Goal: Information Seeking & Learning: Learn about a topic

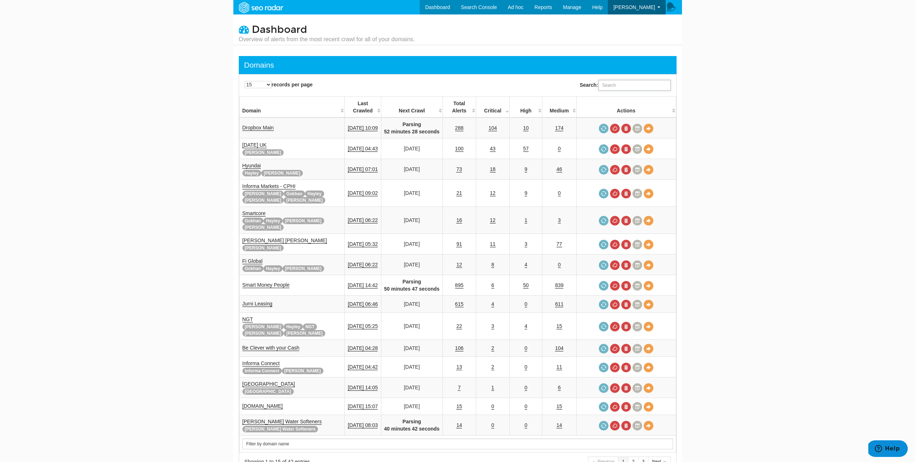
click at [620, 86] on input "Search:" at bounding box center [634, 85] width 72 height 11
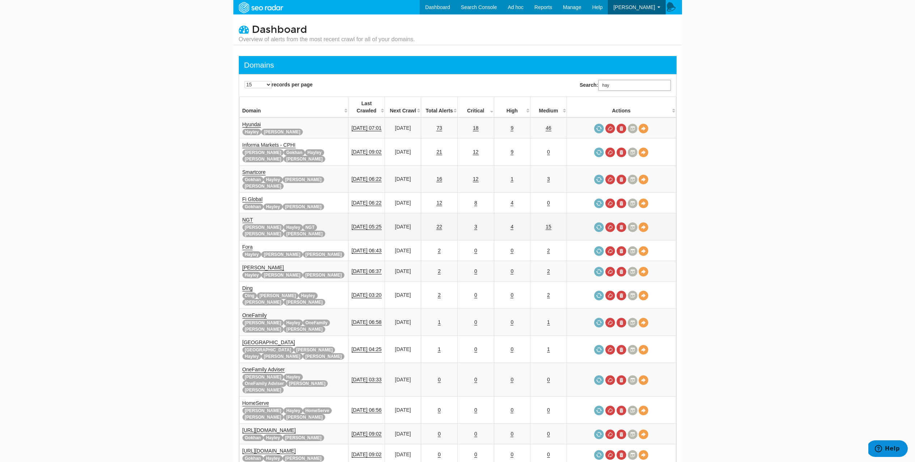
type input "hay"
click at [248, 217] on link "NGT" at bounding box center [247, 220] width 11 height 6
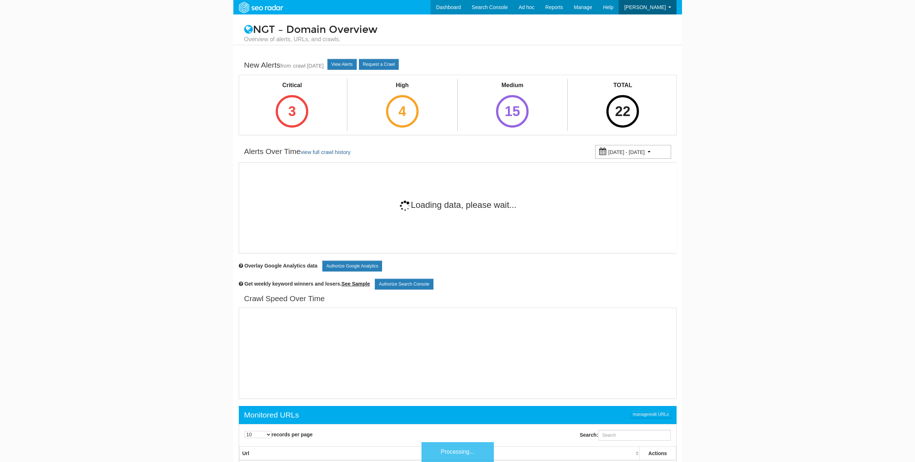
scroll to position [29, 0]
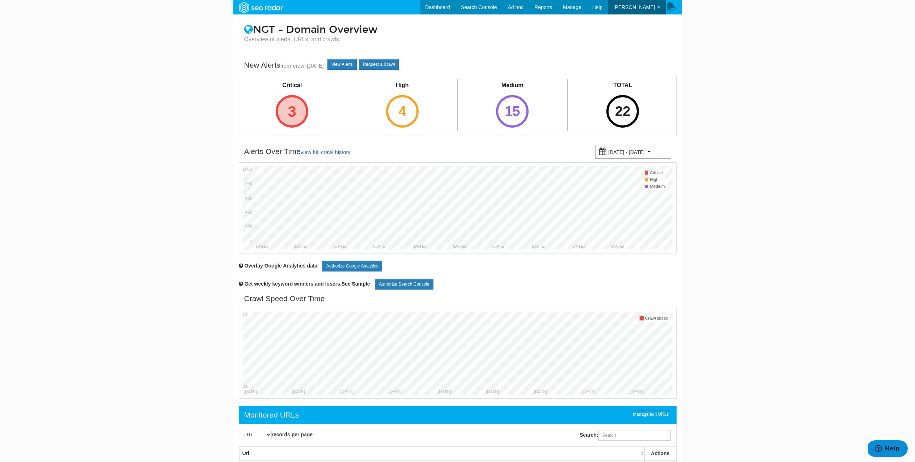
click at [295, 109] on div "3" at bounding box center [292, 111] width 33 height 33
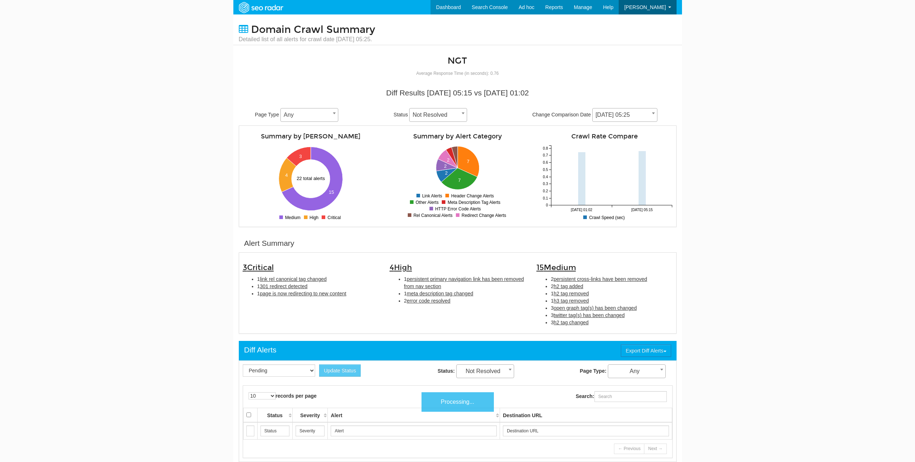
scroll to position [29, 0]
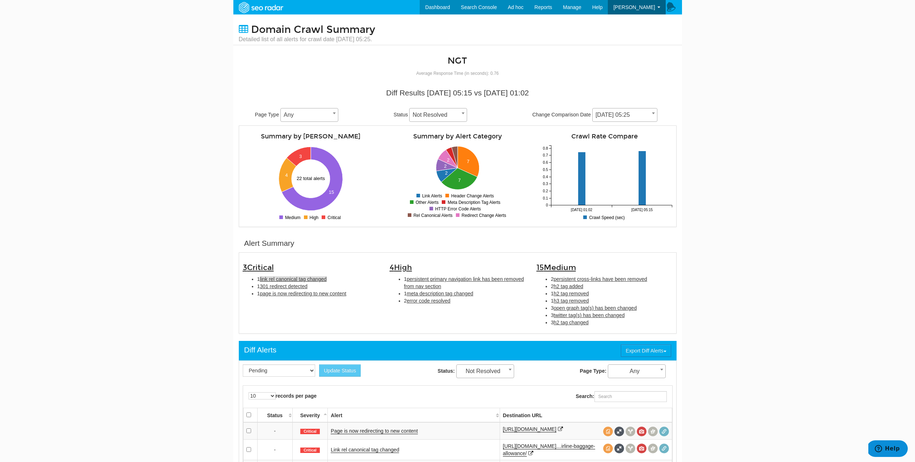
click at [303, 277] on span "link rel canonical tag changed" at bounding box center [293, 279] width 67 height 6
type input "link rel canonical tag changed"
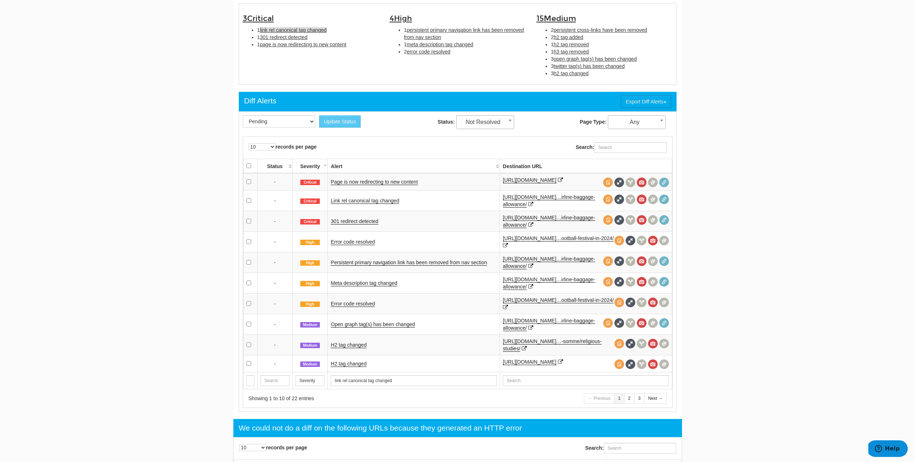
scroll to position [248, 0]
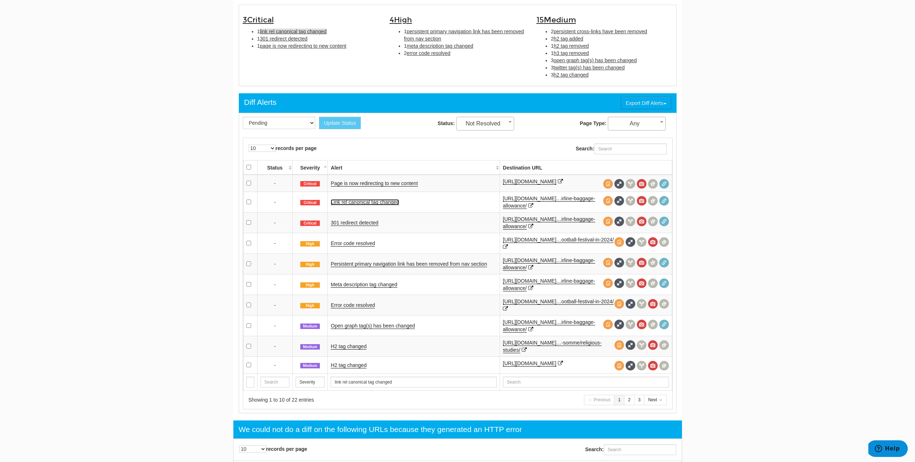
click at [371, 205] on link "Link rel canonical tag changed" at bounding box center [365, 202] width 68 height 6
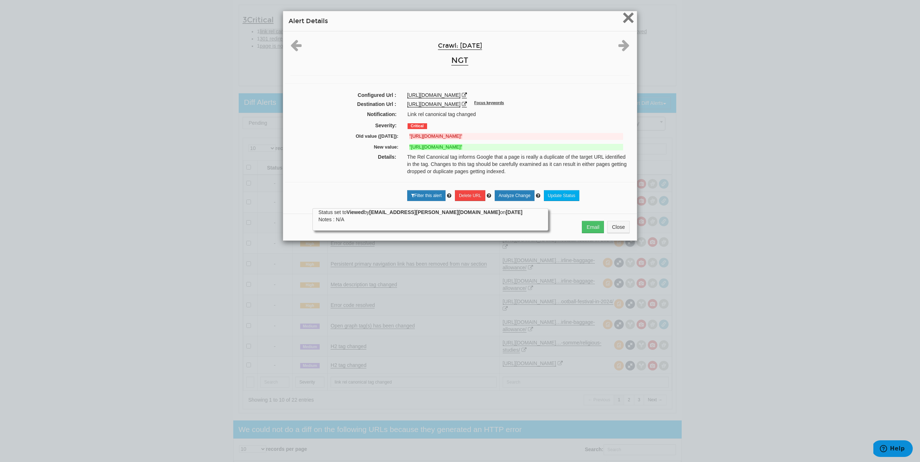
click at [622, 19] on span "×" at bounding box center [628, 17] width 13 height 24
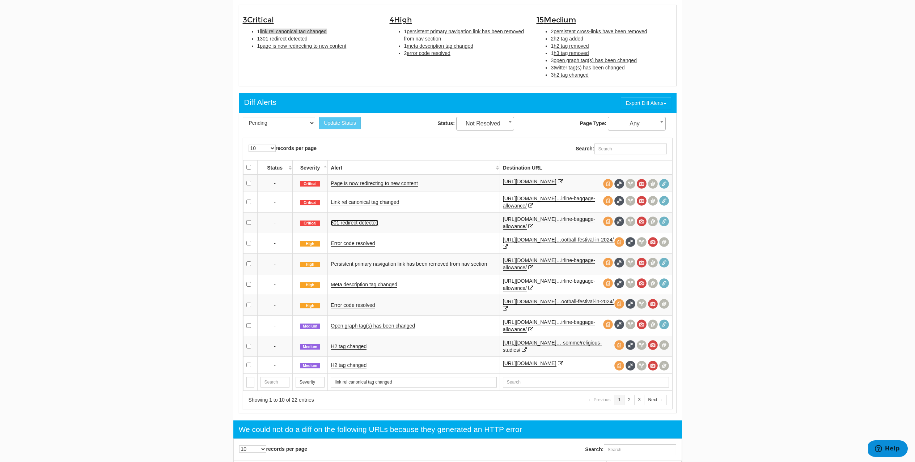
click at [344, 226] on link "301 redirect detected" at bounding box center [355, 223] width 48 height 6
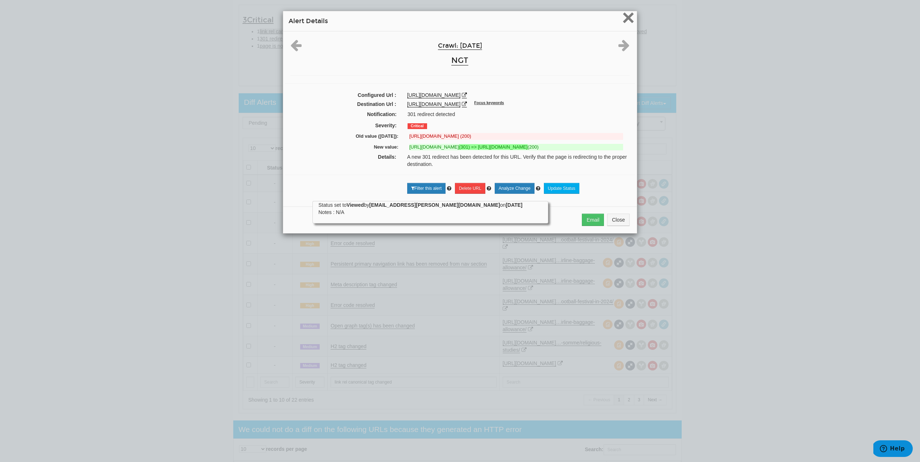
click at [623, 23] on span "×" at bounding box center [628, 17] width 13 height 24
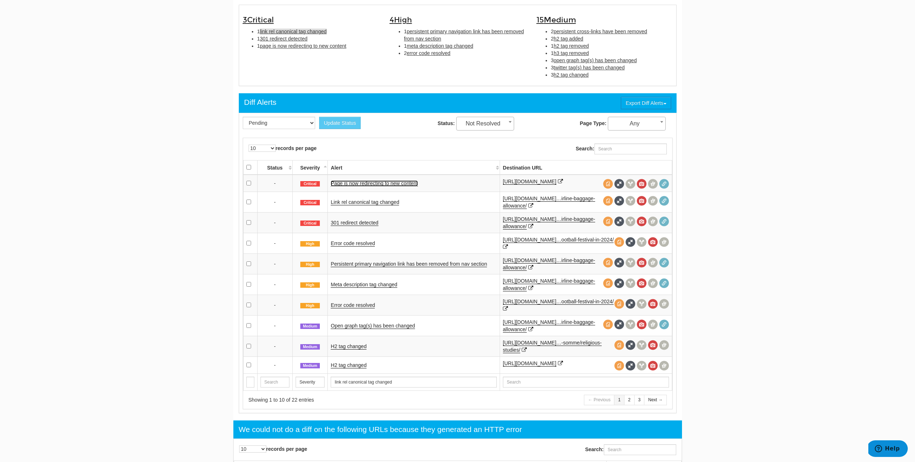
click at [357, 187] on link "Page is now redirecting to new content" at bounding box center [374, 183] width 87 height 6
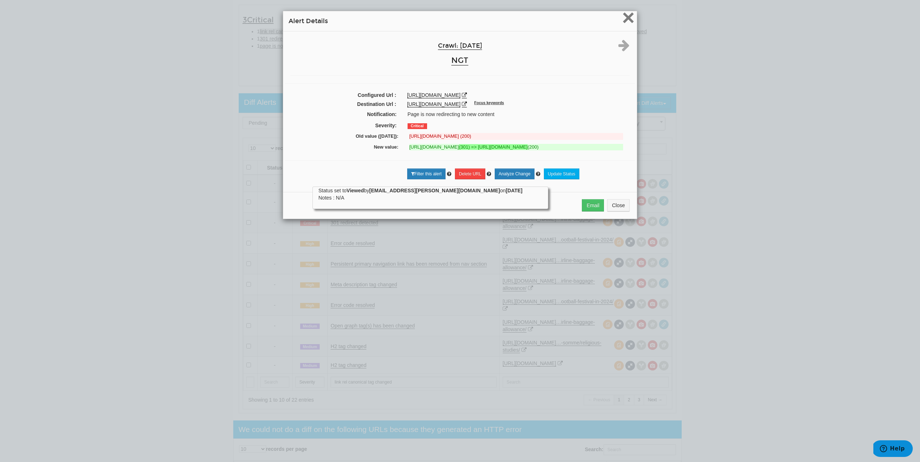
click at [625, 26] on span "×" at bounding box center [628, 17] width 13 height 24
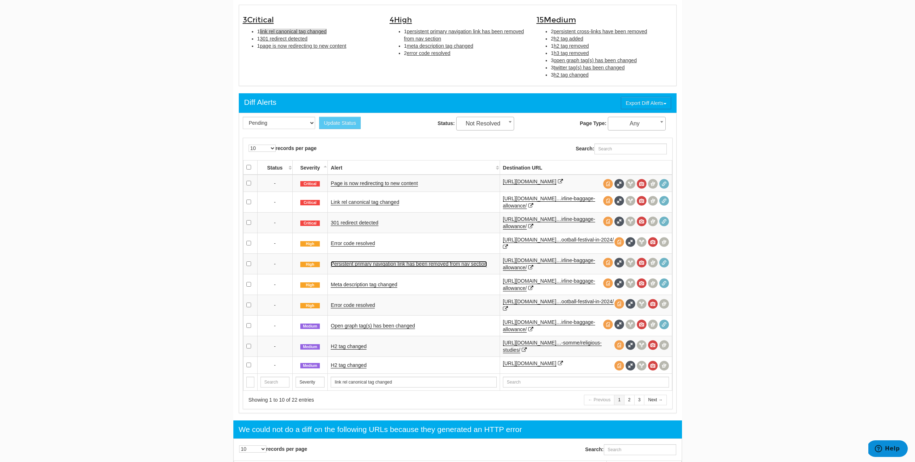
click at [348, 267] on link "Persistent primary navigation link has been removed from nav section" at bounding box center [409, 264] width 156 height 6
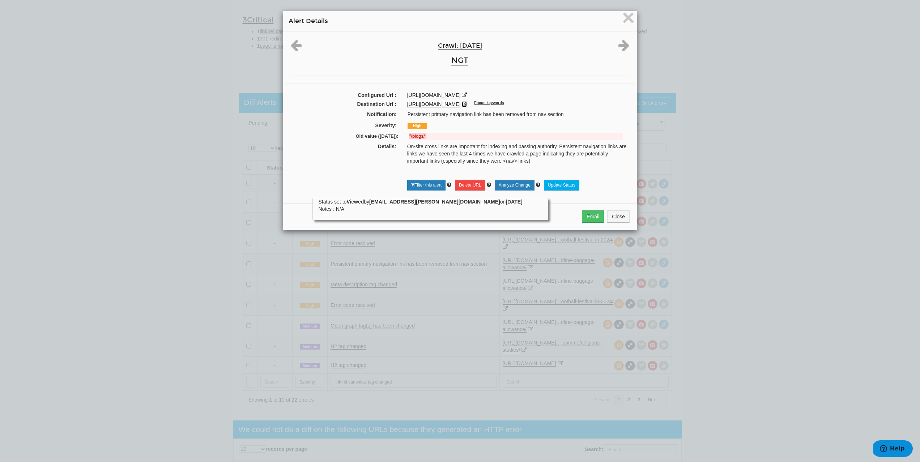
click at [467, 107] on icon at bounding box center [464, 104] width 5 height 5
click at [436, 99] on div "https://www.ngttravel.com/blogs/navigating-the-skies-a-guide-to-airline-baggage…" at bounding box center [518, 94] width 222 height 7
click at [462, 98] on icon at bounding box center [464, 95] width 5 height 5
click at [467, 107] on icon at bounding box center [464, 104] width 5 height 5
click at [462, 98] on icon at bounding box center [464, 95] width 5 height 5
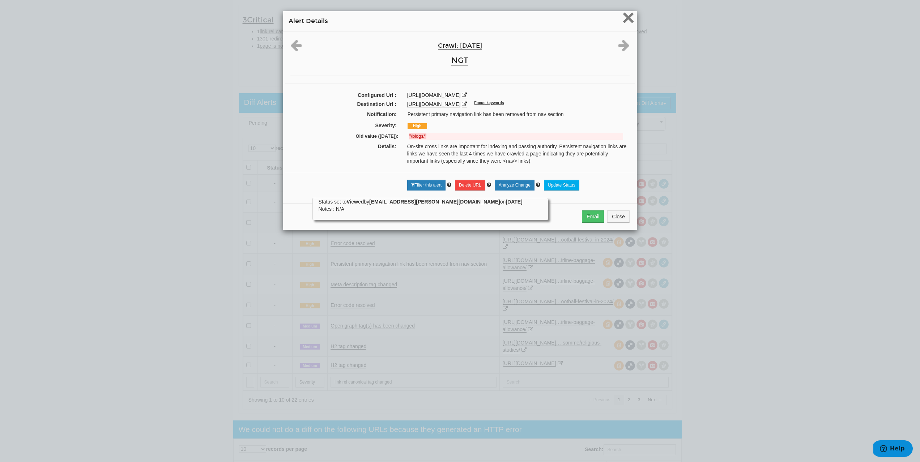
click at [631, 20] on span "×" at bounding box center [628, 17] width 13 height 24
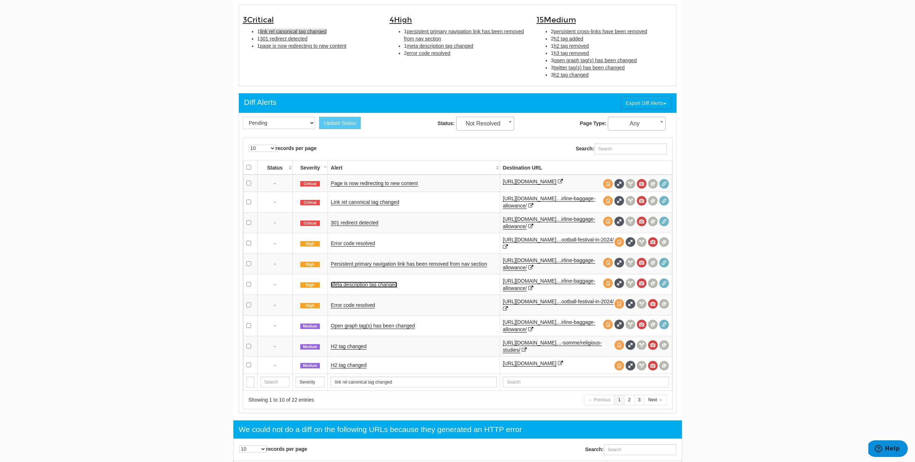
click at [352, 286] on link "Meta description tag changed" at bounding box center [364, 285] width 67 height 6
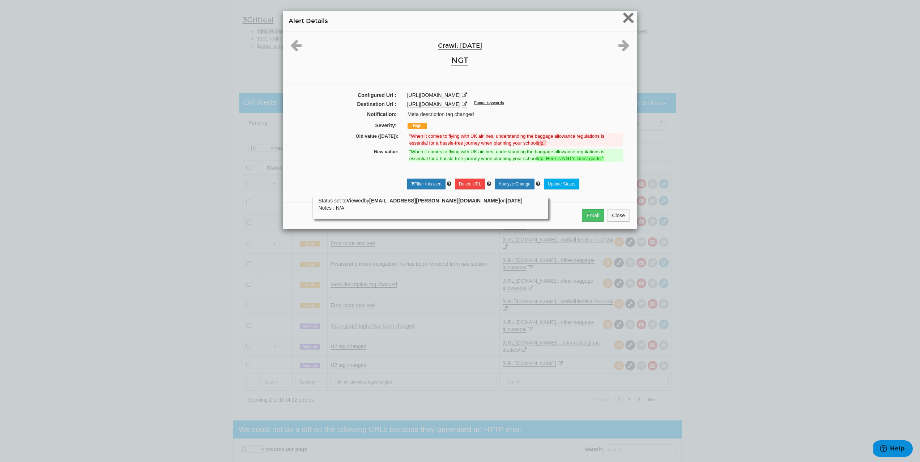
click at [623, 23] on span "×" at bounding box center [628, 17] width 13 height 24
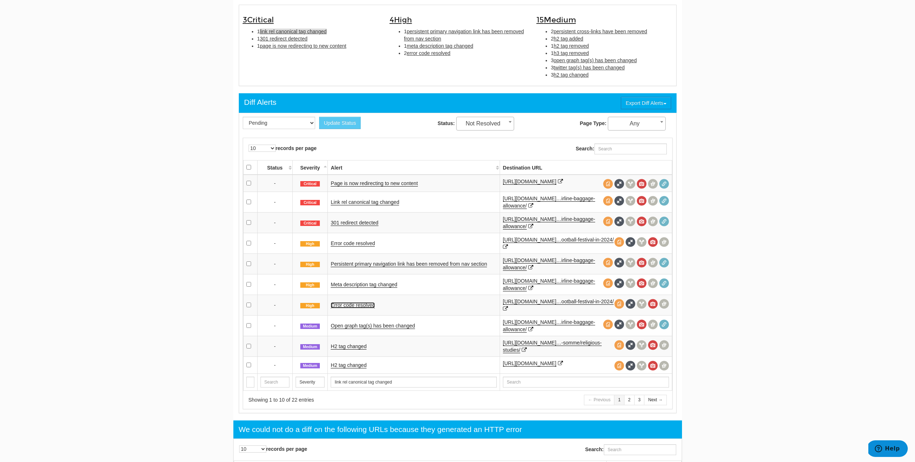
click at [342, 308] on link "Error code resolved" at bounding box center [353, 305] width 44 height 6
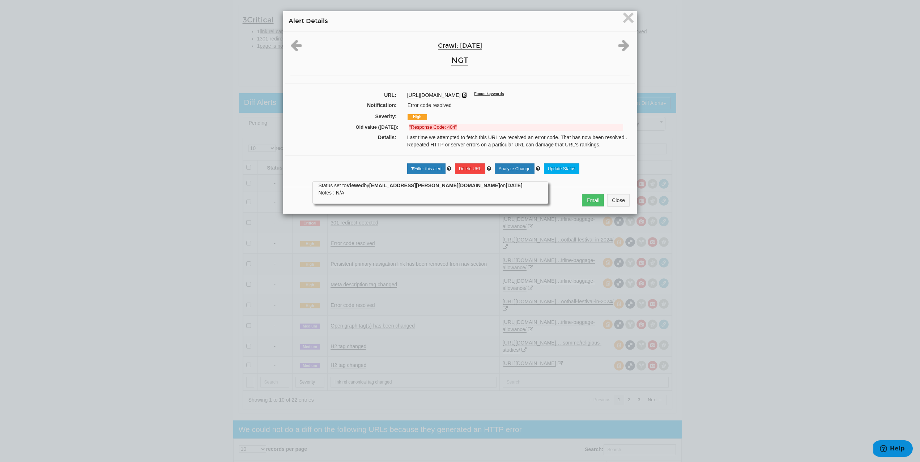
click at [467, 95] on icon at bounding box center [464, 95] width 5 height 5
click at [627, 24] on span "×" at bounding box center [628, 17] width 13 height 24
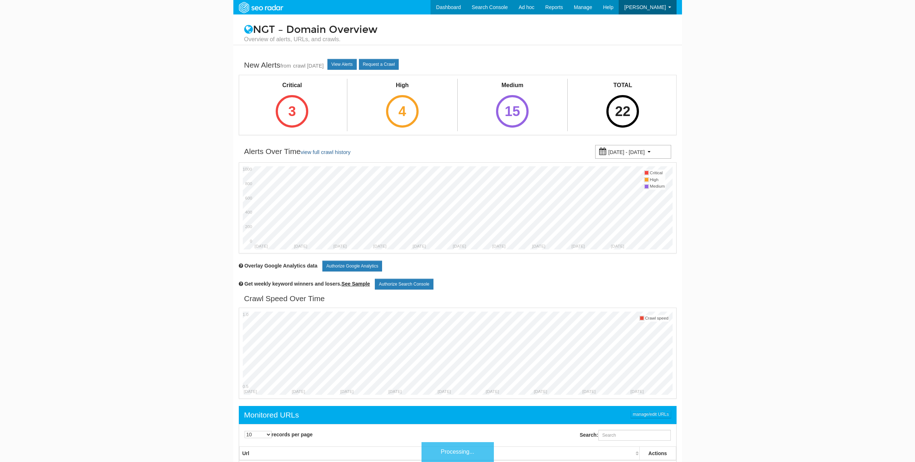
scroll to position [29, 0]
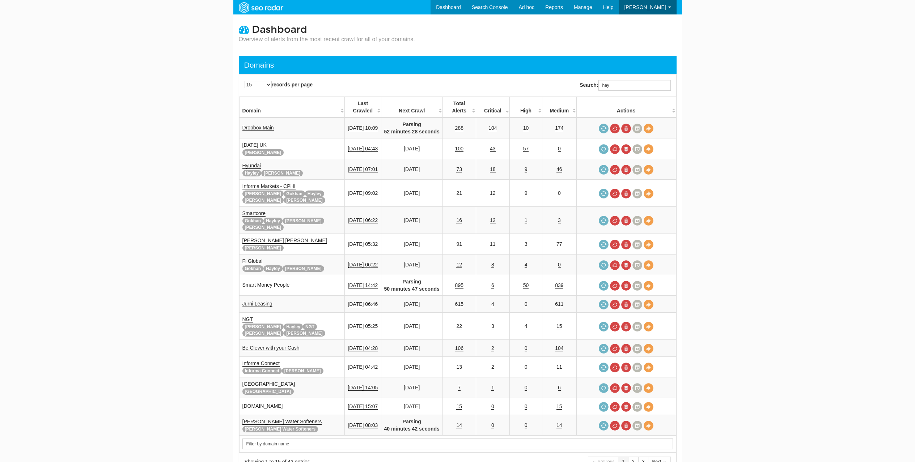
scroll to position [29, 0]
click at [636, 88] on input "hay" at bounding box center [634, 85] width 72 height 11
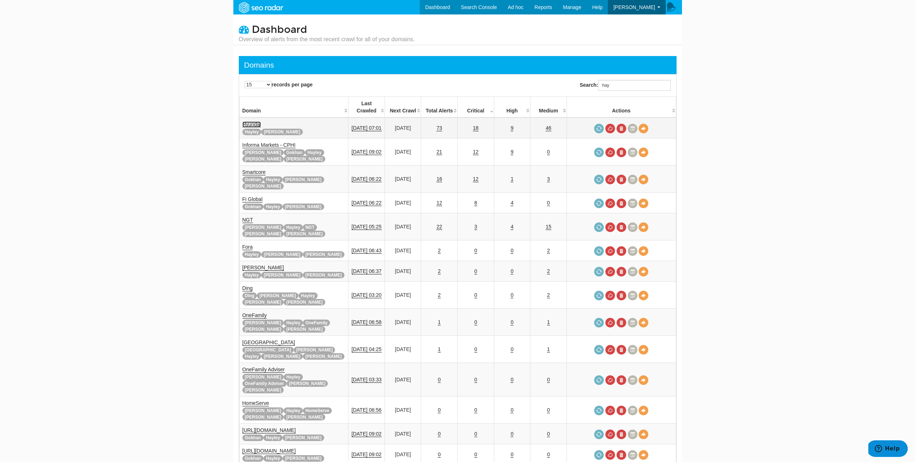
click at [252, 122] on link "Hyundai" at bounding box center [251, 125] width 18 height 6
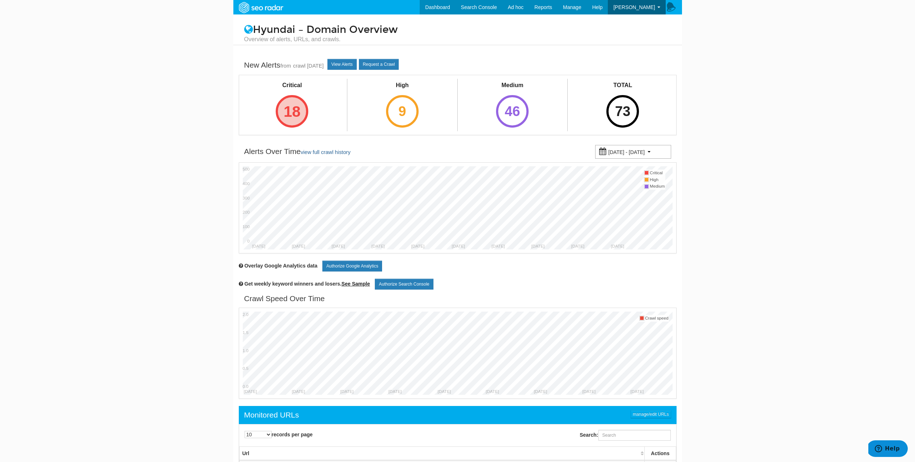
click at [294, 110] on div "18" at bounding box center [292, 111] width 33 height 33
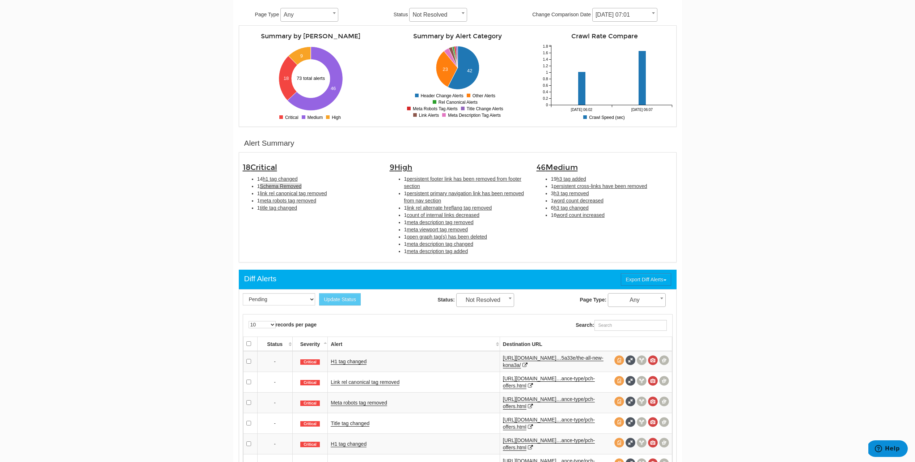
scroll to position [107, 0]
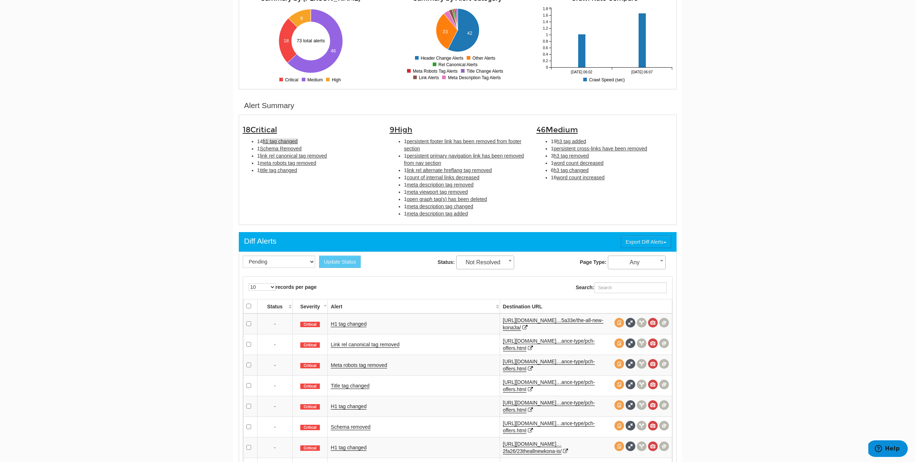
click at [273, 140] on span "h1 tag changed" at bounding box center [280, 142] width 35 height 6
type input "h1 tag changed"
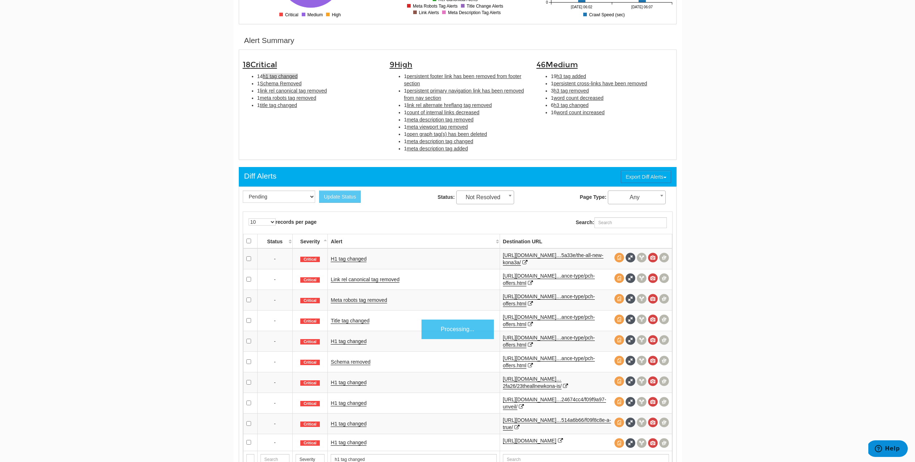
scroll to position [235, 0]
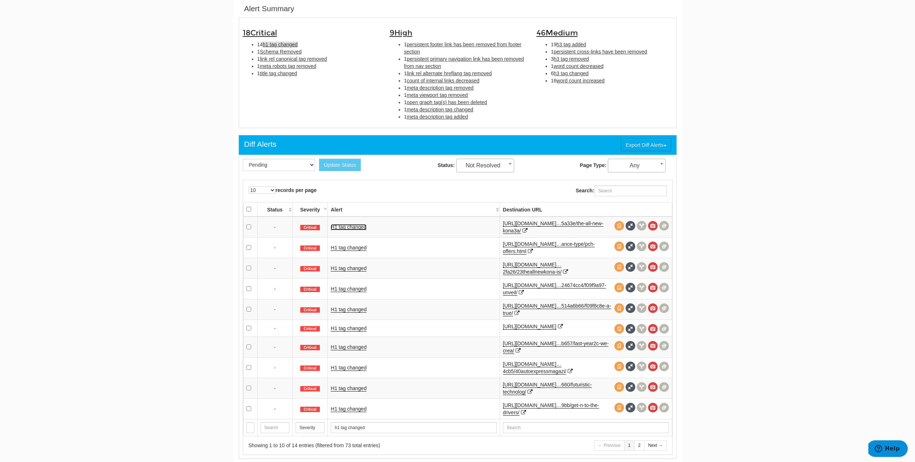
click at [336, 228] on link "H1 tag changed" at bounding box center [349, 227] width 36 height 6
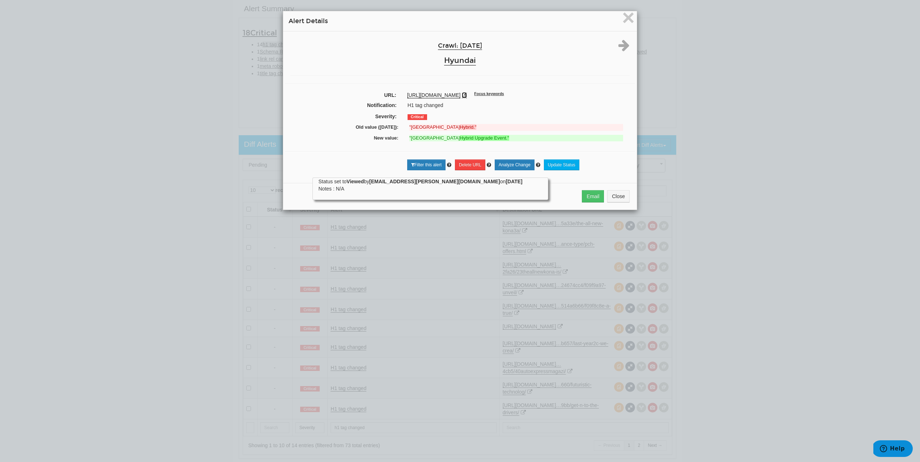
click at [462, 98] on icon at bounding box center [464, 95] width 5 height 5
click at [627, 19] on span "×" at bounding box center [628, 17] width 13 height 24
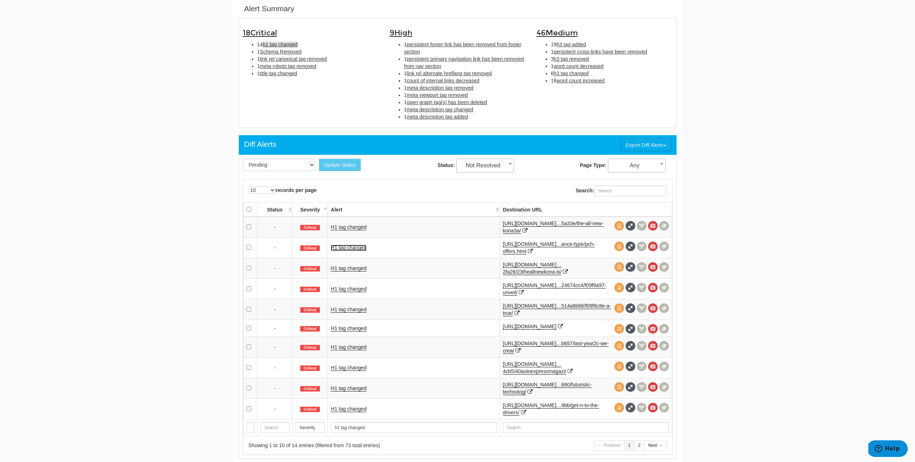
click at [350, 245] on link "H1 tag changed" at bounding box center [349, 248] width 36 height 6
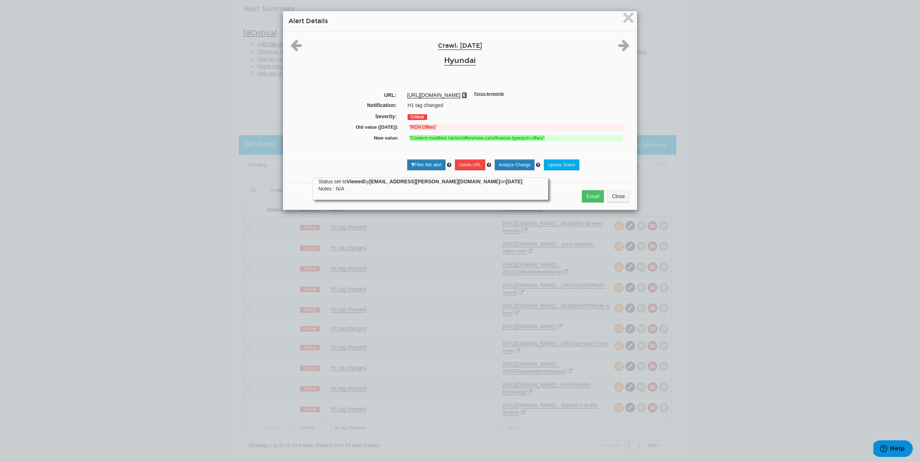
click at [467, 95] on icon at bounding box center [464, 95] width 5 height 5
click at [625, 24] on span "×" at bounding box center [628, 17] width 13 height 24
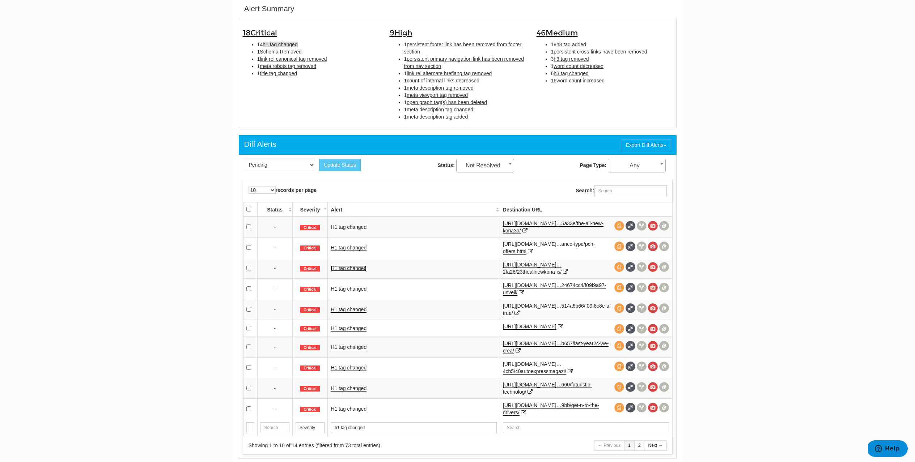
click at [354, 267] on link "H1 tag changed" at bounding box center [349, 268] width 36 height 6
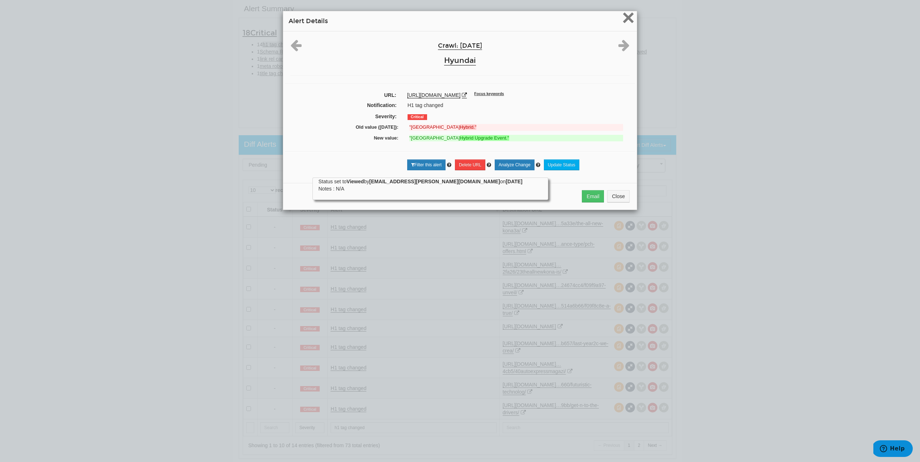
click at [623, 18] on span "×" at bounding box center [628, 17] width 13 height 24
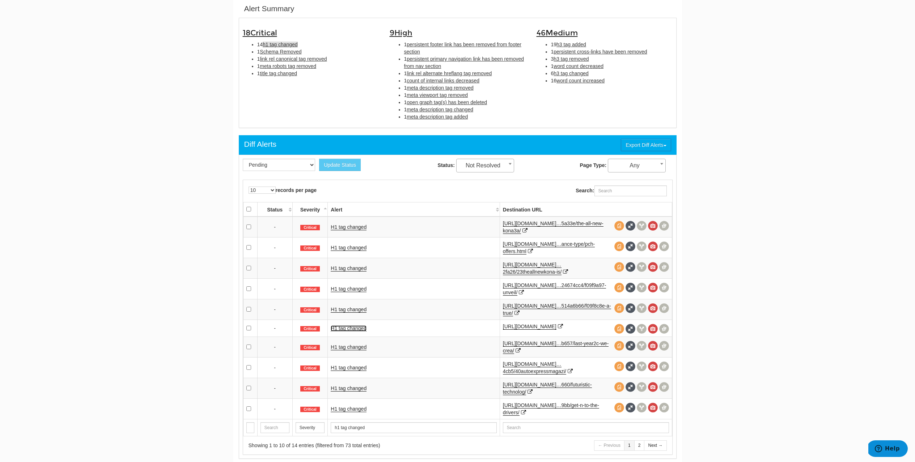
click at [351, 326] on link "H1 tag changed" at bounding box center [349, 328] width 36 height 6
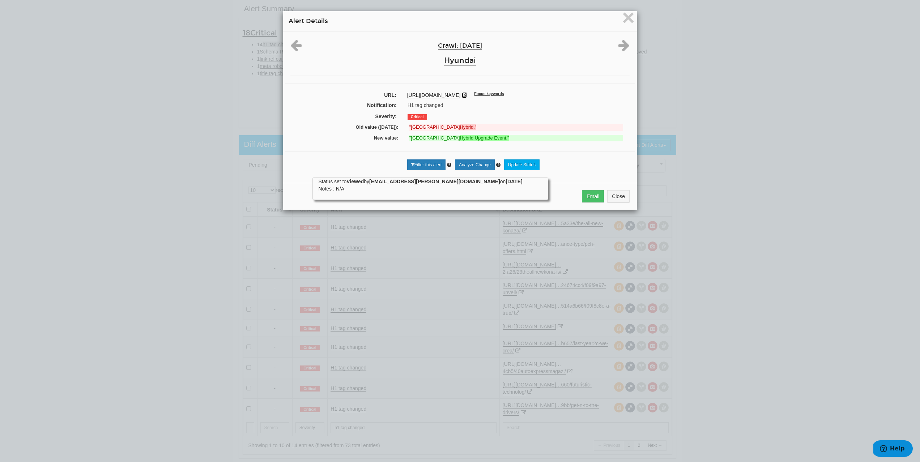
click at [467, 94] on icon at bounding box center [464, 95] width 5 height 5
click at [627, 22] on span "×" at bounding box center [628, 17] width 13 height 24
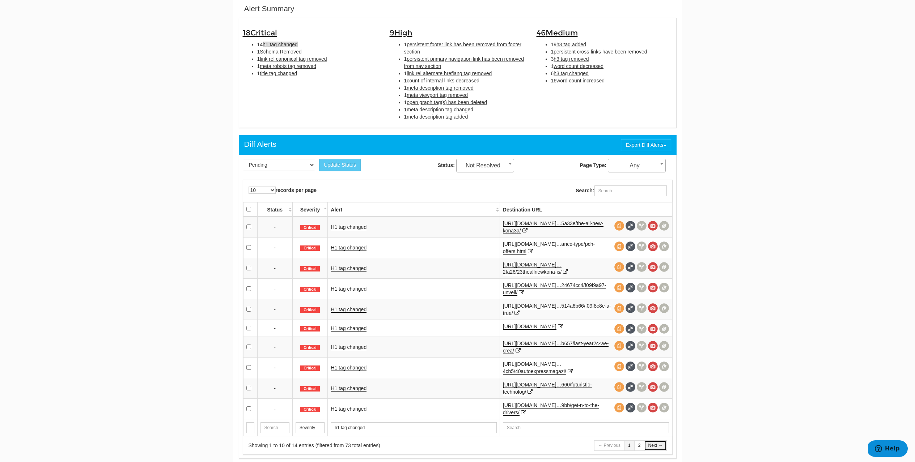
click at [651, 446] on link "Next →" at bounding box center [655, 445] width 22 height 10
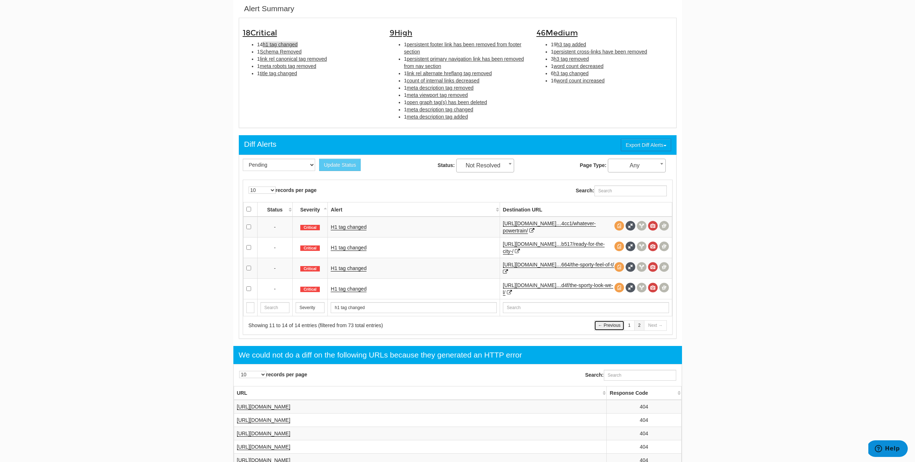
click at [614, 326] on link "← Previous" at bounding box center [609, 325] width 30 height 10
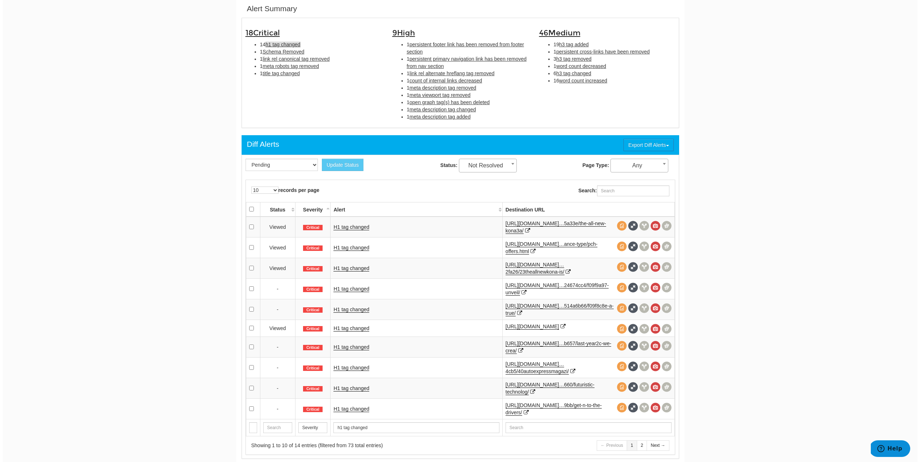
scroll to position [29, 0]
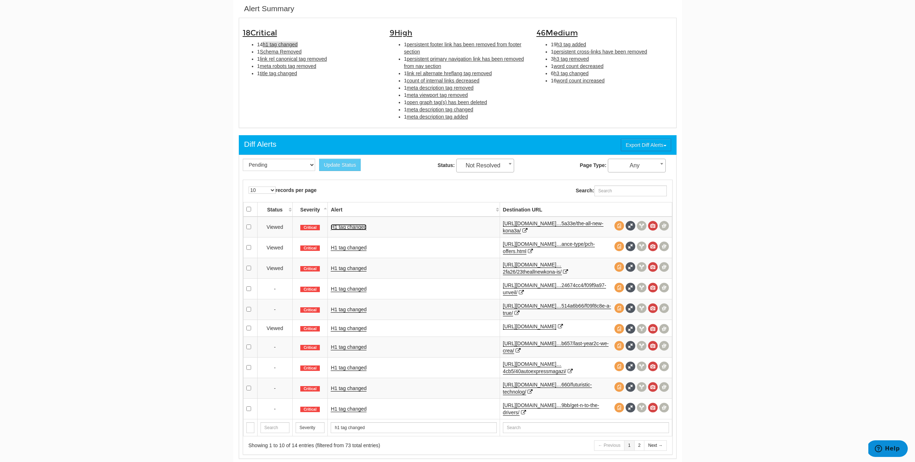
click at [352, 228] on link "H1 tag changed" at bounding box center [349, 227] width 36 height 6
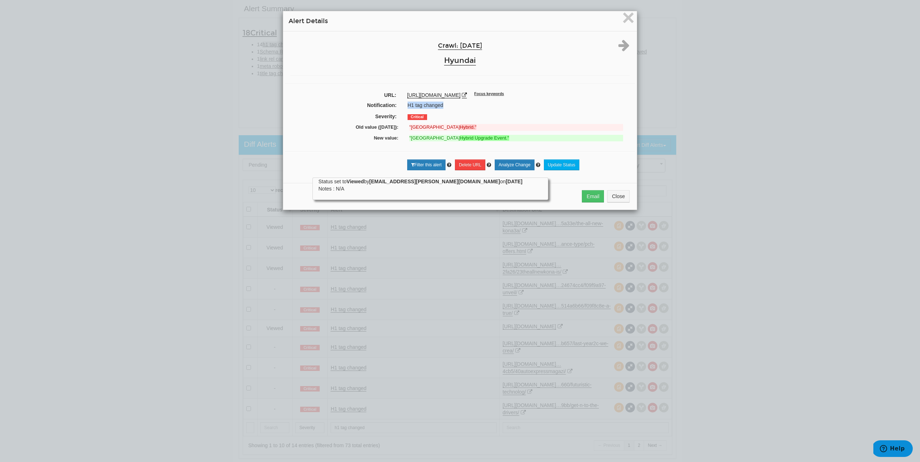
drag, startPoint x: 405, startPoint y: 112, endPoint x: 441, endPoint y: 111, distance: 36.5
click at [441, 109] on div "H1 tag changed" at bounding box center [518, 105] width 232 height 7
copy div "H1 tag changed"
click at [626, 23] on span "×" at bounding box center [628, 17] width 13 height 24
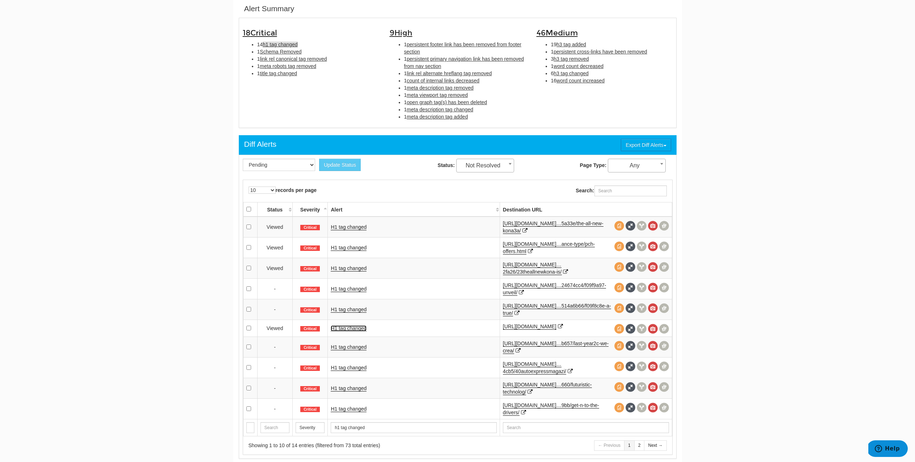
click at [338, 327] on link "H1 tag changed" at bounding box center [349, 328] width 36 height 6
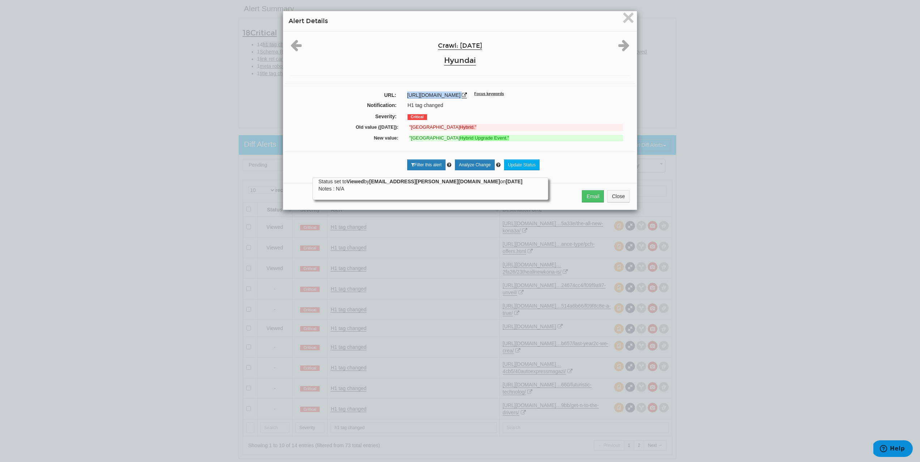
drag, startPoint x: 402, startPoint y: 95, endPoint x: 489, endPoint y: 95, distance: 86.1
click at [489, 95] on div "https://www.hyundai.com/uk/en.html Focus keywords" at bounding box center [518, 94] width 233 height 7
copy div "https://www.hyundai.com/uk/en.html"
drag, startPoint x: 342, startPoint y: 126, endPoint x: 486, endPoint y: 140, distance: 144.6
click at [486, 140] on div "Crawl: 08/12/2025 Hyundai URL: https://www.hyundai.com/uk/en.html Focus keyword…" at bounding box center [460, 104] width 354 height 146
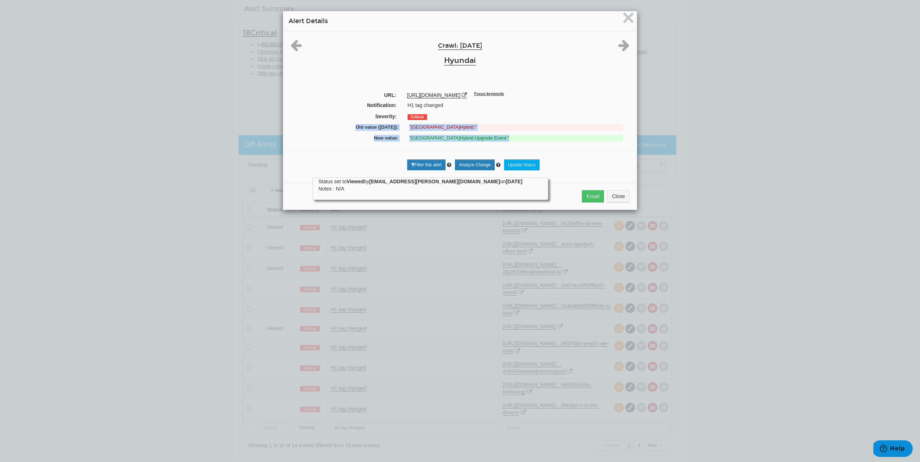
copy div "Old value (08/07/2025): "TUCSON Hybrid." New value: "TUCSON Hybrid Upgrade Even…"
click at [624, 20] on span "×" at bounding box center [628, 17] width 13 height 24
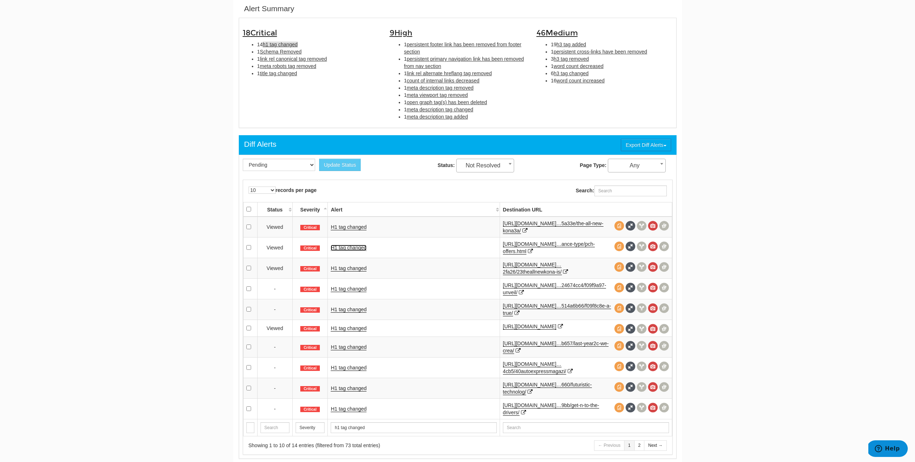
click at [355, 250] on link "H1 tag changed" at bounding box center [349, 248] width 36 height 6
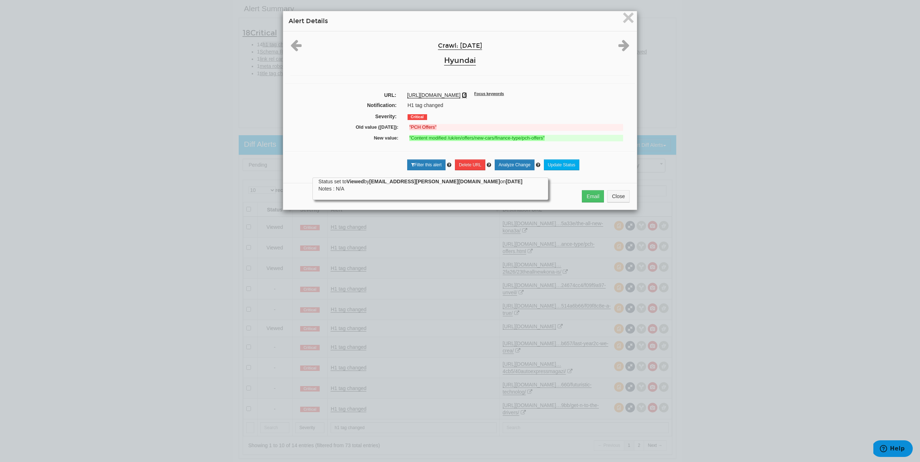
click at [467, 97] on icon at bounding box center [464, 95] width 5 height 5
click at [698, 60] on div "× Alert Details Crawl: 08/12/2025 Hyundai URL: https://www.hyundai.com/uk/en/of…" at bounding box center [460, 231] width 920 height 462
click at [624, 26] on span "×" at bounding box center [628, 17] width 13 height 24
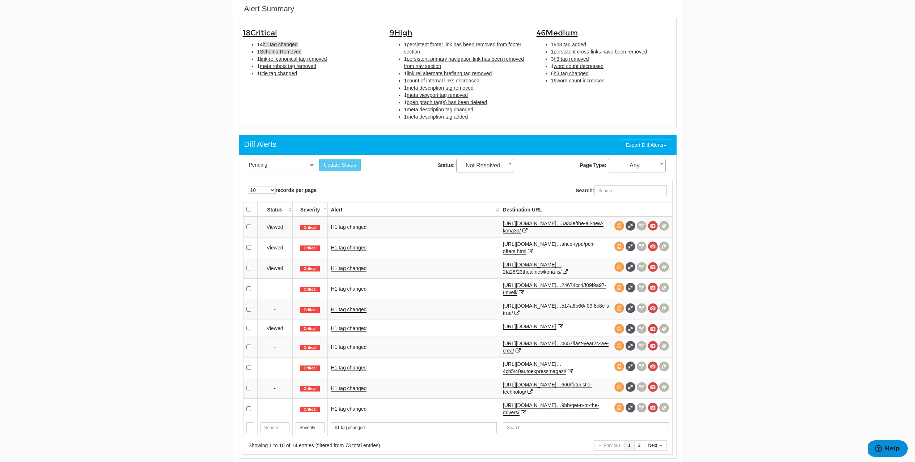
click at [286, 51] on span "Schema Removed" at bounding box center [281, 52] width 42 height 6
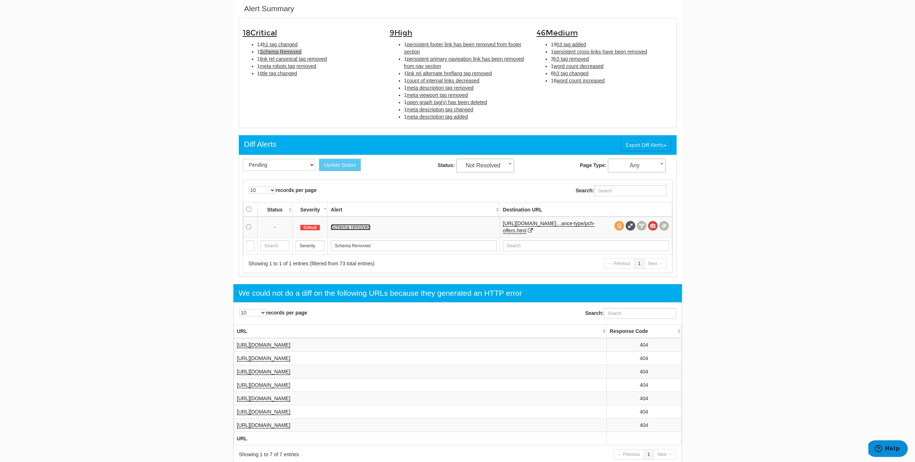
click at [355, 226] on link "Schema removed" at bounding box center [351, 227] width 40 height 6
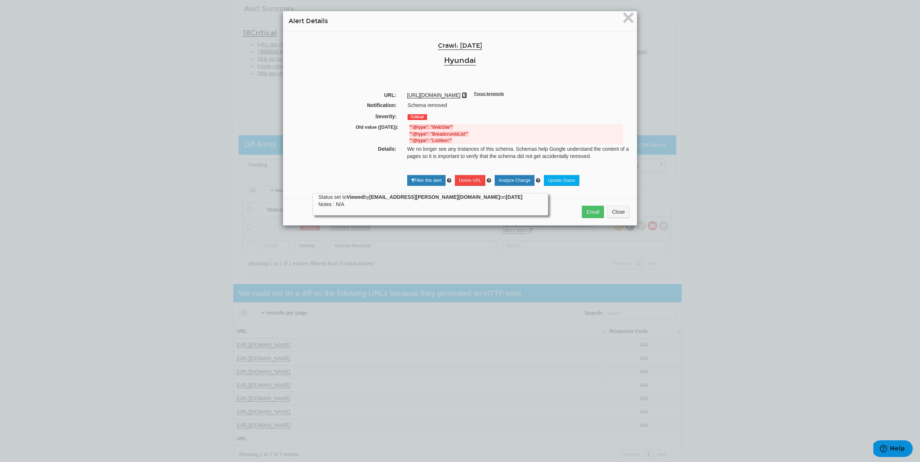
click at [467, 95] on icon at bounding box center [464, 95] width 5 height 5
click at [624, 17] on span "×" at bounding box center [628, 17] width 13 height 24
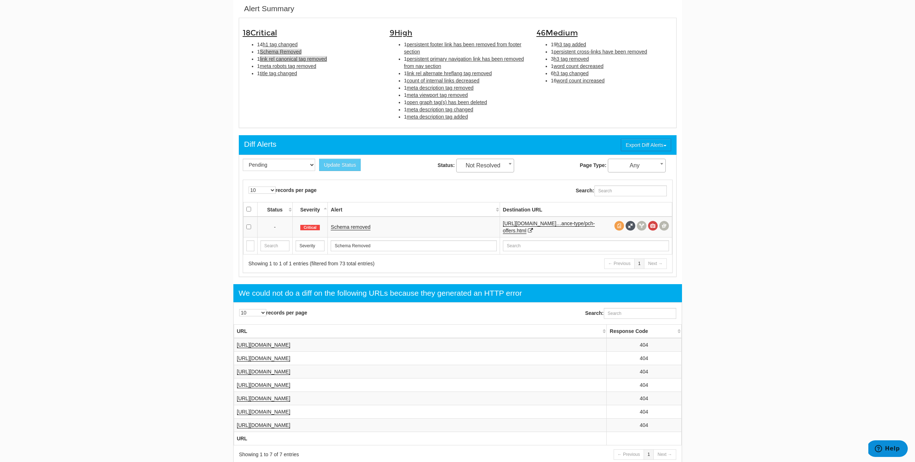
click at [266, 57] on span "link rel canonical tag removed" at bounding box center [293, 59] width 67 height 6
click at [357, 226] on link "Link rel canonical tag removed" at bounding box center [365, 227] width 69 height 6
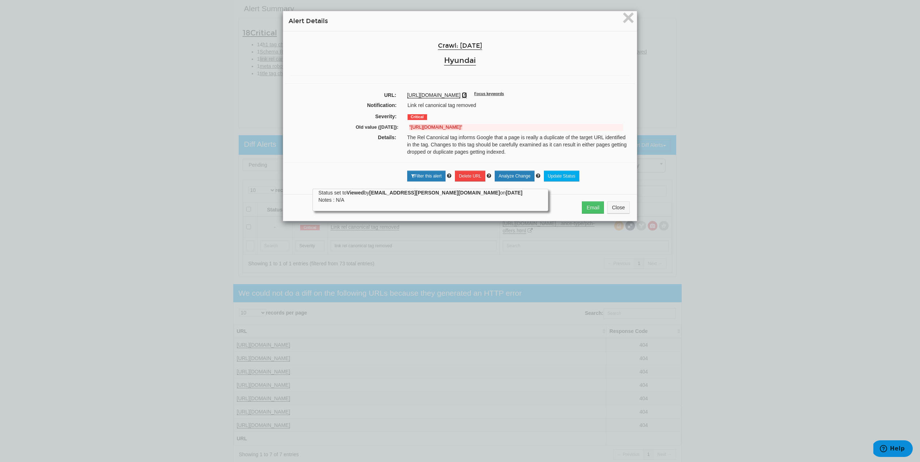
click at [467, 96] on icon at bounding box center [464, 95] width 5 height 5
click at [628, 24] on span "×" at bounding box center [628, 17] width 13 height 24
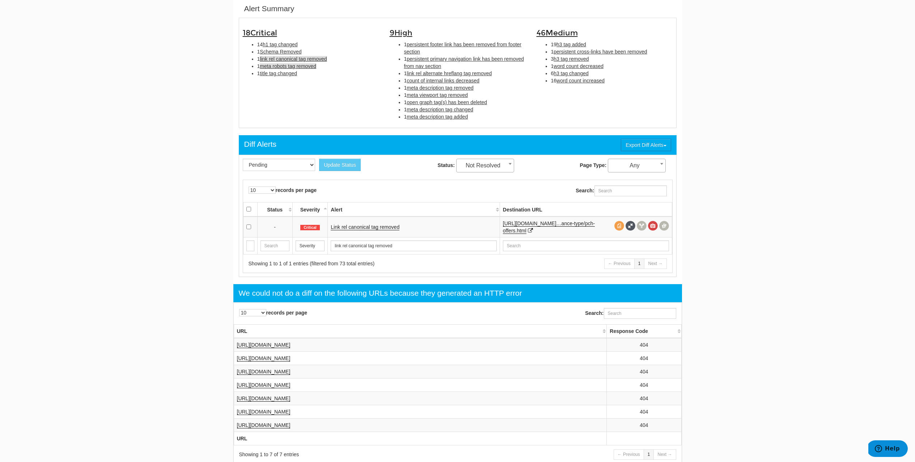
click at [287, 67] on span "meta robots tag removed" at bounding box center [288, 66] width 56 height 6
click at [364, 228] on link "Meta robots tag removed" at bounding box center [359, 227] width 56 height 6
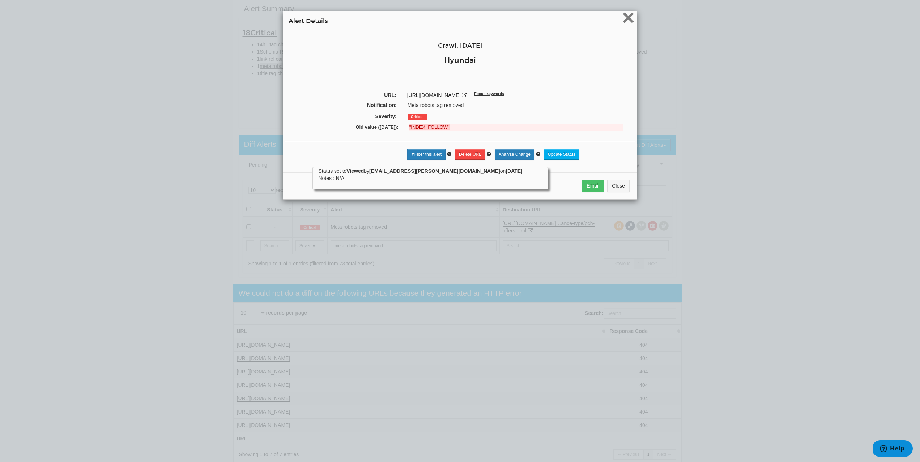
click at [623, 24] on span "×" at bounding box center [628, 17] width 13 height 24
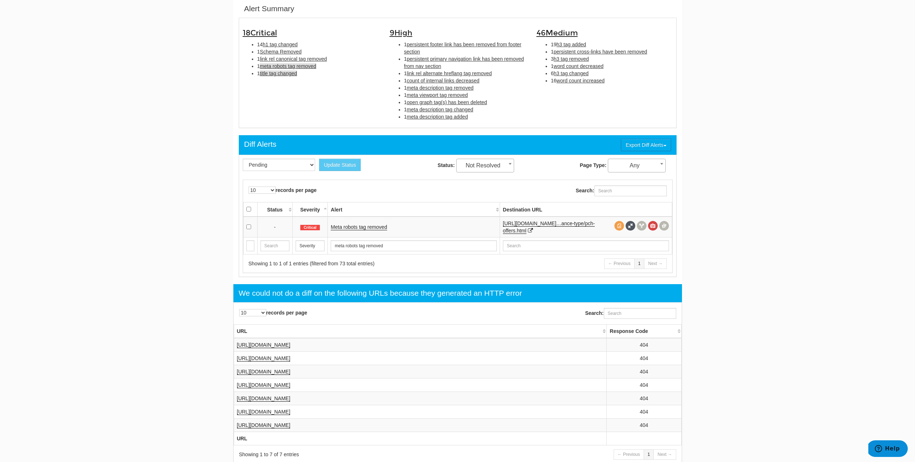
click at [285, 74] on span "title tag changed" at bounding box center [278, 74] width 37 height 6
click at [354, 227] on link "Title tag changed" at bounding box center [350, 227] width 39 height 6
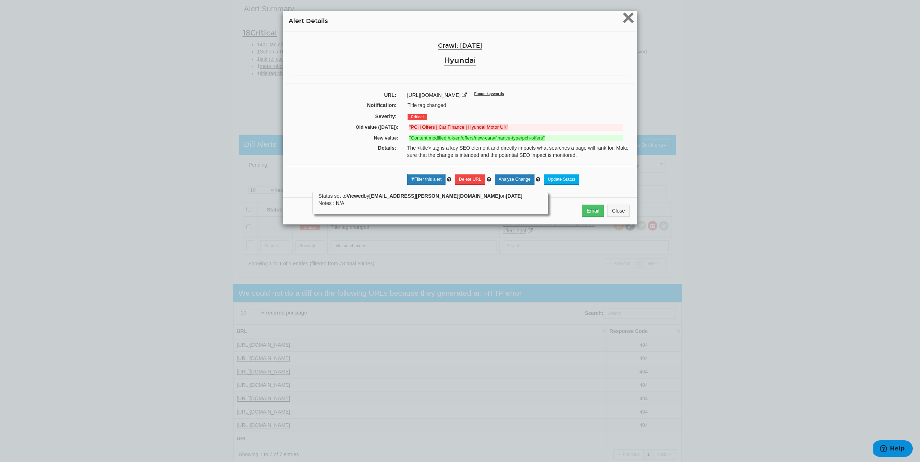
click at [626, 24] on span "×" at bounding box center [628, 17] width 13 height 24
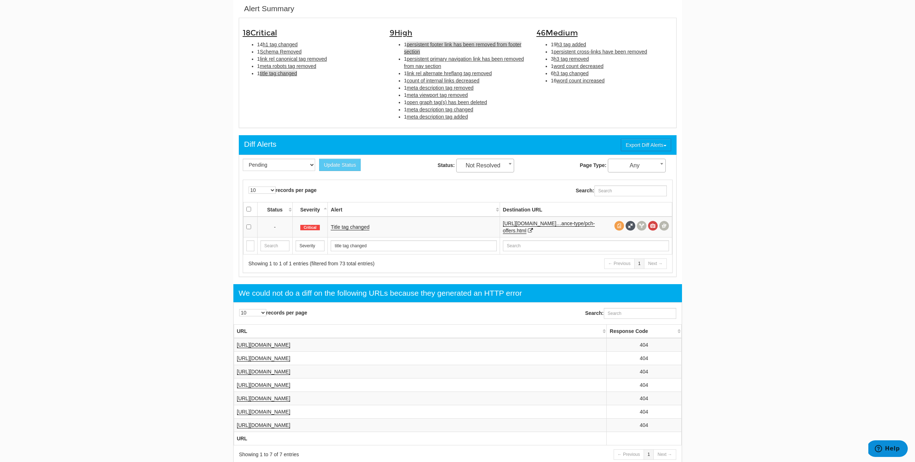
click at [430, 44] on span "persistent footer link has been removed from footer section" at bounding box center [463, 48] width 118 height 13
click at [372, 227] on link "Persistent footer link has been removed from footer section" at bounding box center [397, 227] width 133 height 6
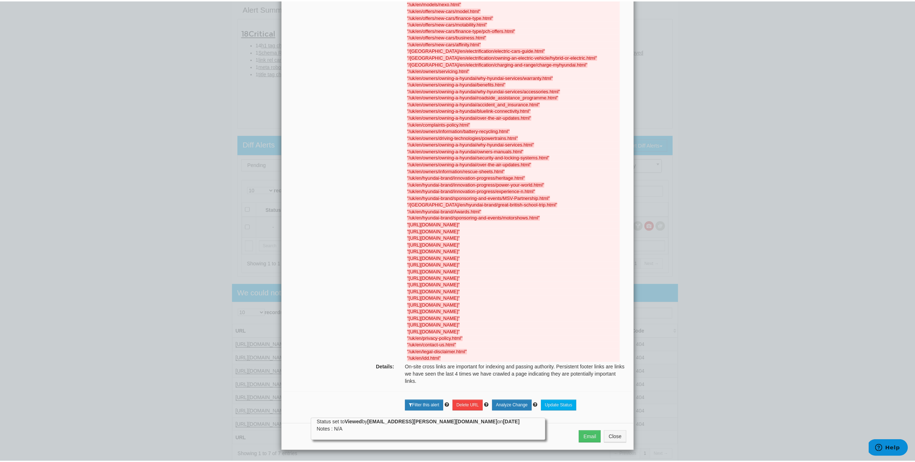
scroll to position [0, 0]
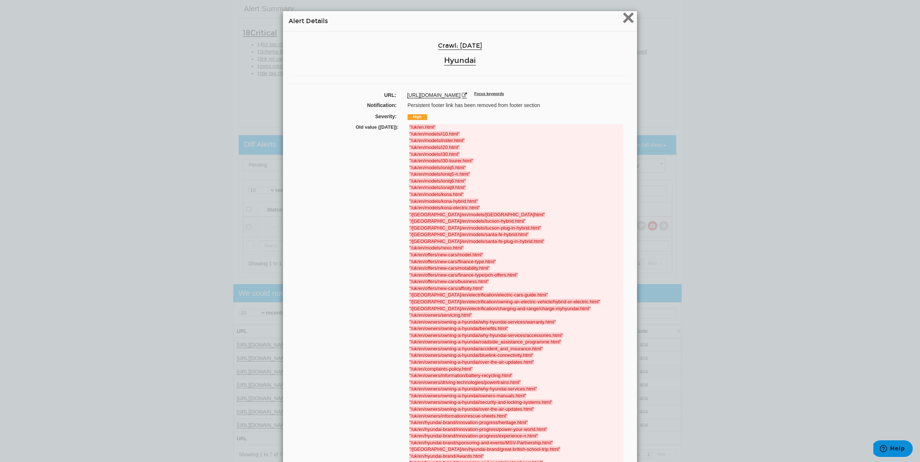
click at [627, 21] on span "×" at bounding box center [628, 17] width 13 height 24
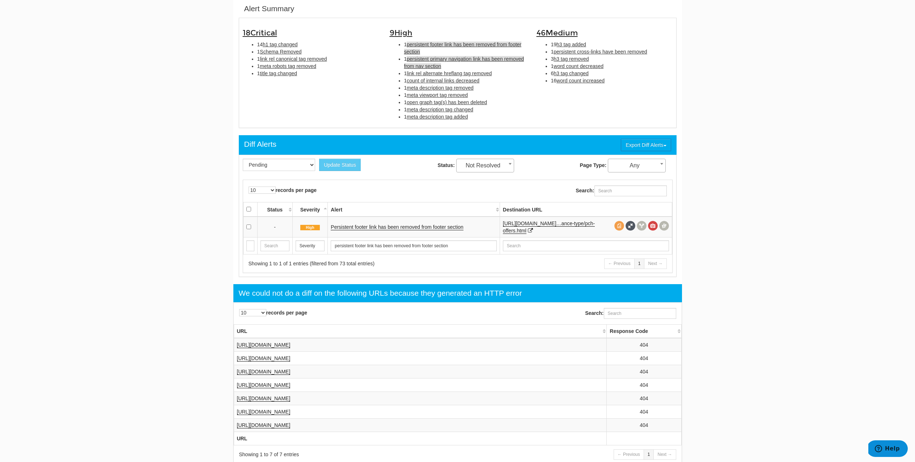
click at [441, 62] on span "persistent primary navigation link has been removed from nav section" at bounding box center [464, 62] width 120 height 13
click at [406, 225] on link "Persistent primary navigation link has been removed from nav section" at bounding box center [409, 227] width 156 height 6
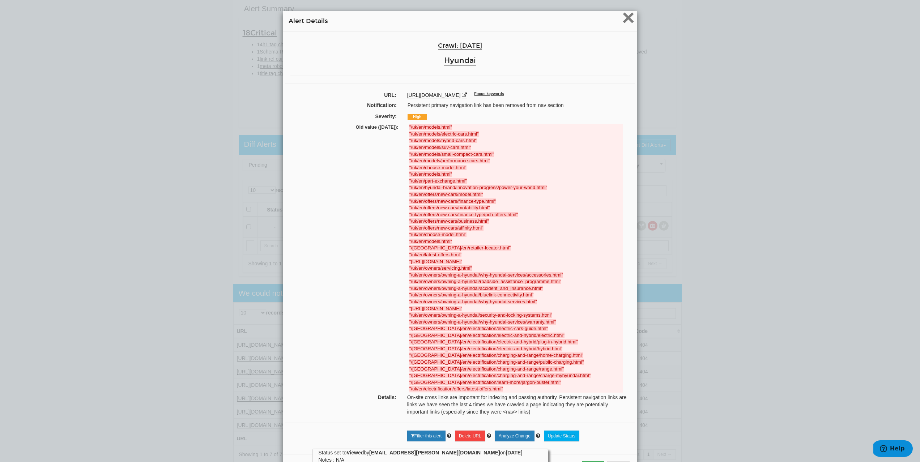
click at [630, 20] on span "×" at bounding box center [628, 17] width 13 height 24
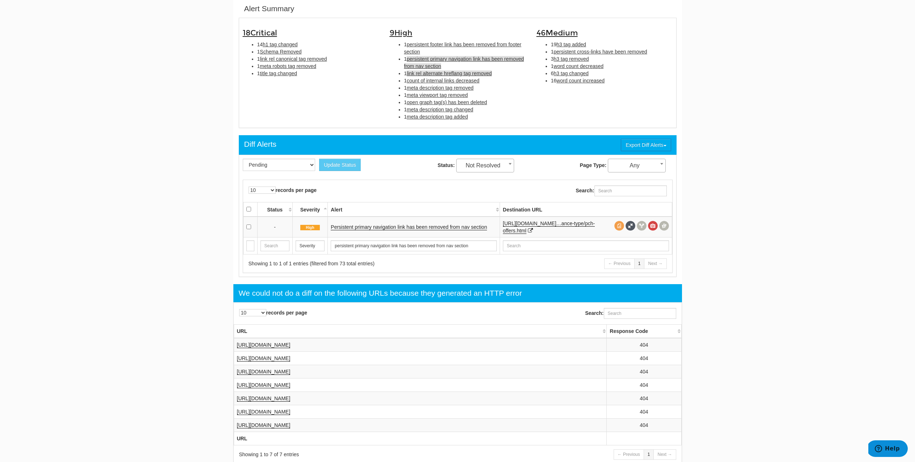
click at [437, 74] on span "link rel alternate hreflang tag removed" at bounding box center [448, 74] width 85 height 6
click at [387, 229] on link "Link rel alternate hreflang tag removed" at bounding box center [374, 227] width 87 height 6
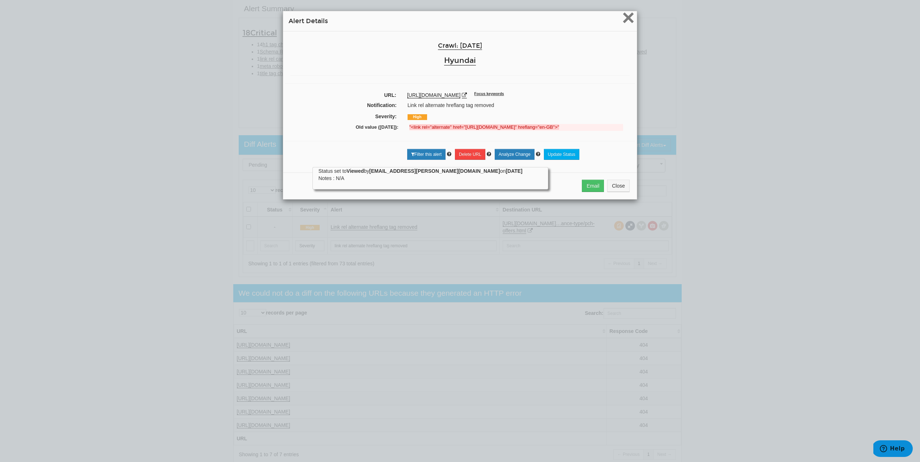
click at [627, 22] on span "×" at bounding box center [628, 17] width 13 height 24
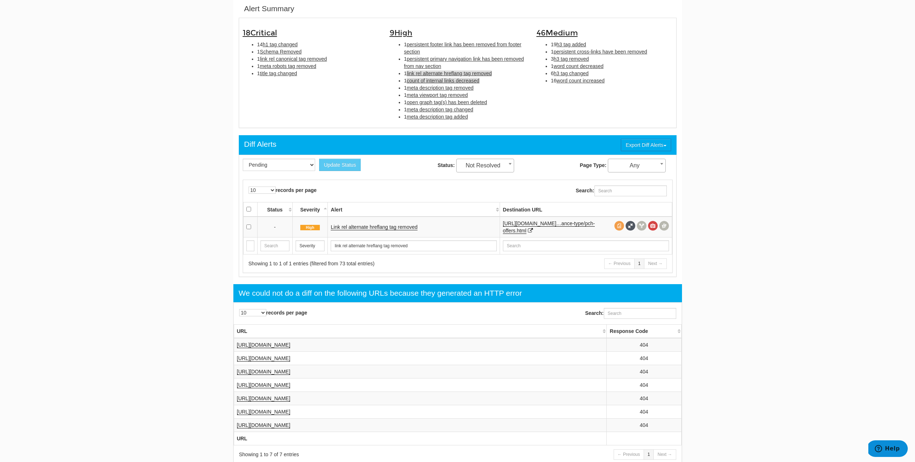
click at [435, 82] on span "count of internal links decreased" at bounding box center [442, 81] width 73 height 6
click at [351, 229] on link "Count of internal links decreased" at bounding box center [368, 227] width 74 height 6
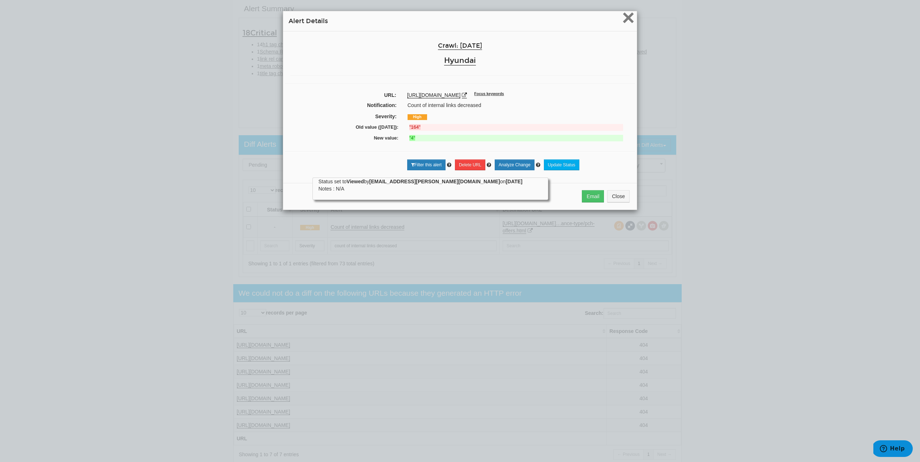
click at [631, 19] on span "×" at bounding box center [628, 17] width 13 height 24
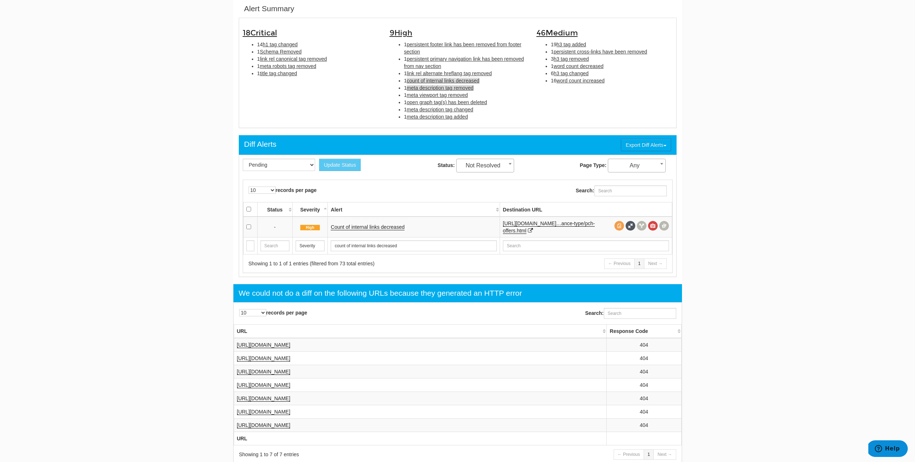
click at [439, 90] on span "meta description tag removed" at bounding box center [439, 88] width 67 height 6
click at [355, 228] on link "Meta description tag removed" at bounding box center [364, 227] width 67 height 6
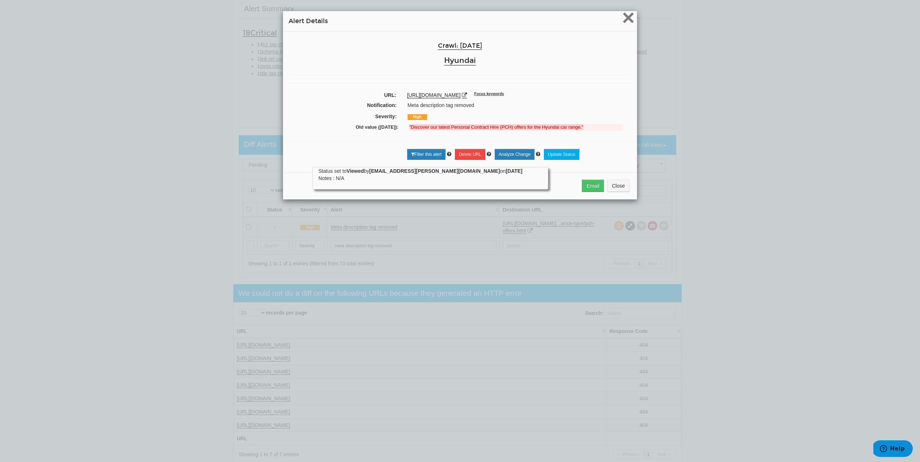
click at [627, 26] on span "×" at bounding box center [628, 17] width 13 height 24
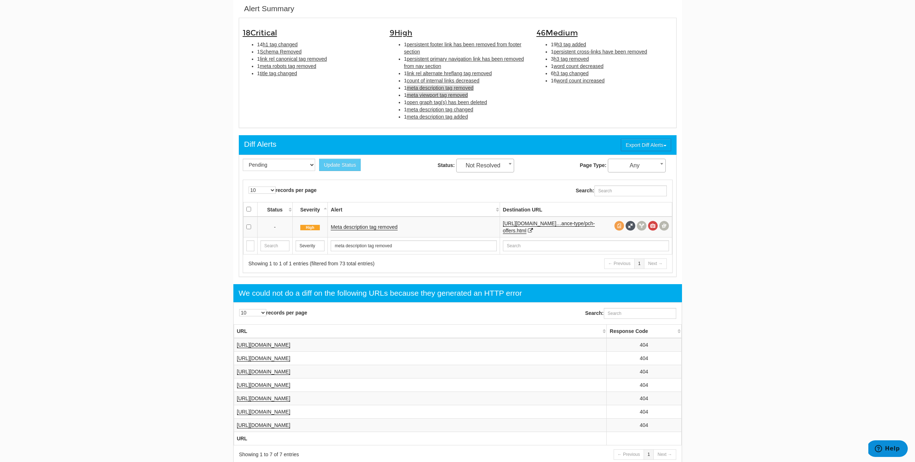
click at [434, 94] on span "meta viewport tag removed" at bounding box center [436, 95] width 61 height 6
click at [443, 101] on span "open graph tag(s) has been deleted" at bounding box center [446, 102] width 80 height 6
click at [443, 110] on span "meta description tag changed" at bounding box center [439, 110] width 67 height 6
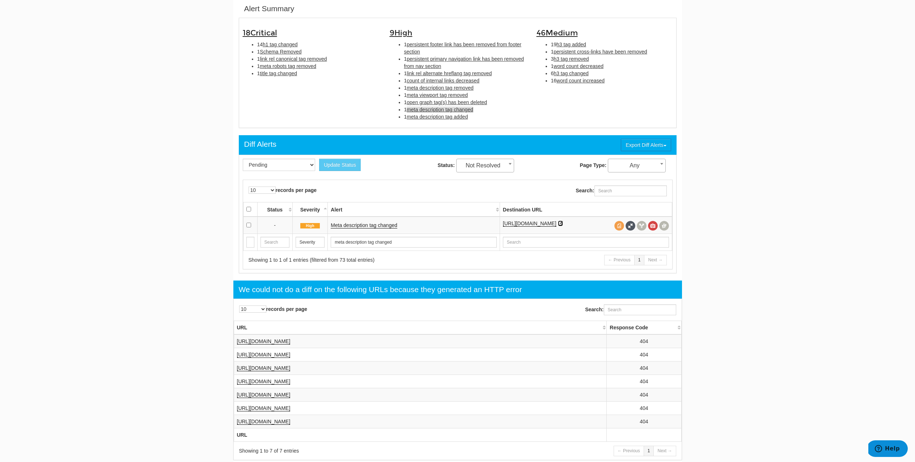
click at [558, 226] on icon at bounding box center [560, 223] width 5 height 5
click at [342, 229] on link "Meta description tag changed" at bounding box center [364, 225] width 67 height 6
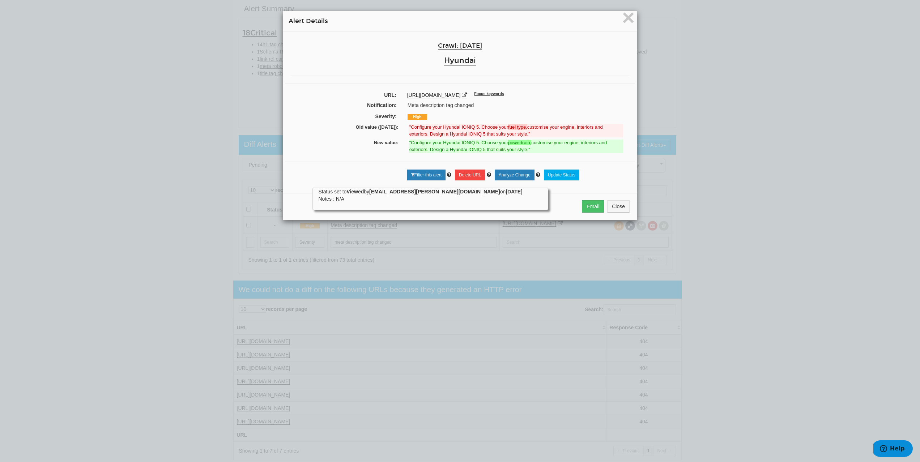
click at [634, 21] on div "× Alert Details Crawl: 08/12/2025 Hyundai URL: https://www.hyundai.com/uk/en/mo…" at bounding box center [460, 115] width 354 height 209
click at [625, 22] on span "×" at bounding box center [628, 17] width 13 height 24
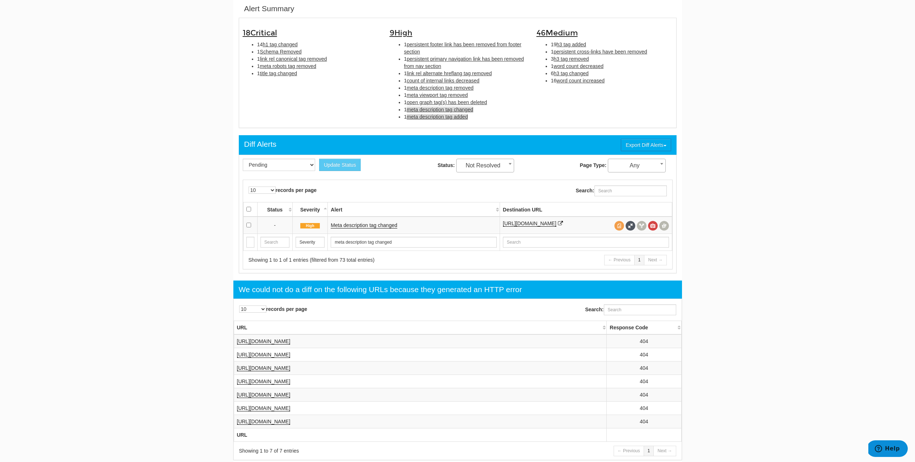
click at [456, 119] on span "meta description tag added" at bounding box center [436, 117] width 61 height 6
click at [357, 227] on link "Meta description tag added" at bounding box center [361, 225] width 61 height 6
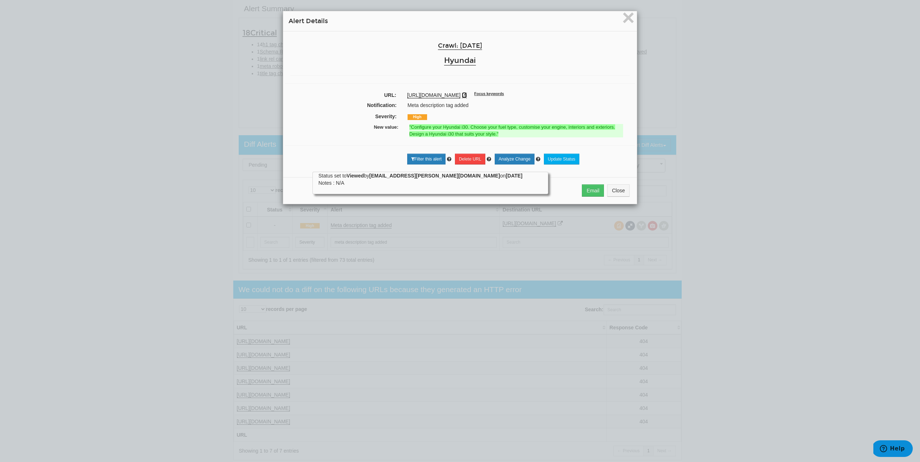
click at [467, 95] on icon at bounding box center [464, 95] width 5 height 5
click at [629, 21] on span "×" at bounding box center [628, 17] width 13 height 24
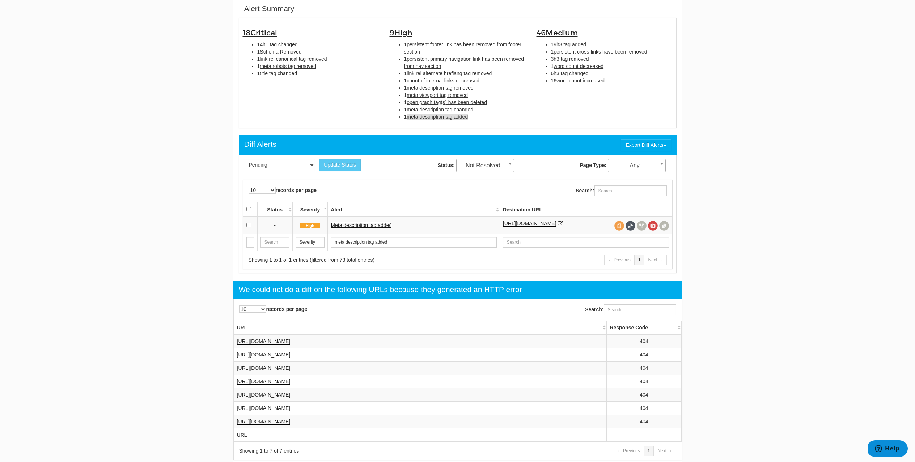
click at [343, 226] on link "Meta description tag added" at bounding box center [361, 225] width 61 height 6
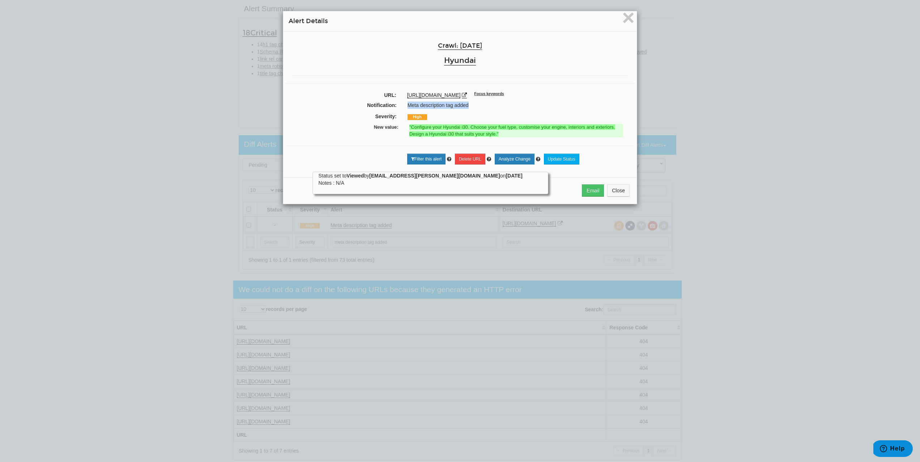
drag, startPoint x: 405, startPoint y: 106, endPoint x: 477, endPoint y: 103, distance: 72.0
click at [477, 103] on div "Meta description tag added" at bounding box center [518, 105] width 232 height 7
copy div "Meta description tag added"
drag, startPoint x: 399, startPoint y: 95, endPoint x: 544, endPoint y: 95, distance: 144.7
click at [544, 95] on div "https://www.hyundai.com/uk/en/models/i30/configurator.html Focus keywords" at bounding box center [518, 94] width 233 height 7
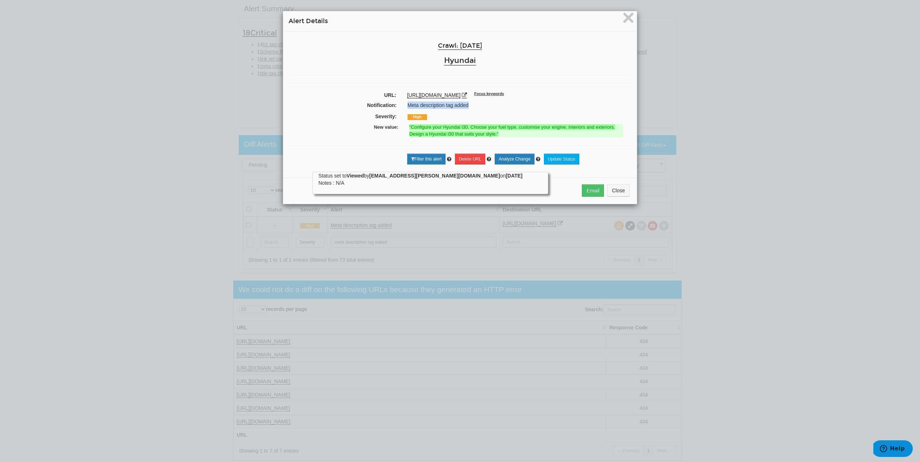
copy link "https://www.hyundai.com/uk/en/models/i30/configurator.html"
drag, startPoint x: 409, startPoint y: 128, endPoint x: 495, endPoint y: 136, distance: 87.2
click at [495, 136] on strong ""Configure your Hyundai i30. Choose your fuel type, customise your engine, inte…" at bounding box center [512, 130] width 206 height 12
copy strong "Configure your Hyundai i30. Choose your fuel type, customise your engine, inter…"
click at [622, 18] on span "×" at bounding box center [628, 17] width 13 height 24
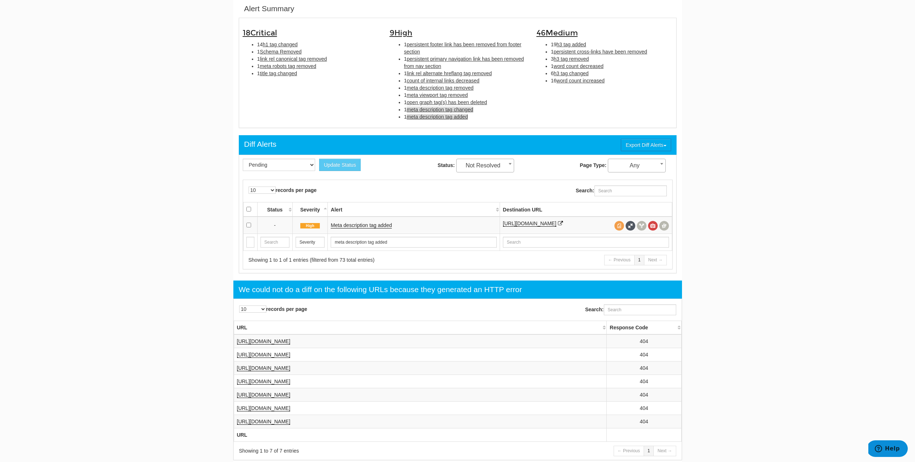
click at [418, 108] on span "meta description tag changed" at bounding box center [439, 110] width 67 height 6
type input "meta description tag changed"
click at [340, 227] on link "Meta description tag changed" at bounding box center [364, 225] width 67 height 6
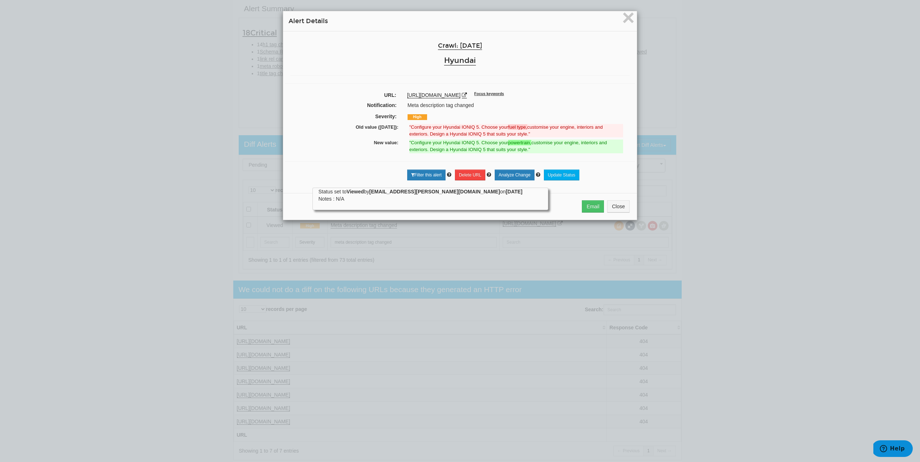
drag, startPoint x: 442, startPoint y: 91, endPoint x: 506, endPoint y: 92, distance: 64.7
click at [515, 90] on div "Crawl: 08/12/2025 Hyundai URL: https://www.hyundai.com/uk/en/models/ioniq5/conf…" at bounding box center [460, 109] width 354 height 156
drag, startPoint x: 402, startPoint y: 105, endPoint x: 492, endPoint y: 105, distance: 89.3
click at [492, 105] on div "Meta description tag changed" at bounding box center [518, 105] width 232 height 7
copy div "Meta description tag changed"
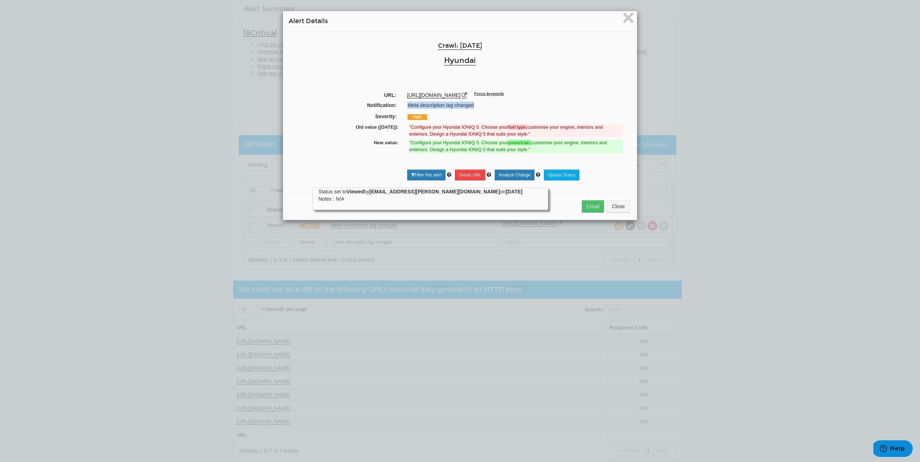
drag, startPoint x: 402, startPoint y: 94, endPoint x: 550, endPoint y: 97, distance: 148.7
click at [550, 97] on div "https://www.hyundai.com/uk/en/models/ioniq5/configurator.html Focus keywords" at bounding box center [518, 94] width 233 height 7
copy link "https://www.hyundai.com/uk/en/models/ioniq5/configurator.html"
drag, startPoint x: 343, startPoint y: 126, endPoint x: 549, endPoint y: 149, distance: 207.4
click at [549, 149] on div "Crawl: 08/12/2025 Hyundai URL: https://www.hyundai.com/uk/en/models/ioniq5/conf…" at bounding box center [460, 109] width 354 height 156
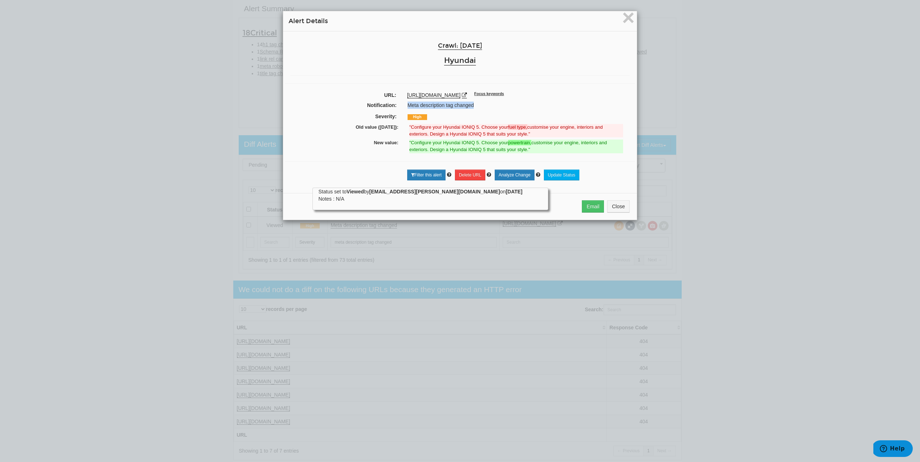
copy div "Old value (08/07/2025): "Configure your Hyundai IONIQ 5. Choose your fuel type,…"
click at [622, 22] on span "×" at bounding box center [628, 17] width 13 height 24
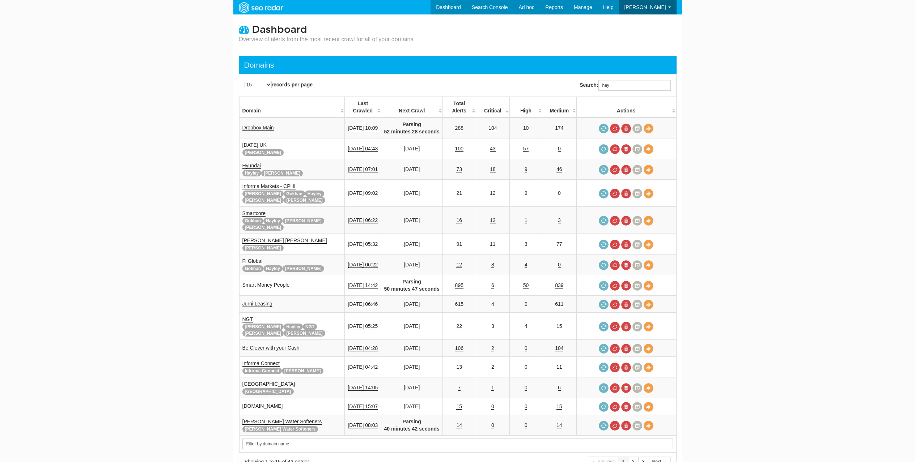
scroll to position [29, 0]
click at [626, 78] on div "Search: hay" at bounding box center [568, 85] width 222 height 18
click at [626, 86] on input "hay" at bounding box center [634, 85] width 72 height 11
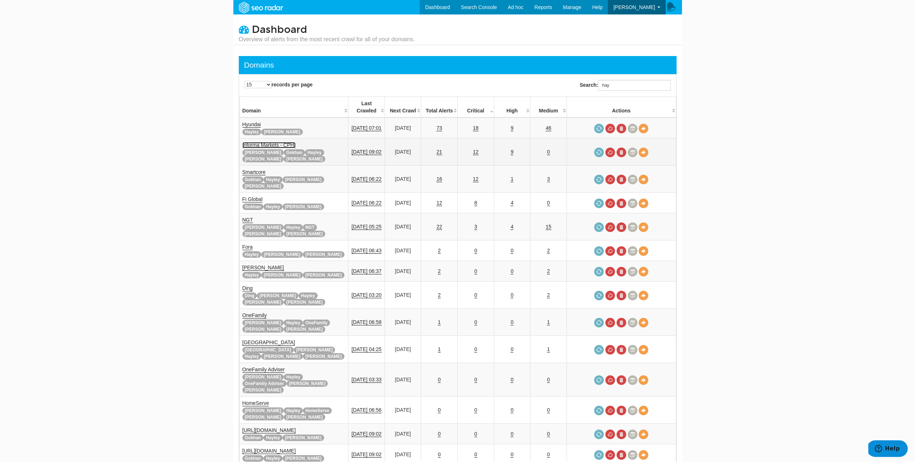
click at [257, 142] on link "Informa Markets - CPHI" at bounding box center [268, 145] width 53 height 6
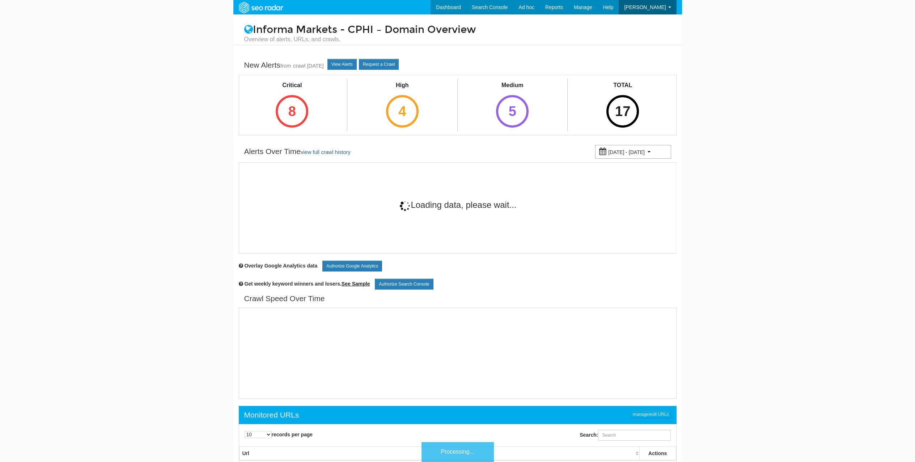
scroll to position [29, 0]
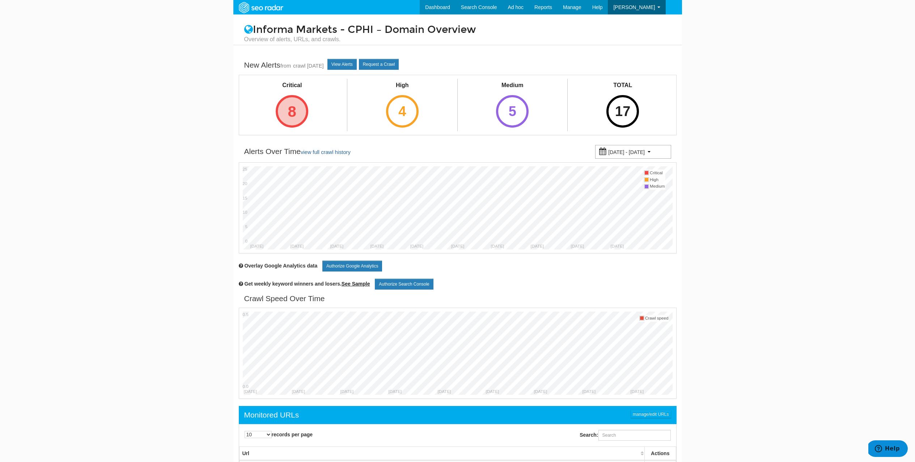
click at [297, 114] on div "8" at bounding box center [292, 111] width 33 height 33
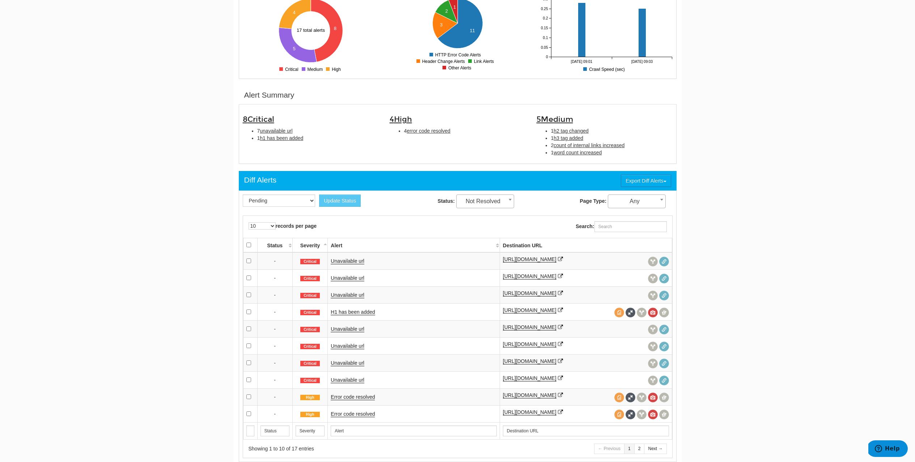
scroll to position [166, 0]
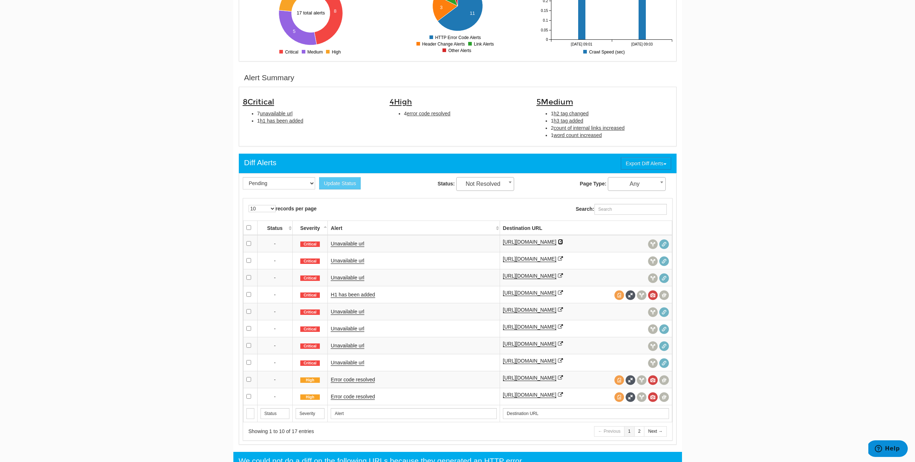
click at [563, 241] on icon at bounding box center [560, 241] width 5 height 5
click at [335, 243] on link "Unavailable url" at bounding box center [348, 244] width 34 height 6
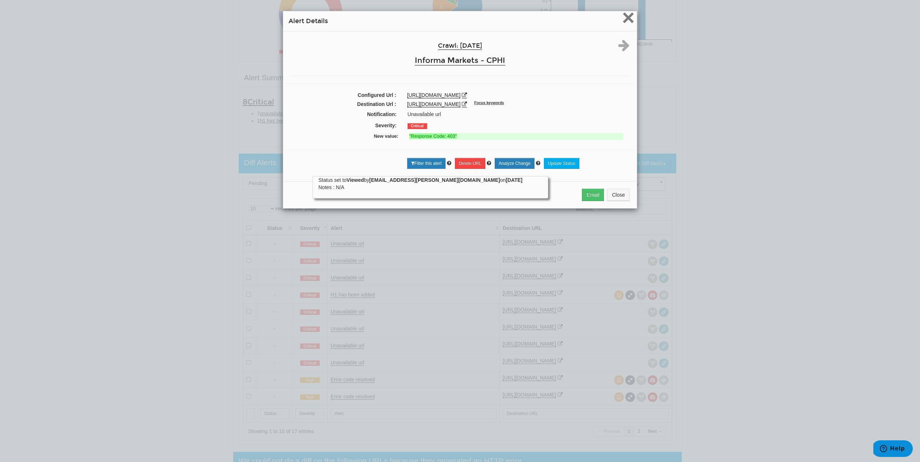
click at [628, 17] on span "×" at bounding box center [628, 17] width 13 height 24
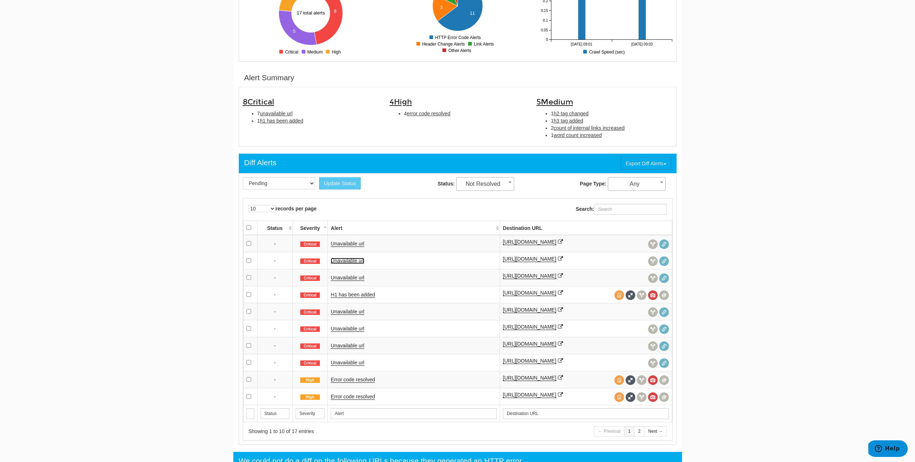
click at [352, 262] on link "Unavailable url" at bounding box center [348, 261] width 34 height 6
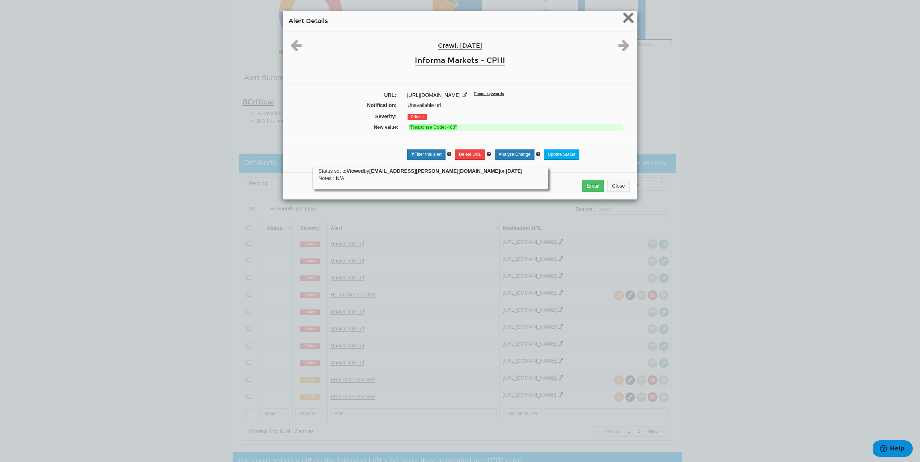
click at [625, 23] on span "×" at bounding box center [628, 17] width 13 height 24
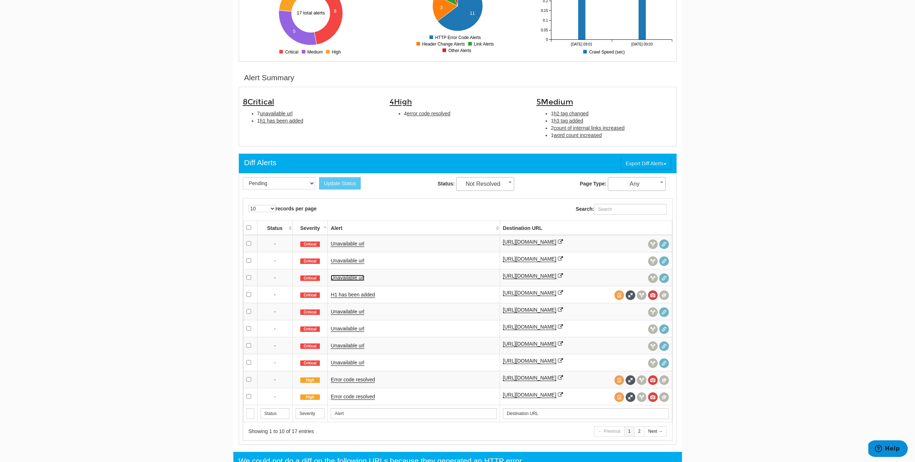
click at [347, 281] on link "Unavailable url" at bounding box center [348, 278] width 34 height 6
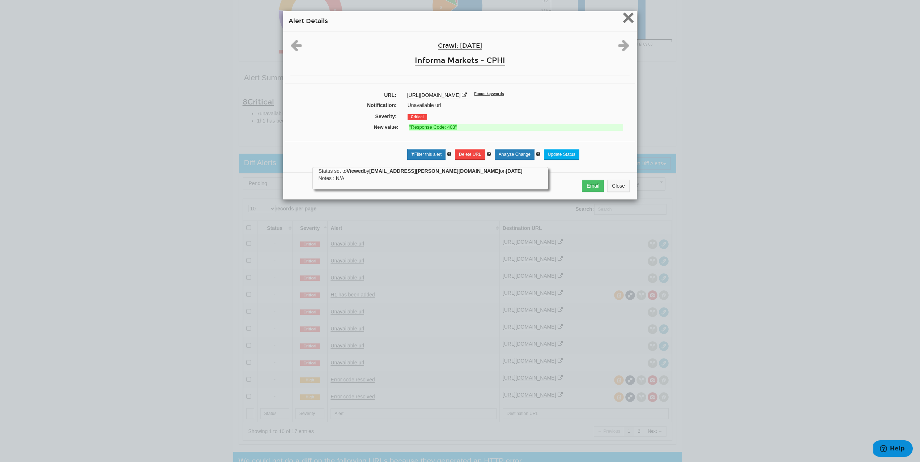
click at [622, 24] on span "×" at bounding box center [628, 17] width 13 height 24
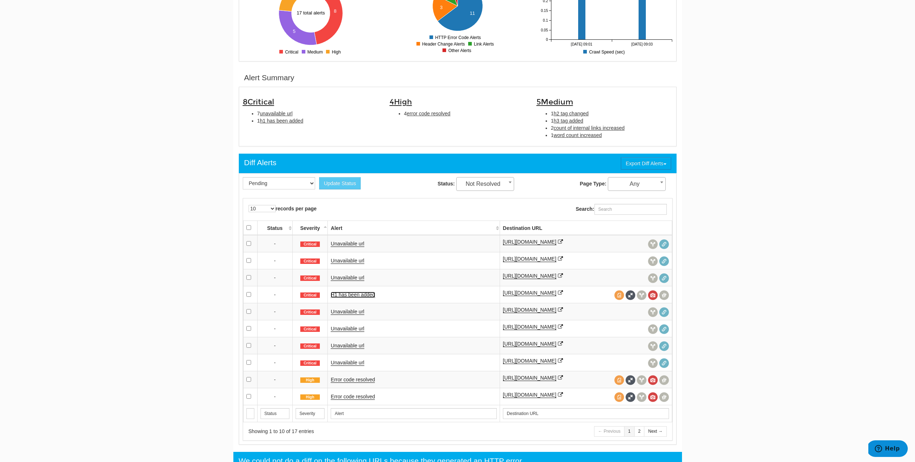
click at [358, 298] on link "H1 has been added" at bounding box center [353, 295] width 44 height 6
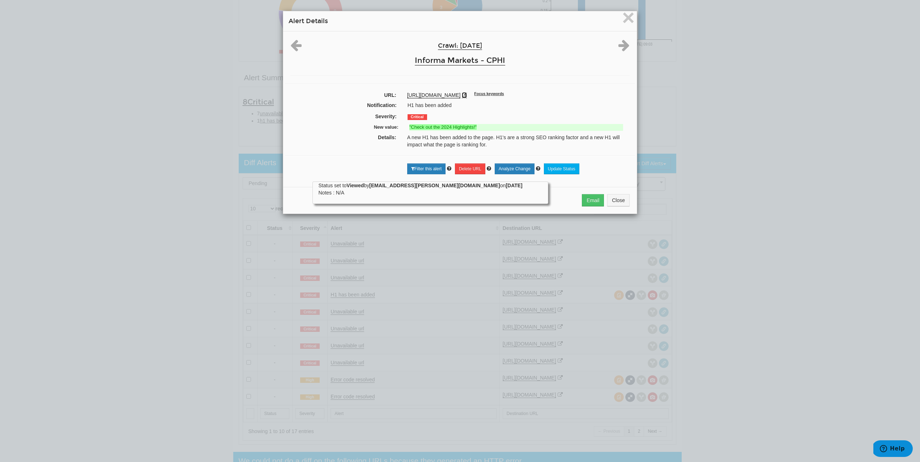
click at [467, 94] on icon at bounding box center [464, 95] width 5 height 5
click at [623, 19] on span "×" at bounding box center [628, 17] width 13 height 24
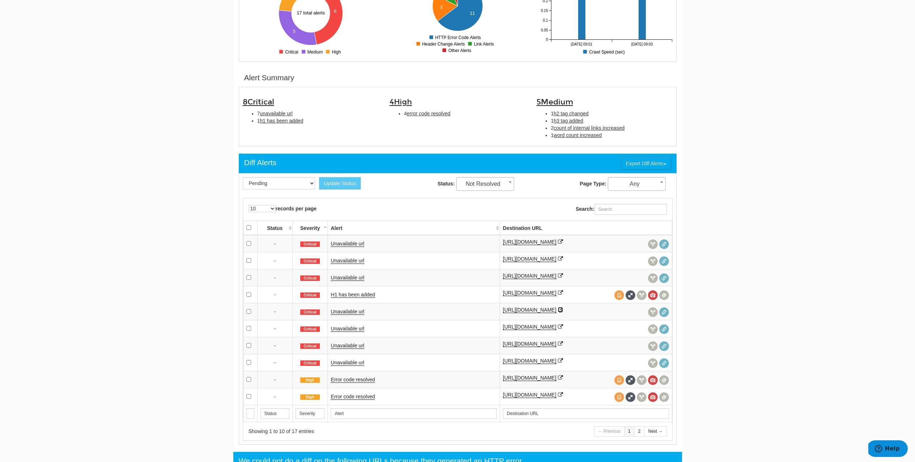
click at [563, 312] on icon at bounding box center [560, 309] width 5 height 5
click at [558, 346] on icon at bounding box center [560, 343] width 5 height 5
click at [558, 363] on icon at bounding box center [560, 360] width 5 height 5
click at [558, 380] on icon at bounding box center [560, 377] width 5 height 5
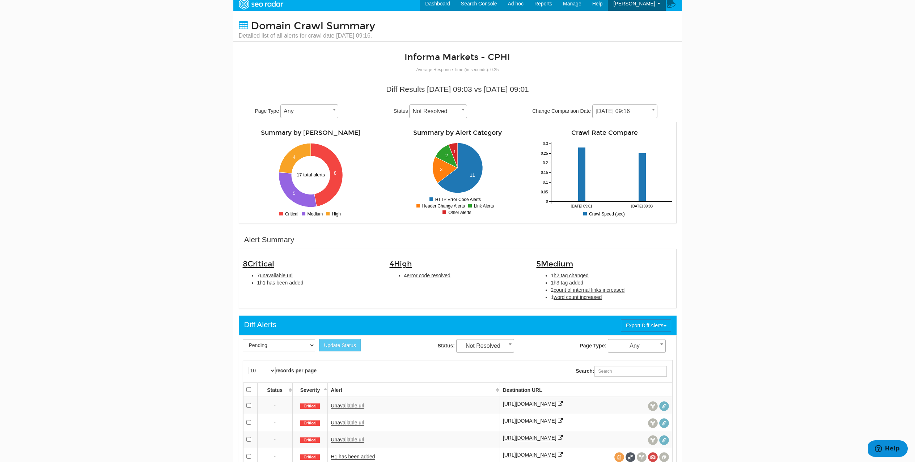
scroll to position [0, 0]
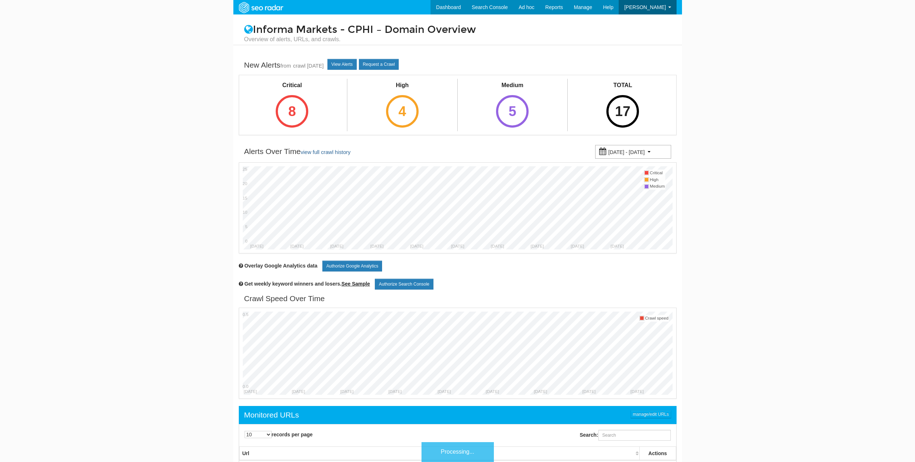
scroll to position [29, 0]
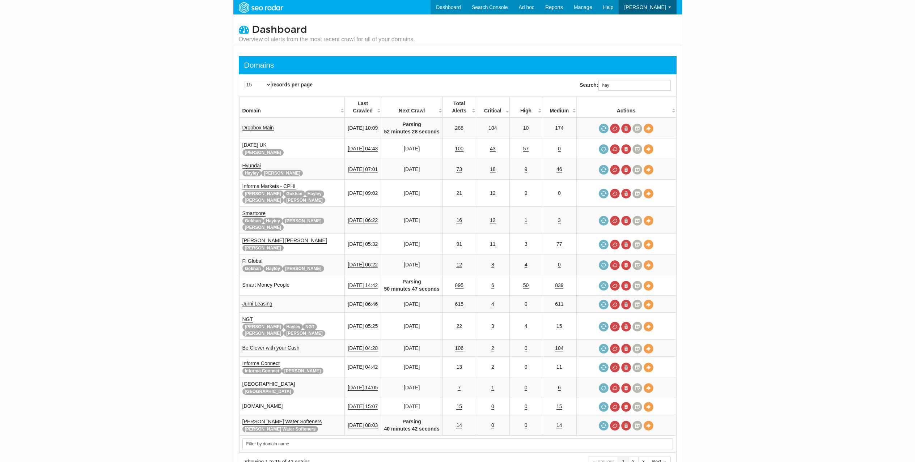
scroll to position [29, 0]
click at [635, 81] on input "hay" at bounding box center [634, 85] width 72 height 11
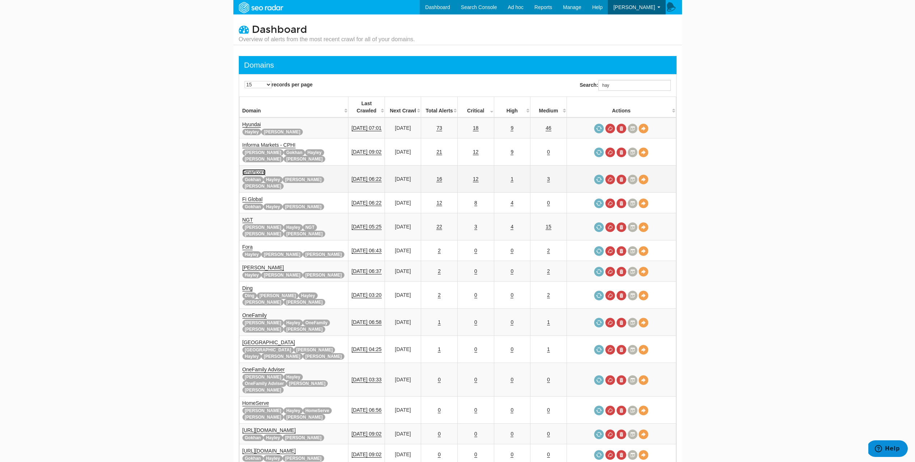
click at [254, 169] on link "Smartcore" at bounding box center [254, 172] width 24 height 6
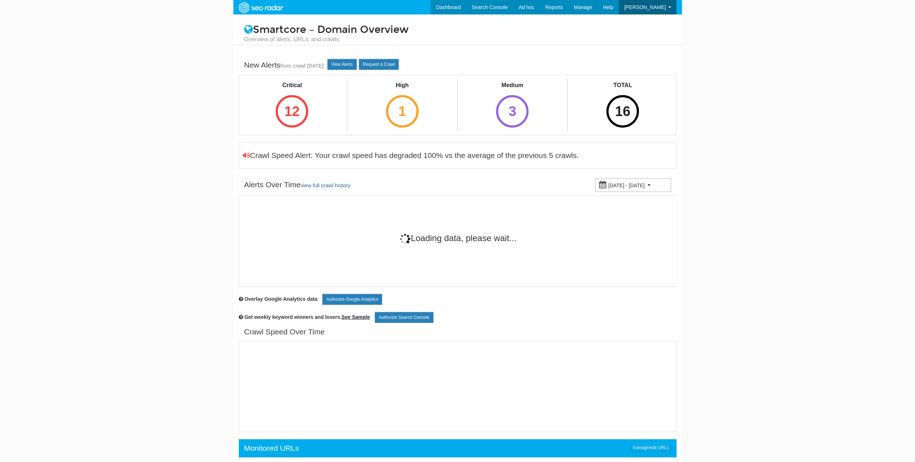
scroll to position [29, 0]
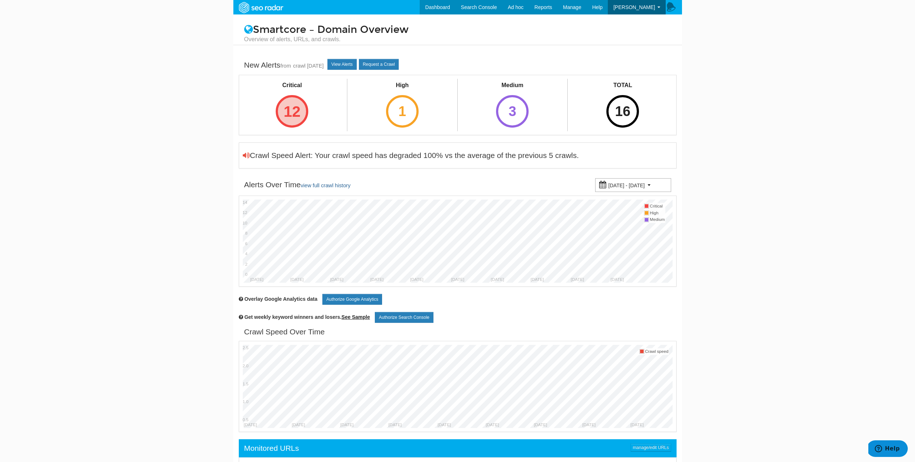
click at [302, 112] on div "12" at bounding box center [292, 111] width 33 height 33
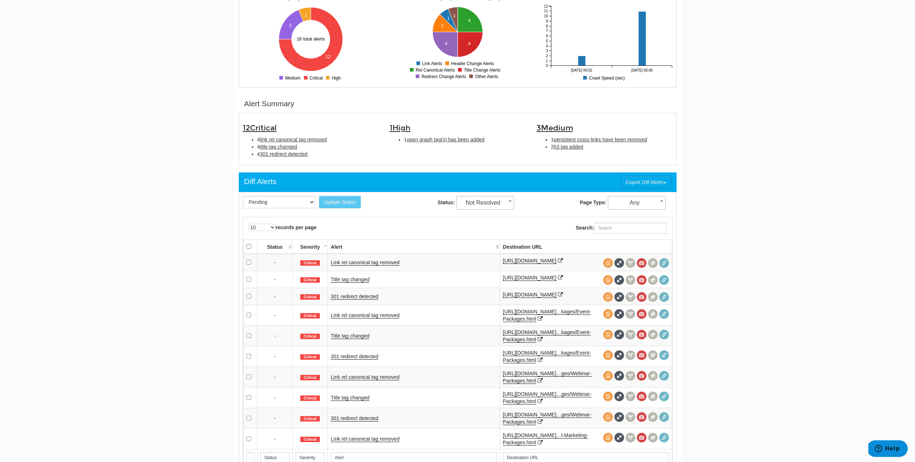
scroll to position [162, 0]
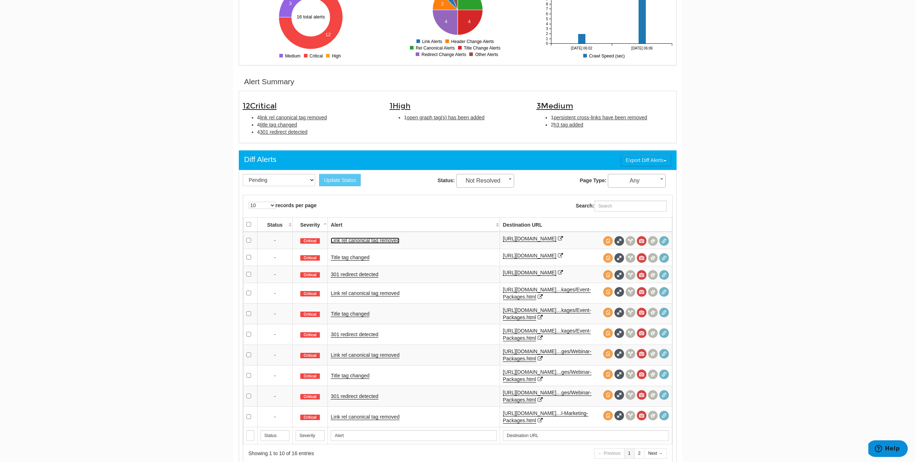
click at [340, 243] on link "Link rel canonical tag removed" at bounding box center [365, 241] width 69 height 6
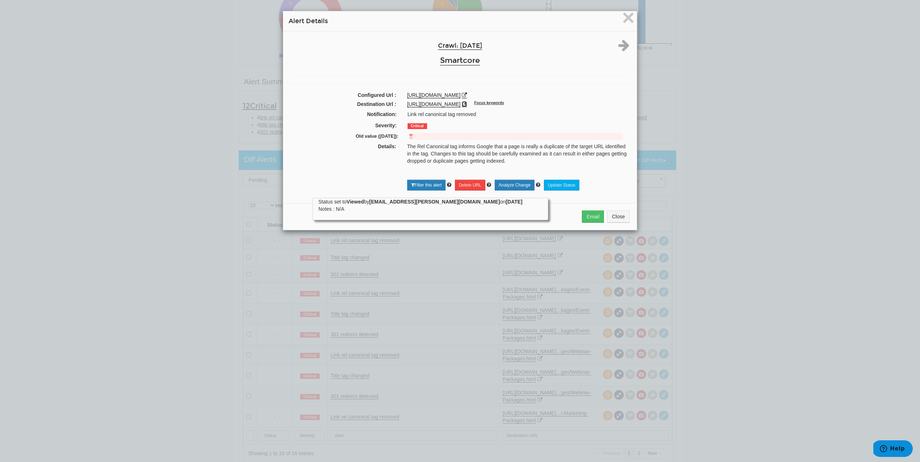
click at [467, 104] on icon at bounding box center [464, 104] width 5 height 5
click at [623, 17] on span "×" at bounding box center [628, 17] width 13 height 24
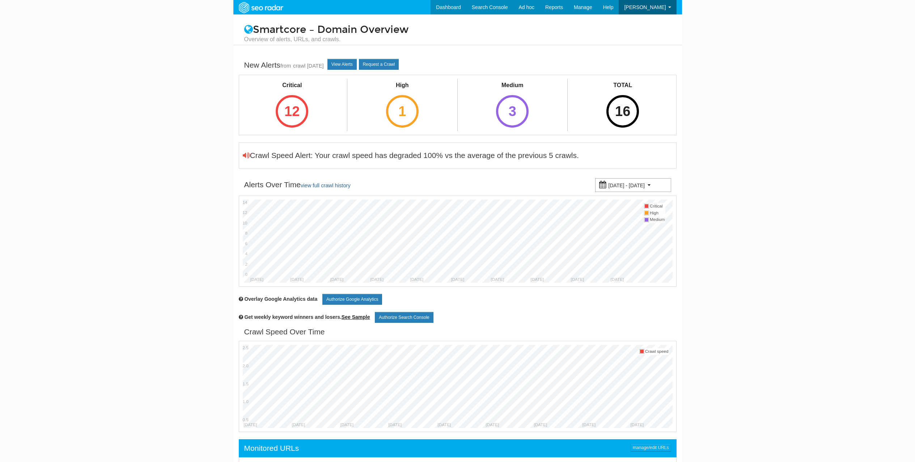
scroll to position [29, 0]
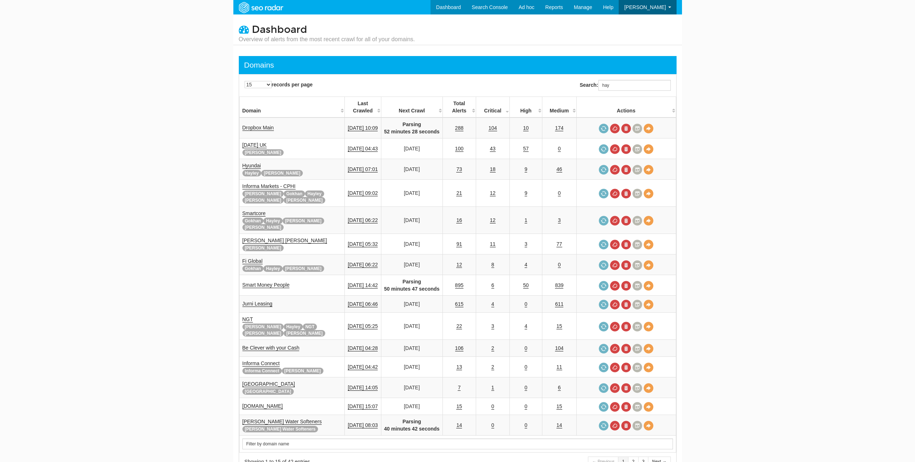
scroll to position [29, 0]
click at [621, 85] on input "hay" at bounding box center [634, 85] width 72 height 11
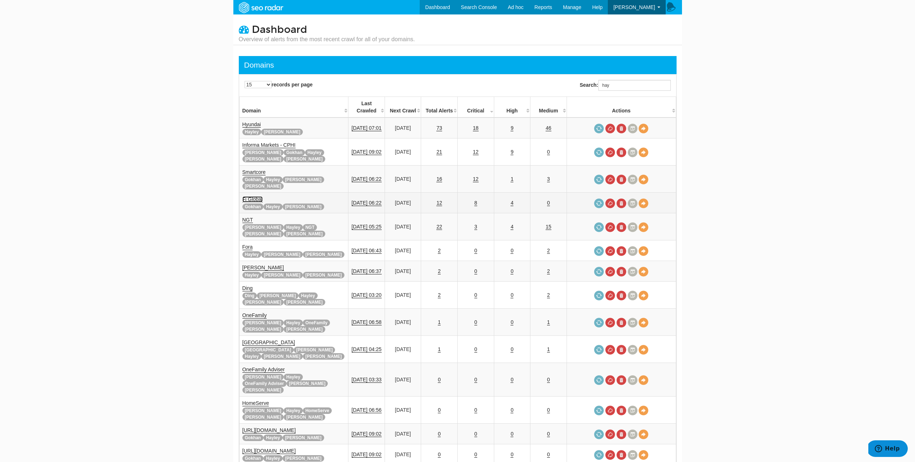
click at [251, 196] on link "Fi Global" at bounding box center [252, 199] width 20 height 6
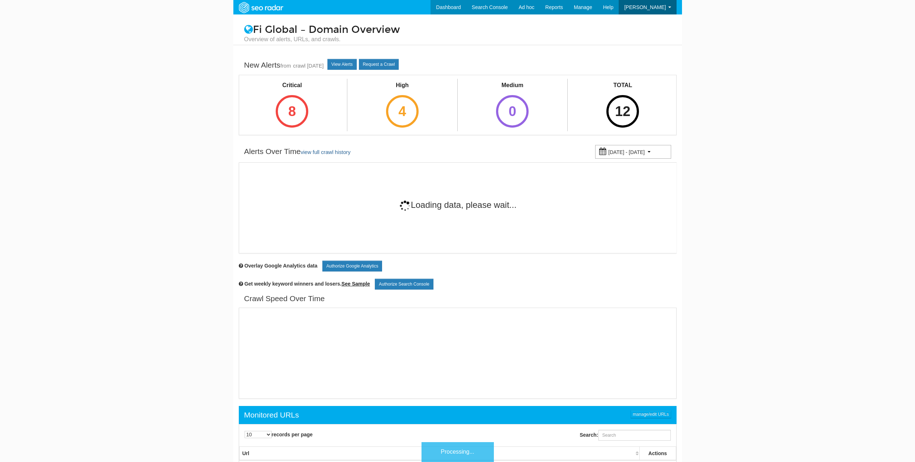
scroll to position [29, 0]
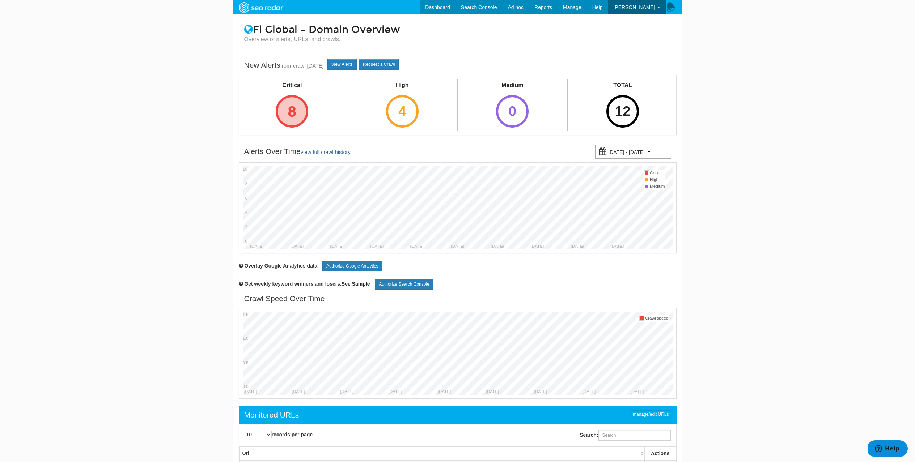
click at [300, 115] on div "8" at bounding box center [292, 111] width 33 height 33
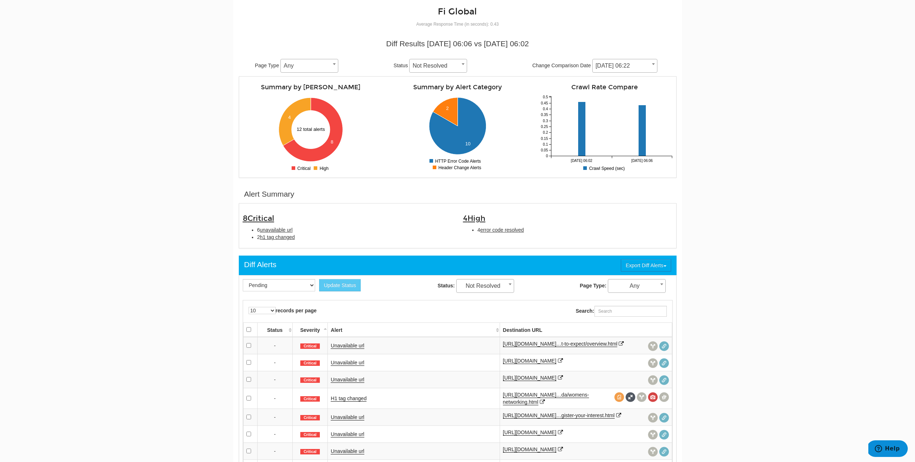
scroll to position [109, 0]
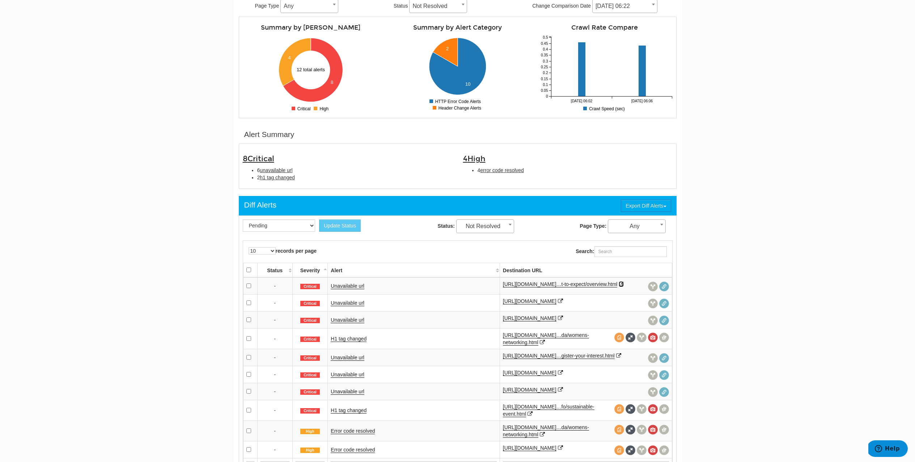
click at [618, 287] on icon at bounding box center [620, 284] width 5 height 5
click at [560, 304] on icon at bounding box center [560, 301] width 5 height 5
click at [352, 342] on link "H1 tag changed" at bounding box center [349, 339] width 36 height 6
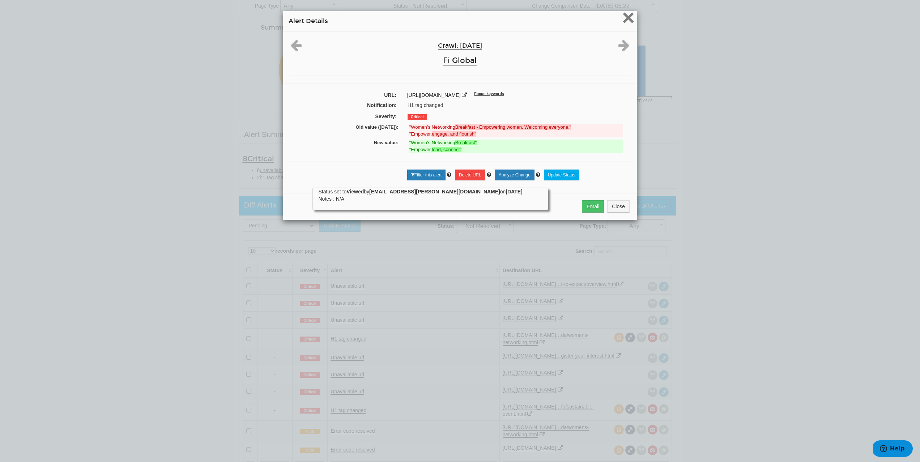
click at [622, 22] on span "×" at bounding box center [628, 17] width 13 height 24
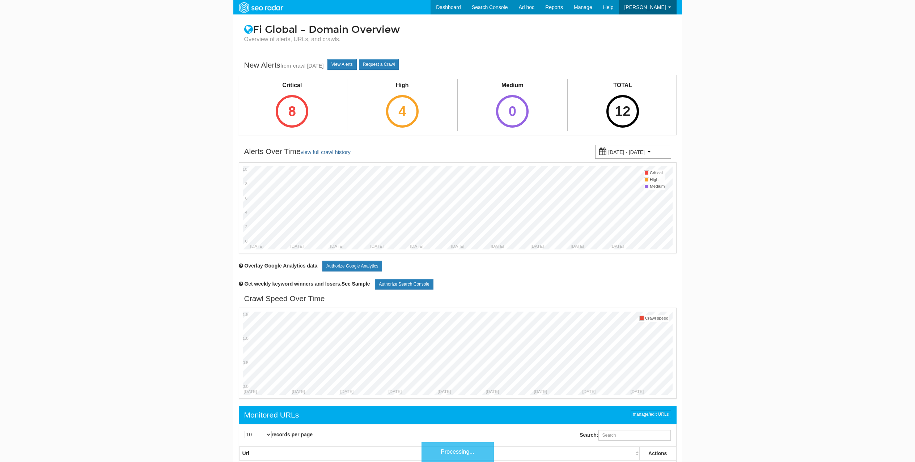
scroll to position [29, 0]
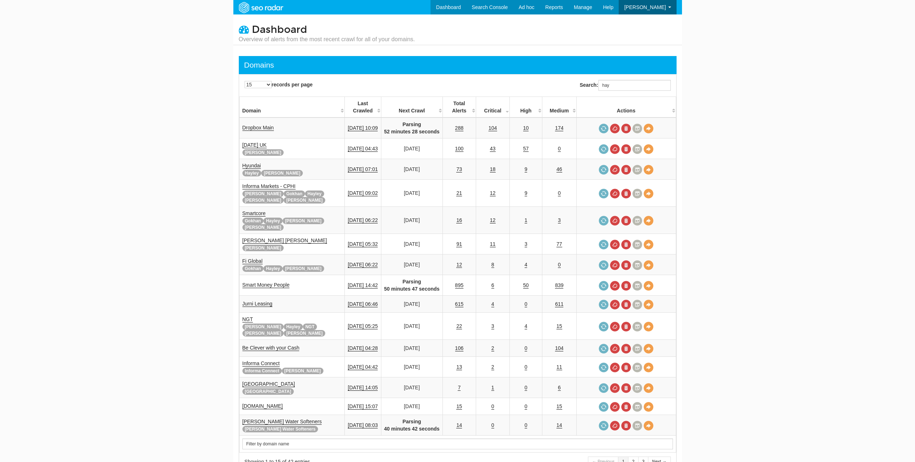
scroll to position [29, 0]
click at [616, 87] on input "hay" at bounding box center [634, 85] width 72 height 11
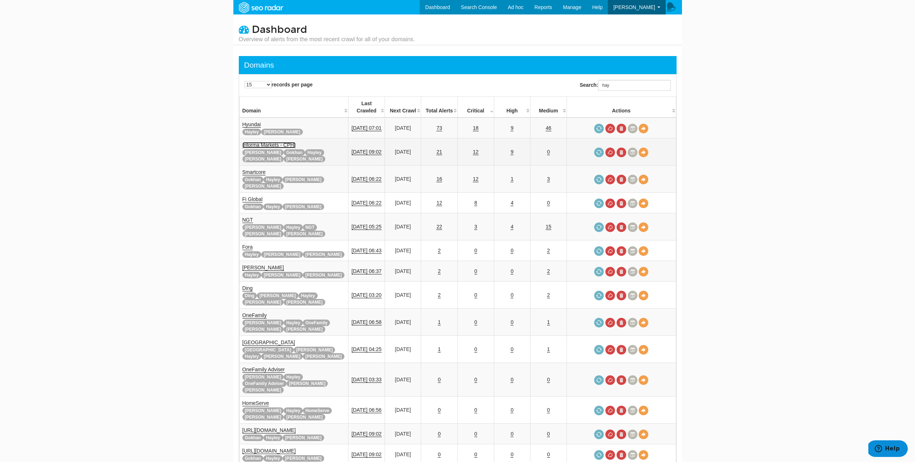
click at [262, 142] on link "Informa Markets - CPHI" at bounding box center [268, 145] width 53 height 6
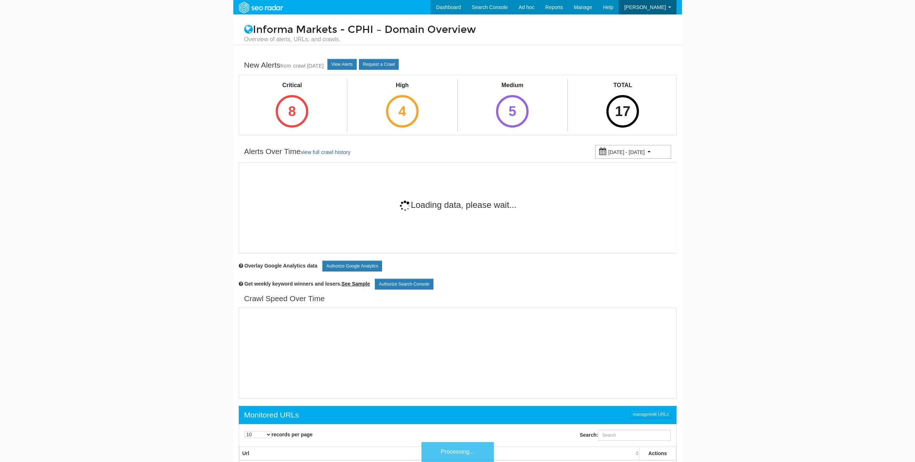
scroll to position [29, 0]
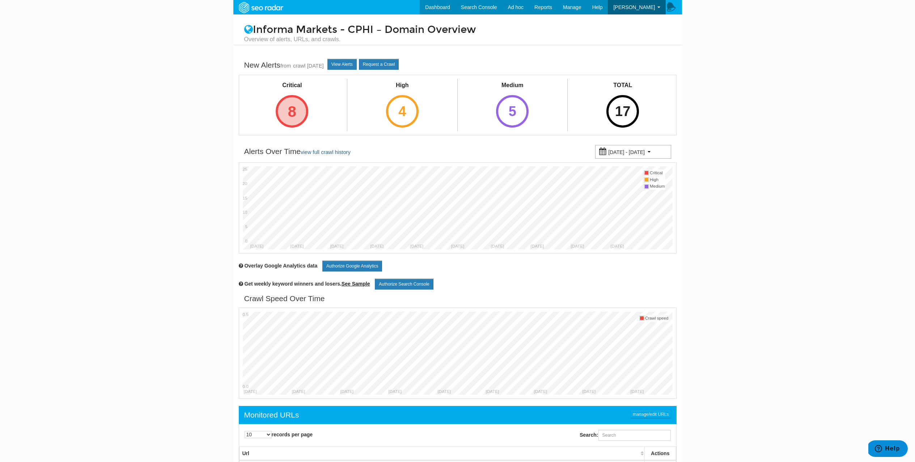
click at [283, 113] on div "8" at bounding box center [292, 111] width 33 height 33
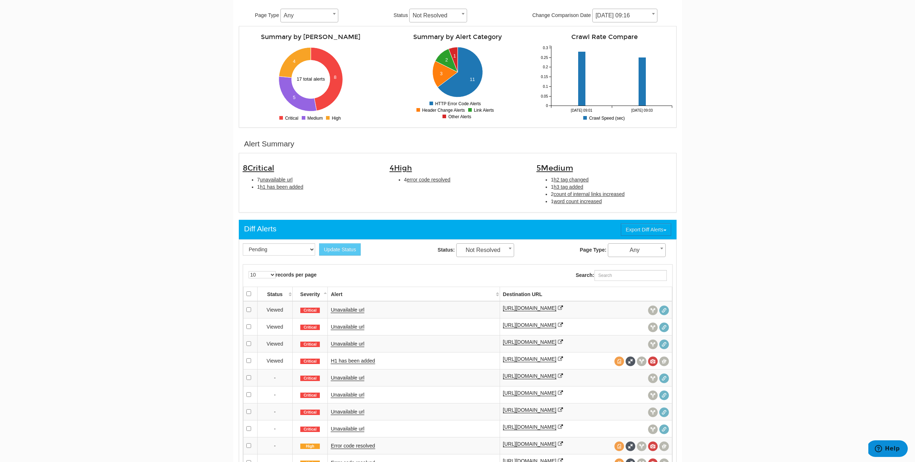
scroll to position [101, 0]
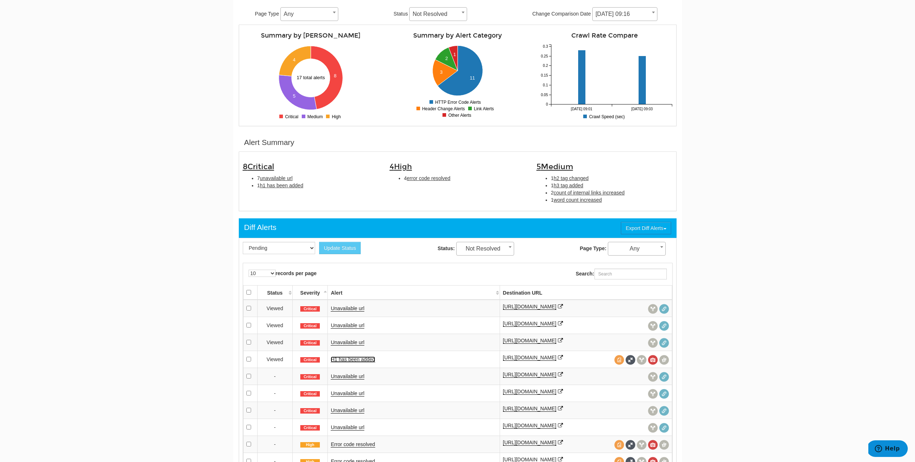
click at [349, 363] on link "H1 has been added" at bounding box center [353, 360] width 44 height 6
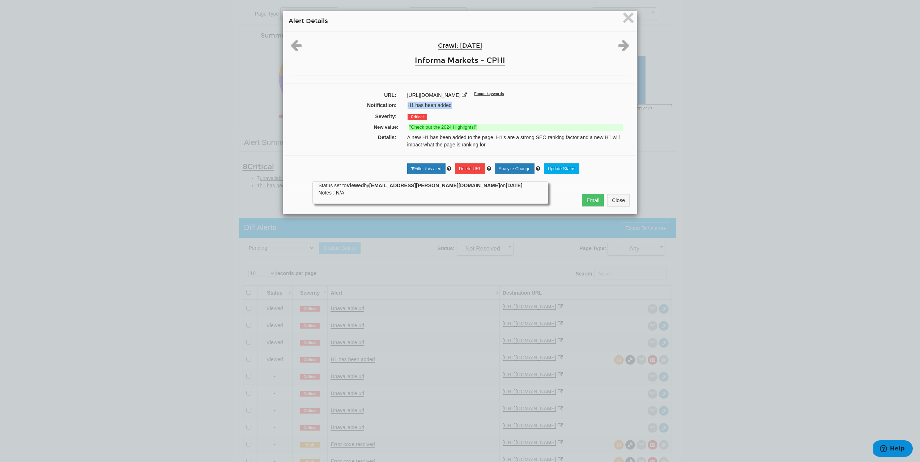
drag, startPoint x: 404, startPoint y: 105, endPoint x: 457, endPoint y: 106, distance: 52.4
click at [457, 106] on div "H1 has been added" at bounding box center [518, 105] width 232 height 7
drag, startPoint x: 404, startPoint y: 105, endPoint x: 451, endPoint y: 107, distance: 46.7
click at [451, 107] on div "H1 has been added" at bounding box center [518, 105] width 232 height 7
copy div "H1 has been added"
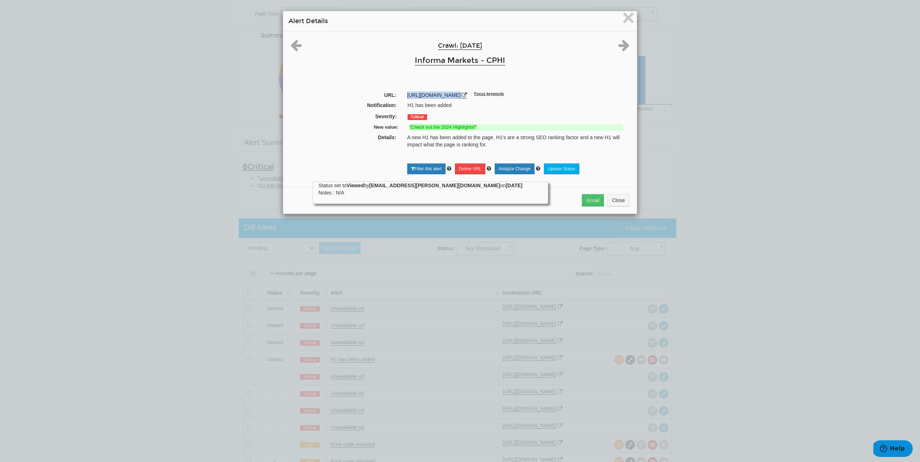
drag, startPoint x: 399, startPoint y: 93, endPoint x: 546, endPoint y: 96, distance: 146.5
click at [546, 96] on div "[URL][DOMAIN_NAME] Focus keywords" at bounding box center [518, 94] width 233 height 7
copy div "[URL][DOMAIN_NAME]"
click at [368, 125] on label "New value:" at bounding box center [347, 127] width 112 height 7
drag, startPoint x: 369, startPoint y: 126, endPoint x: 480, endPoint y: 127, distance: 110.7
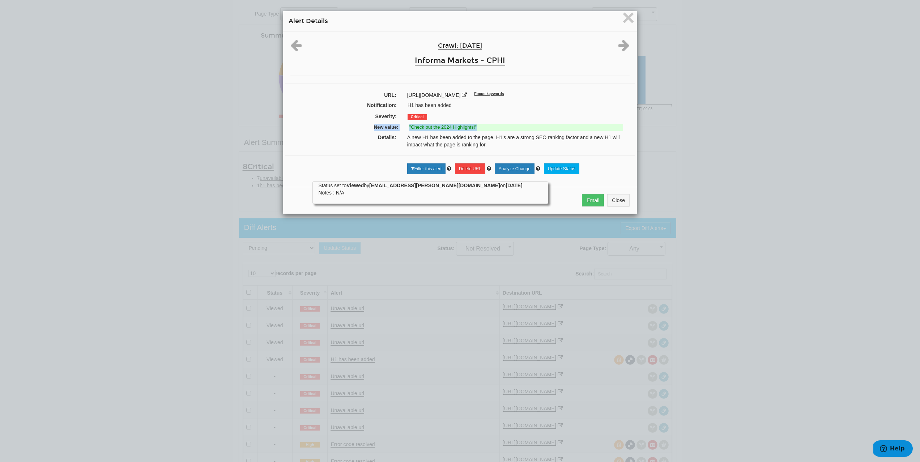
click at [480, 127] on div "New value: "Check out the 2024 Highlights!"" at bounding box center [459, 128] width 339 height 11
copy div "New value: "Check out the 2024 Highlights!""
click at [467, 95] on icon at bounding box center [464, 95] width 5 height 5
click at [630, 20] on span "×" at bounding box center [628, 17] width 13 height 24
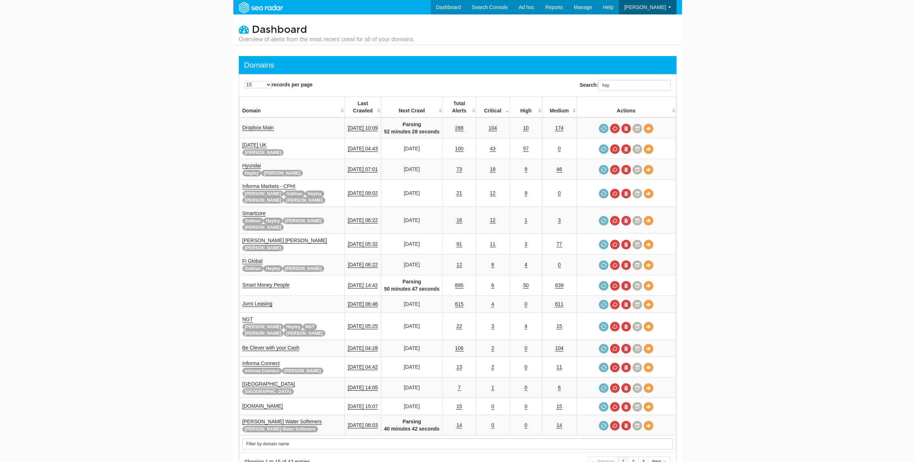
scroll to position [29, 0]
click at [634, 82] on input "hay" at bounding box center [634, 85] width 72 height 11
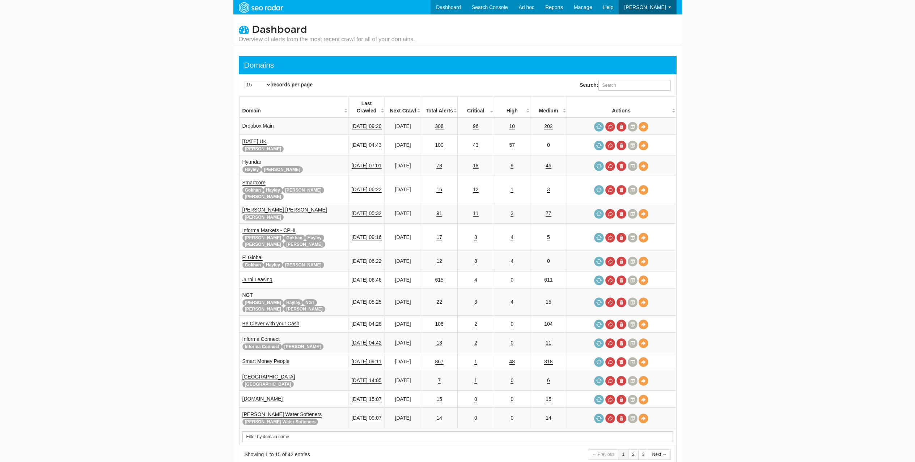
scroll to position [29, 0]
click at [627, 85] on input "Search:" at bounding box center [634, 85] width 72 height 11
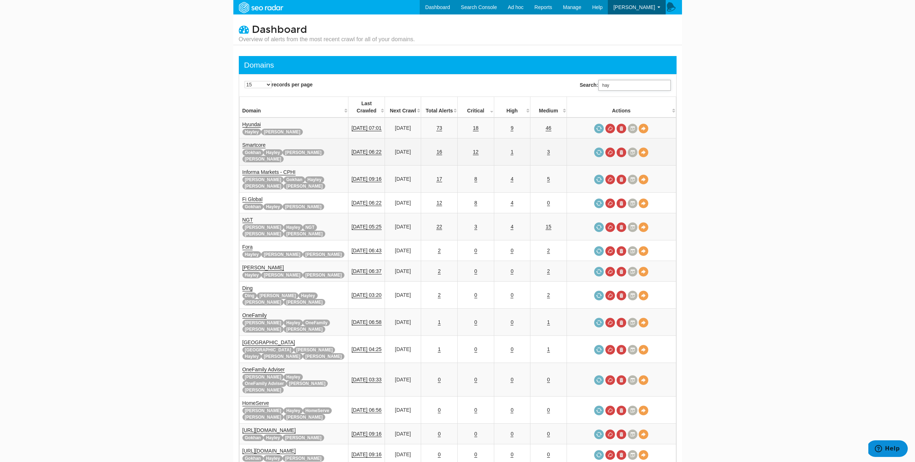
type input "hay"
click at [257, 142] on link "Smartcore" at bounding box center [254, 145] width 24 height 6
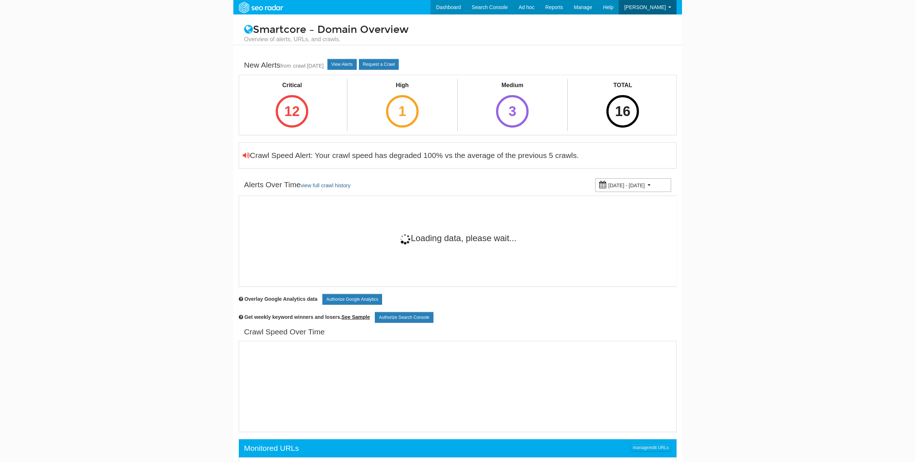
scroll to position [29, 0]
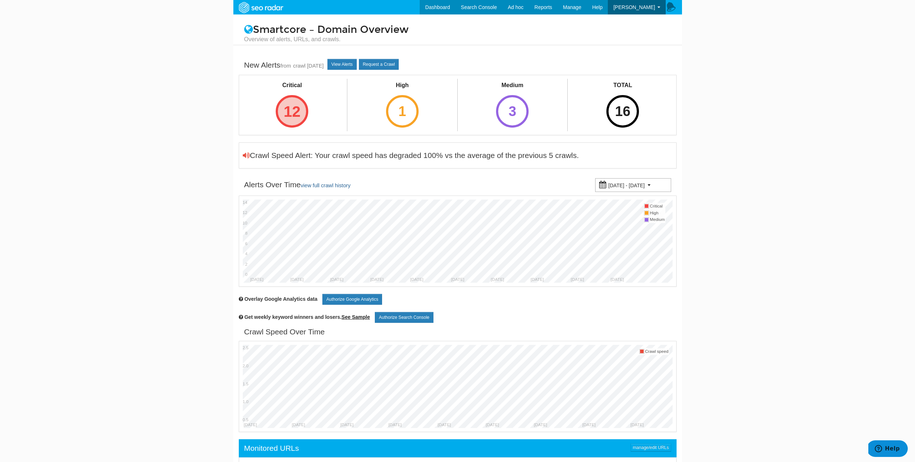
click at [281, 120] on div "12" at bounding box center [292, 111] width 33 height 33
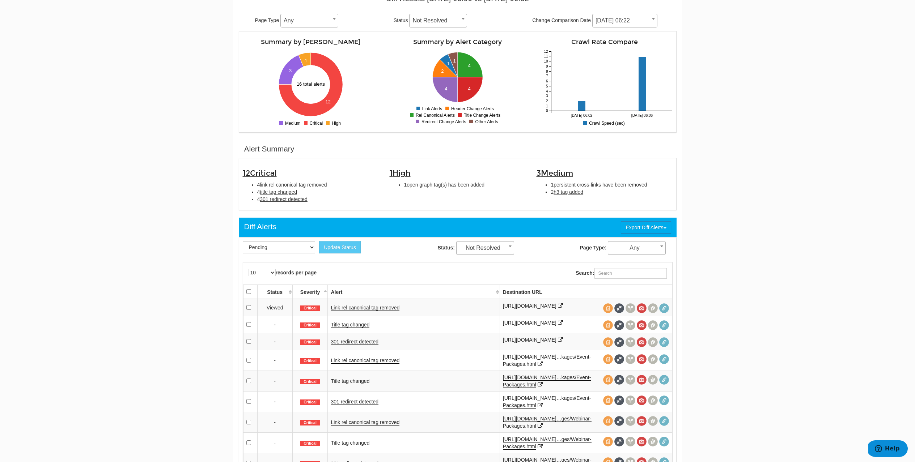
scroll to position [124, 0]
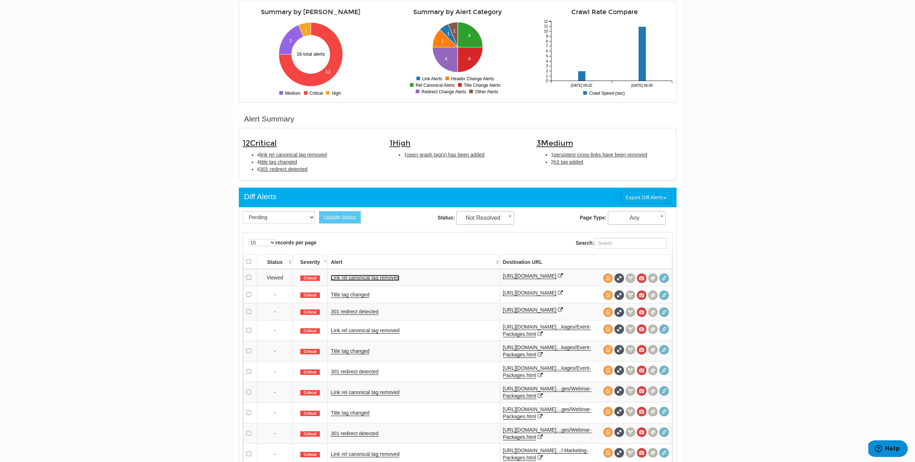
click at [346, 280] on link "Link rel canonical tag removed" at bounding box center [365, 278] width 69 height 6
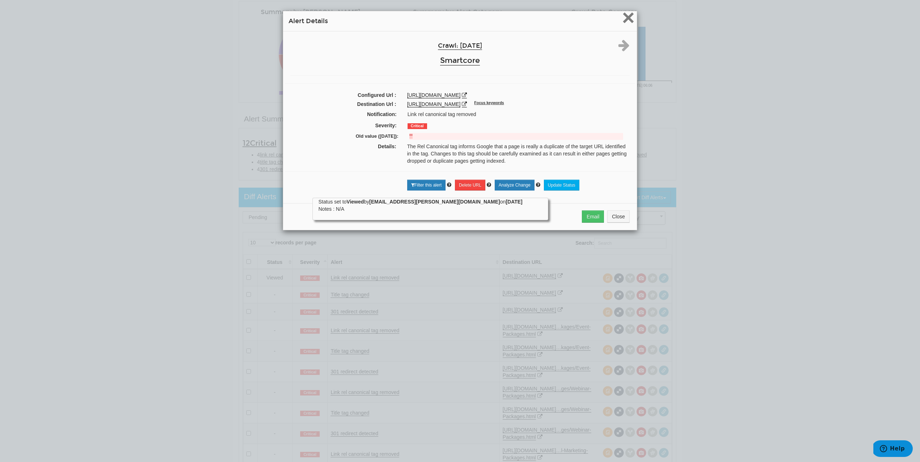
click at [623, 22] on span "×" at bounding box center [628, 17] width 13 height 24
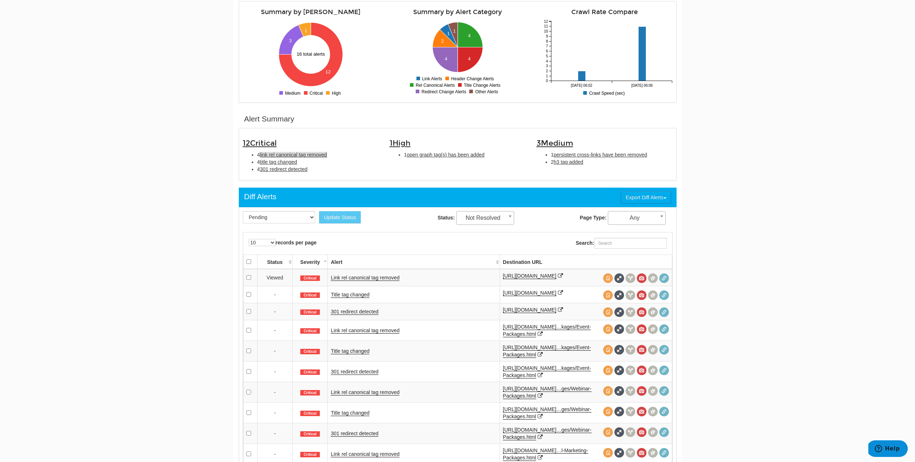
click at [295, 154] on span "link rel canonical tag removed" at bounding box center [293, 155] width 67 height 6
type input "link rel canonical tag removed"
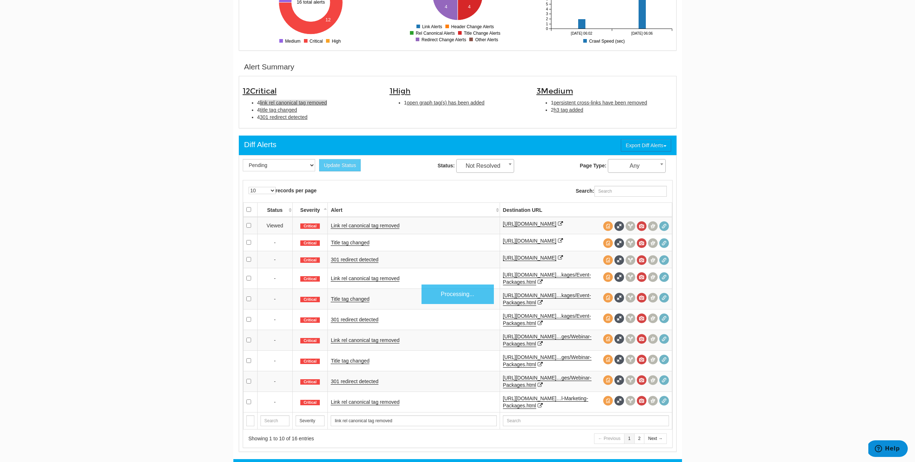
scroll to position [235, 0]
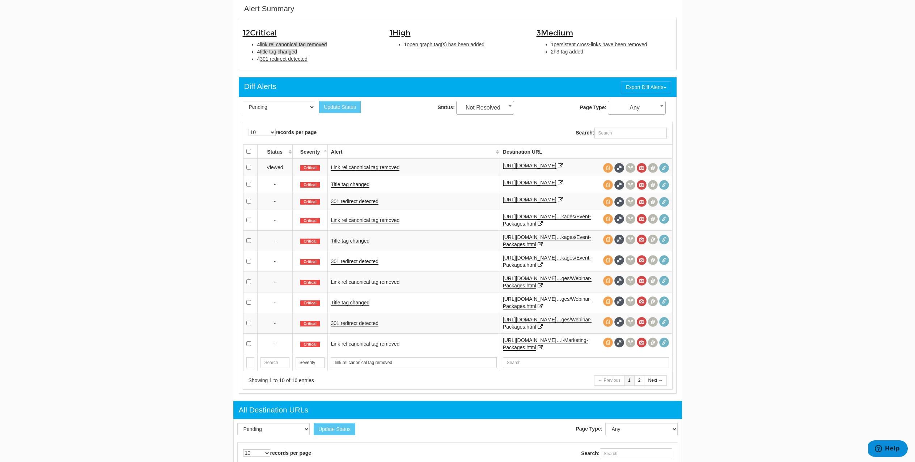
click at [278, 51] on span "title tag changed" at bounding box center [278, 52] width 37 height 6
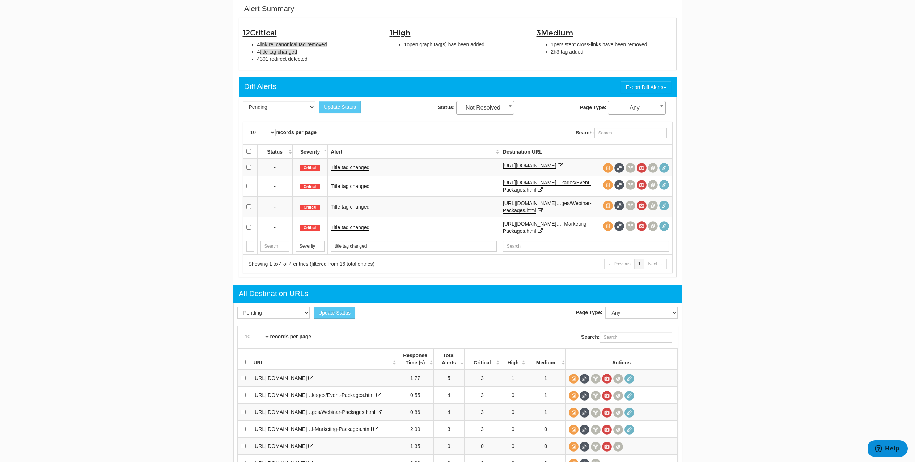
click at [277, 46] on span "link rel canonical tag removed" at bounding box center [293, 45] width 67 height 6
click at [349, 170] on link "Link rel canonical tag removed" at bounding box center [365, 168] width 69 height 6
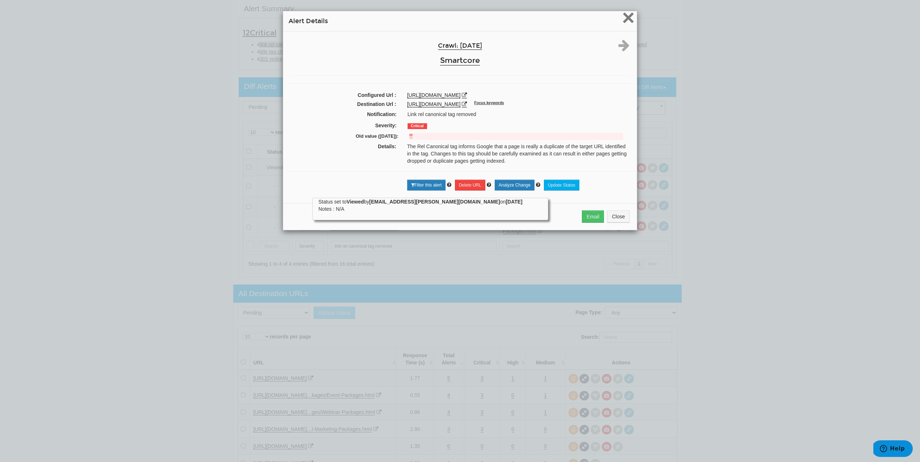
click at [623, 16] on span "×" at bounding box center [628, 17] width 13 height 24
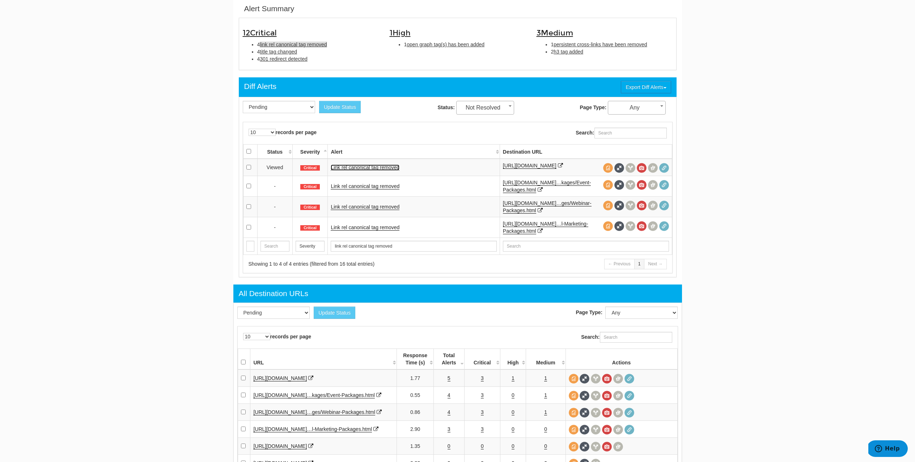
click at [374, 171] on link "Link rel canonical tag removed" at bounding box center [365, 168] width 69 height 6
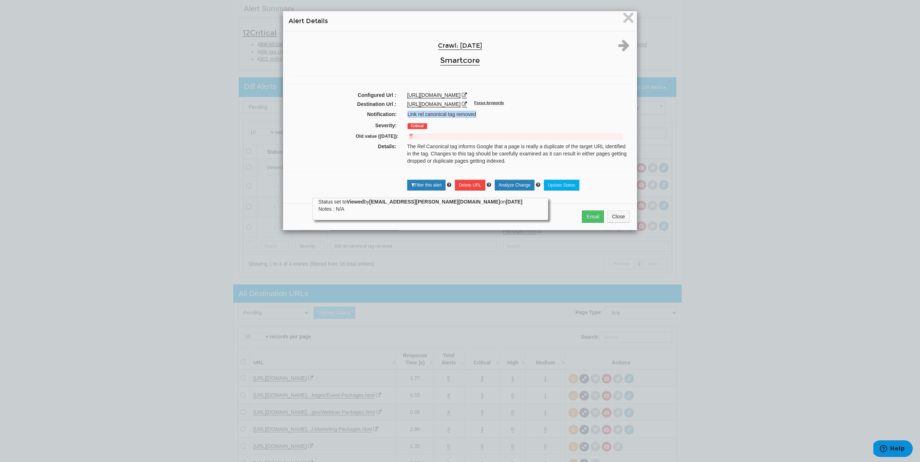
drag, startPoint x: 405, startPoint y: 114, endPoint x: 476, endPoint y: 119, distance: 71.8
click at [476, 119] on div "Notification: Link rel canonical tag removed" at bounding box center [460, 115] width 350 height 11
copy div "Link rel canonical tag removed"
click at [627, 18] on span "×" at bounding box center [628, 17] width 13 height 24
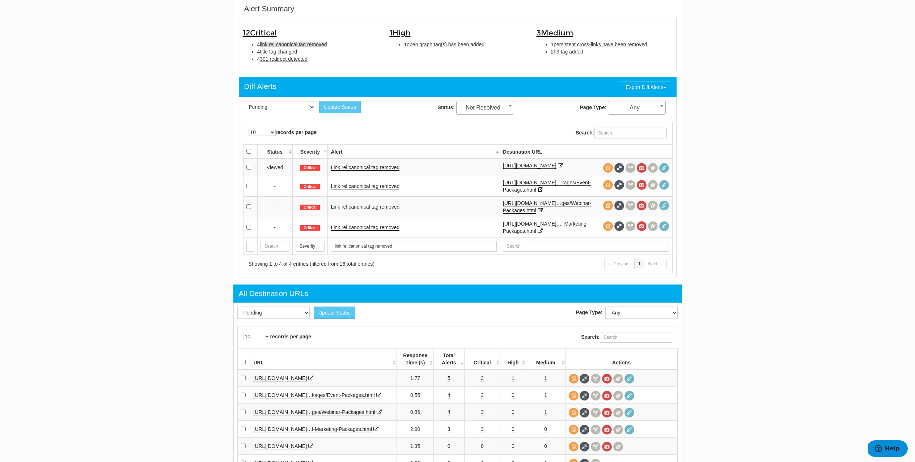
click at [540, 192] on icon at bounding box center [539, 189] width 5 height 5
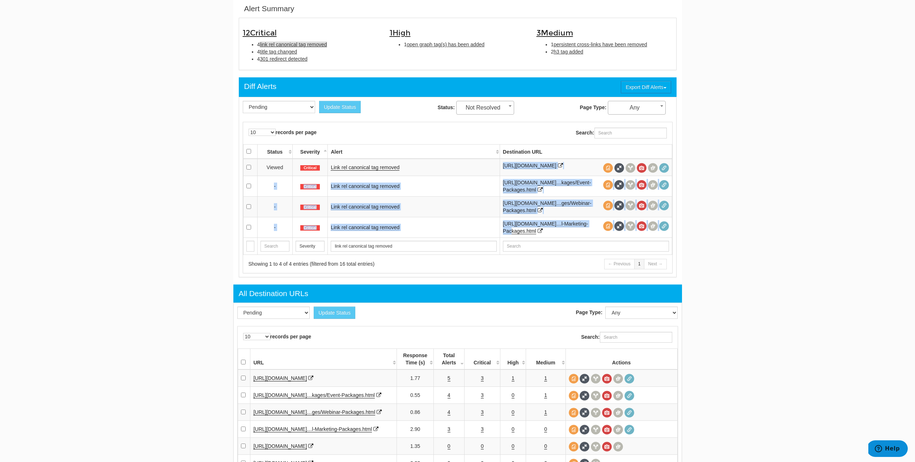
drag, startPoint x: 501, startPoint y: 164, endPoint x: 530, endPoint y: 250, distance: 90.3
click at [530, 238] on tbody "Viewed Critical Link rel canonical tag removed [URL][DOMAIN_NAME] - Critical Li…" at bounding box center [457, 198] width 429 height 79
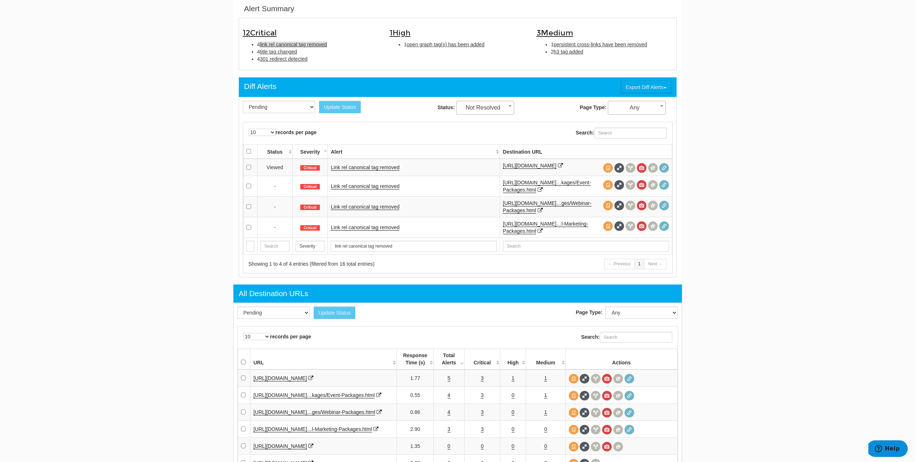
click at [446, 175] on td "Link rel canonical tag removed" at bounding box center [414, 167] width 172 height 17
click at [380, 169] on link "Link rel canonical tag removed" at bounding box center [365, 168] width 69 height 6
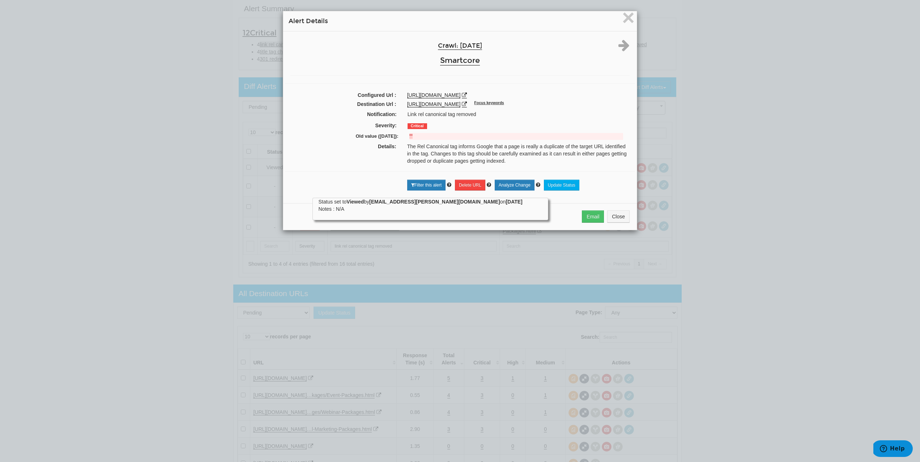
drag, startPoint x: 401, startPoint y: 105, endPoint x: 546, endPoint y: 106, distance: 144.3
click at [546, 106] on div "[URL][DOMAIN_NAME] Focus keywords" at bounding box center [518, 104] width 233 height 7
copy link "[URL][DOMAIN_NAME]"
click at [628, 23] on span "×" at bounding box center [628, 17] width 13 height 24
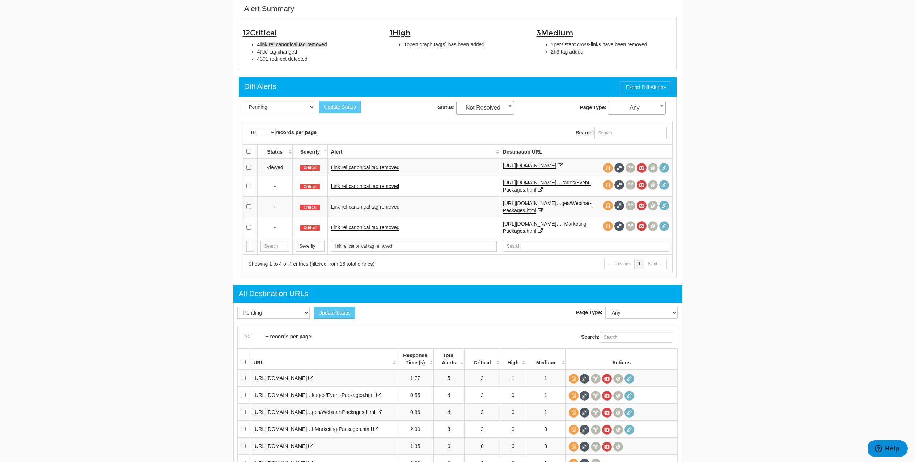
click at [378, 189] on link "Link rel canonical tag removed" at bounding box center [365, 186] width 69 height 6
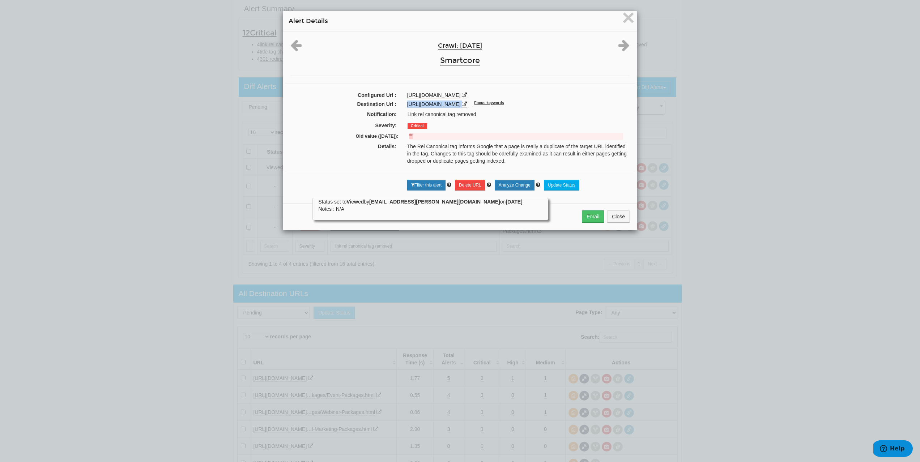
drag, startPoint x: 402, startPoint y: 103, endPoint x: 587, endPoint y: 104, distance: 185.2
click at [587, 104] on div "[URL][DOMAIN_NAME] Focus keywords" at bounding box center [518, 104] width 233 height 7
copy div "[URL][DOMAIN_NAME]"
click at [623, 23] on span "×" at bounding box center [628, 17] width 13 height 24
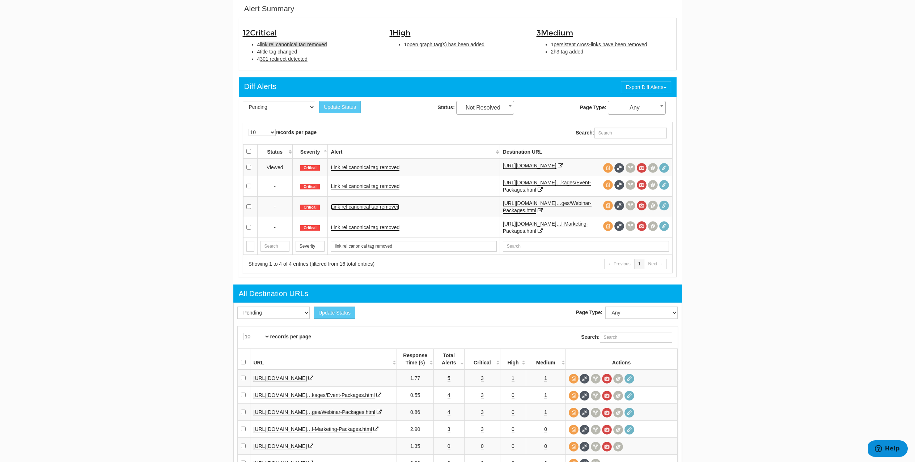
click at [378, 210] on link "Link rel canonical tag removed" at bounding box center [365, 207] width 69 height 6
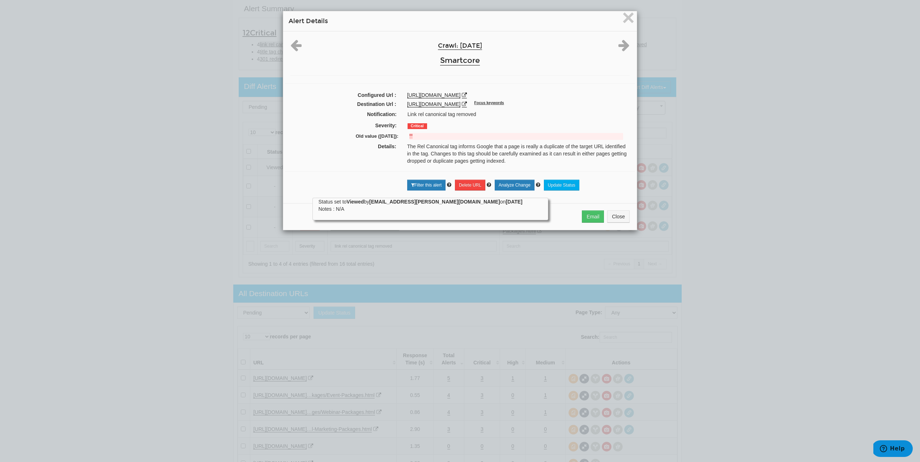
drag, startPoint x: 401, startPoint y: 103, endPoint x: 592, endPoint y: 105, distance: 190.2
click at [592, 105] on div "[URL][DOMAIN_NAME] Focus keywords" at bounding box center [518, 104] width 233 height 7
copy link "[URL][DOMAIN_NAME]"
click at [625, 24] on span "×" at bounding box center [628, 17] width 13 height 24
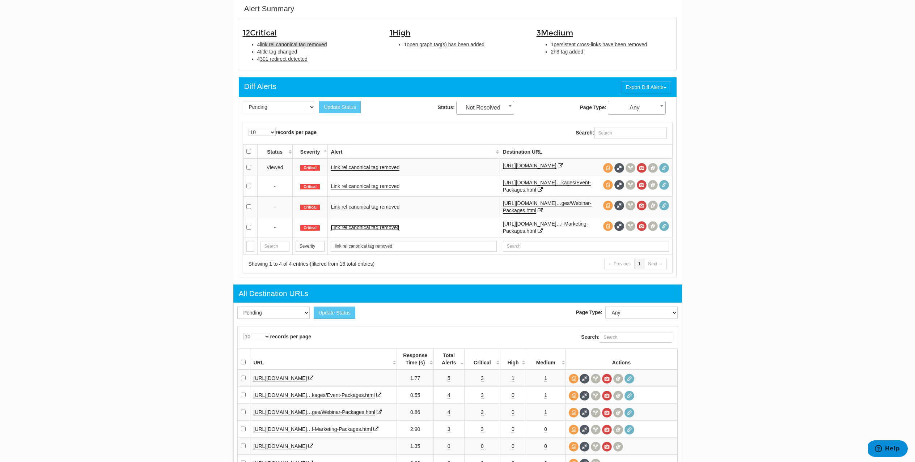
click at [367, 231] on link "Link rel canonical tag removed" at bounding box center [365, 228] width 69 height 6
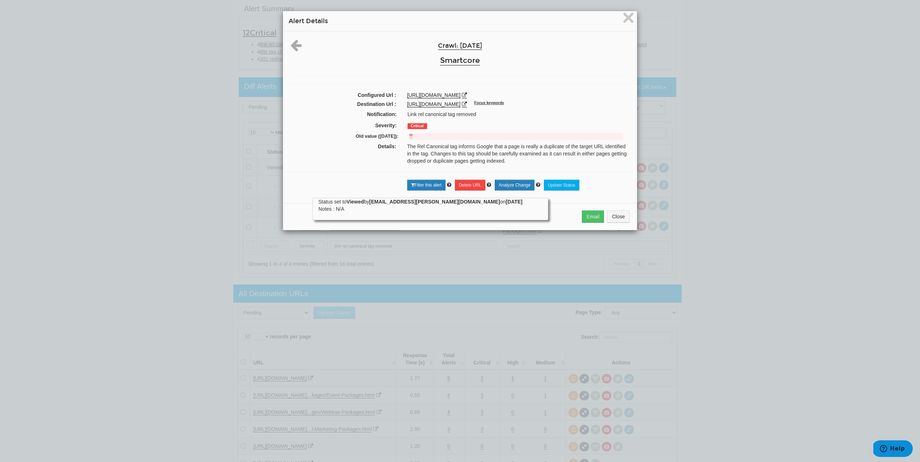
drag, startPoint x: 400, startPoint y: 105, endPoint x: 612, endPoint y: 106, distance: 211.9
click at [612, 106] on div "[URL][DOMAIN_NAME] Focus keywords" at bounding box center [518, 104] width 233 height 7
copy link "[URL][DOMAIN_NAME]"
click at [629, 21] on span "×" at bounding box center [628, 17] width 13 height 24
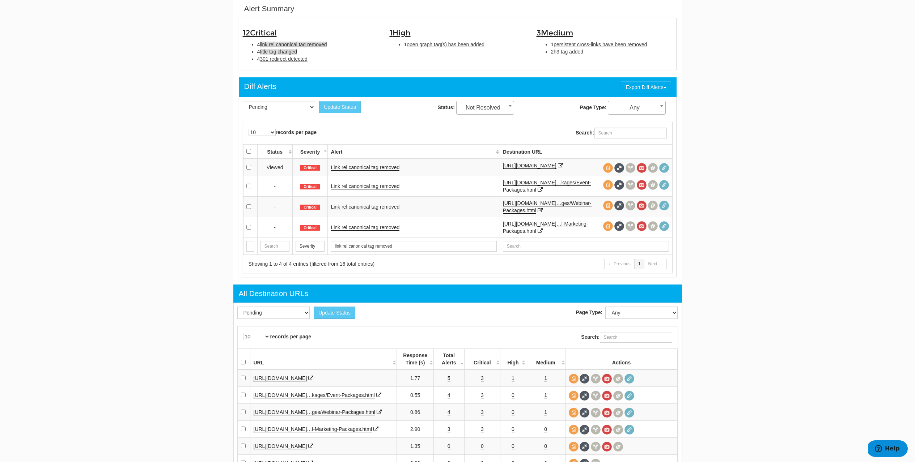
click at [281, 53] on span "title tag changed" at bounding box center [278, 52] width 37 height 6
click at [358, 170] on link "Title tag changed" at bounding box center [350, 168] width 39 height 6
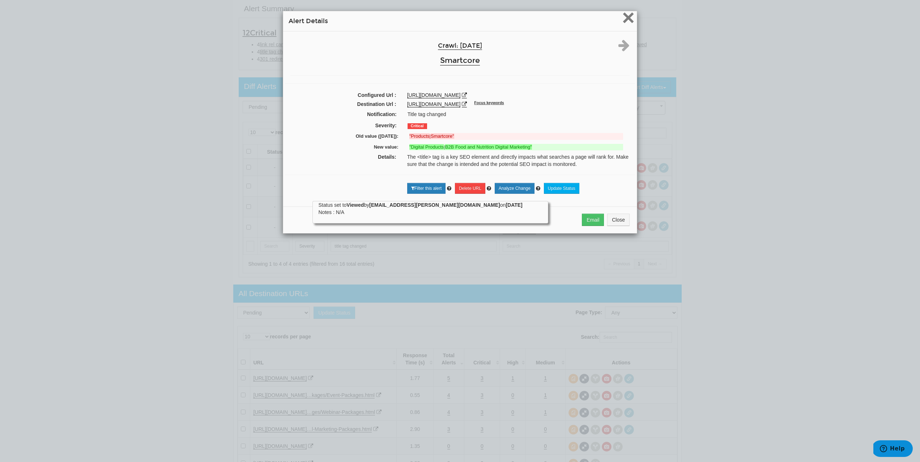
click at [623, 22] on span "×" at bounding box center [628, 17] width 13 height 24
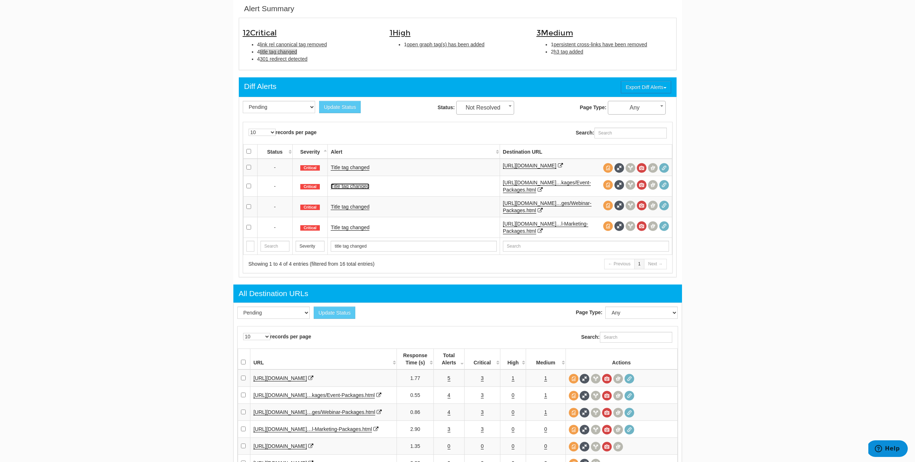
click at [342, 189] on link "Title tag changed" at bounding box center [350, 186] width 39 height 6
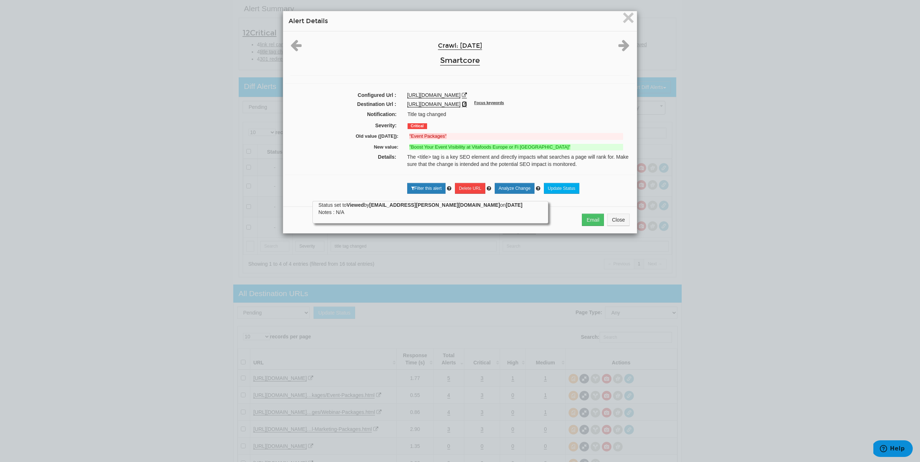
click at [467, 104] on icon at bounding box center [464, 104] width 5 height 5
click at [623, 22] on span "×" at bounding box center [628, 17] width 13 height 24
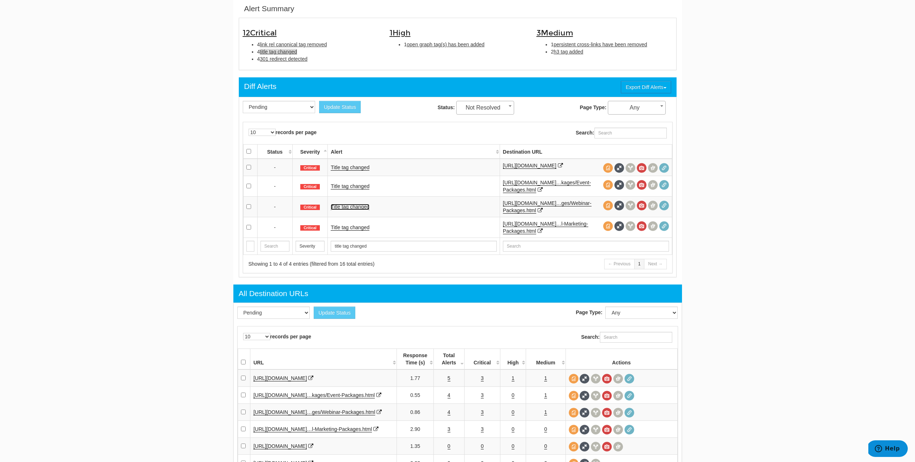
click at [340, 210] on link "Title tag changed" at bounding box center [350, 207] width 39 height 6
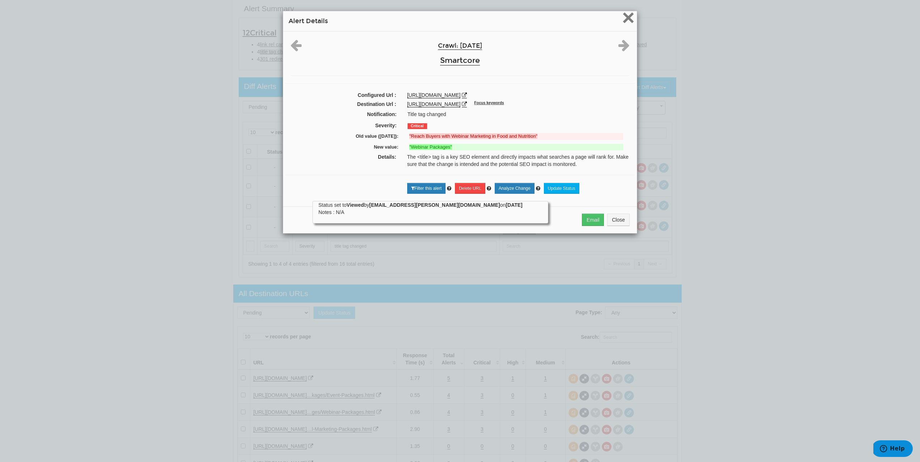
click at [626, 24] on span "×" at bounding box center [628, 17] width 13 height 24
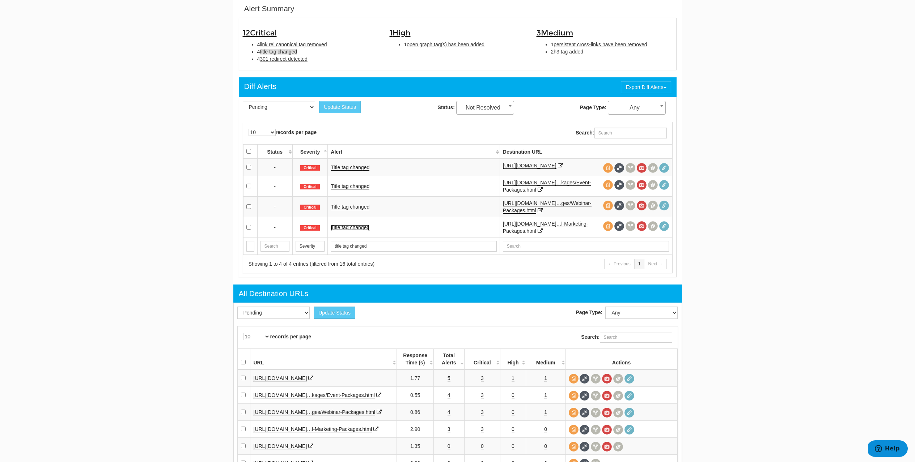
click at [358, 231] on link "Title tag changed" at bounding box center [350, 228] width 39 height 6
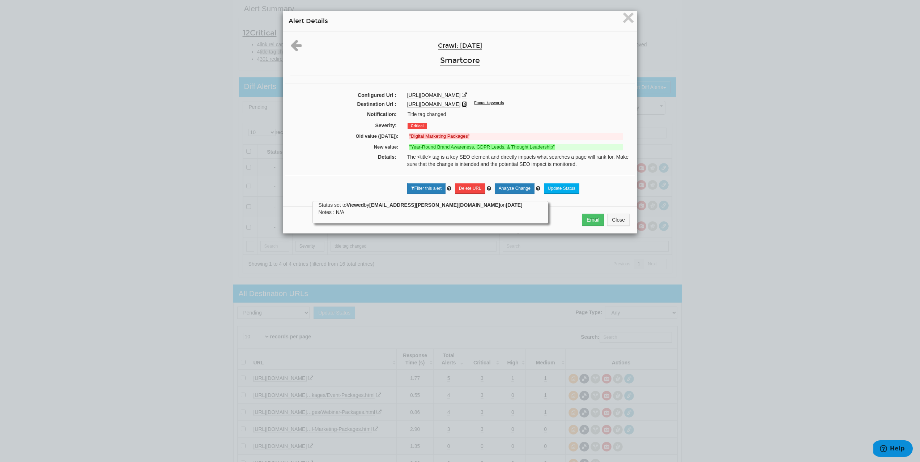
click at [467, 103] on icon at bounding box center [464, 104] width 5 height 5
click at [627, 20] on span "×" at bounding box center [628, 17] width 13 height 24
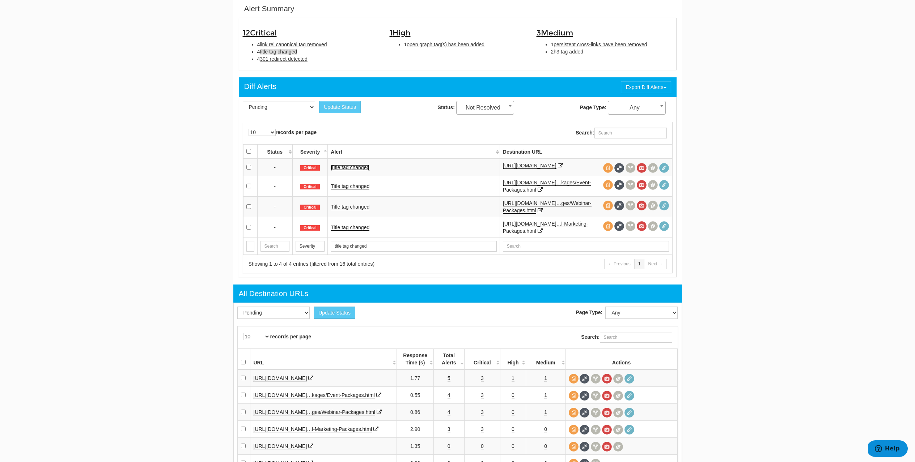
click at [361, 166] on link "Title tag changed" at bounding box center [350, 168] width 39 height 6
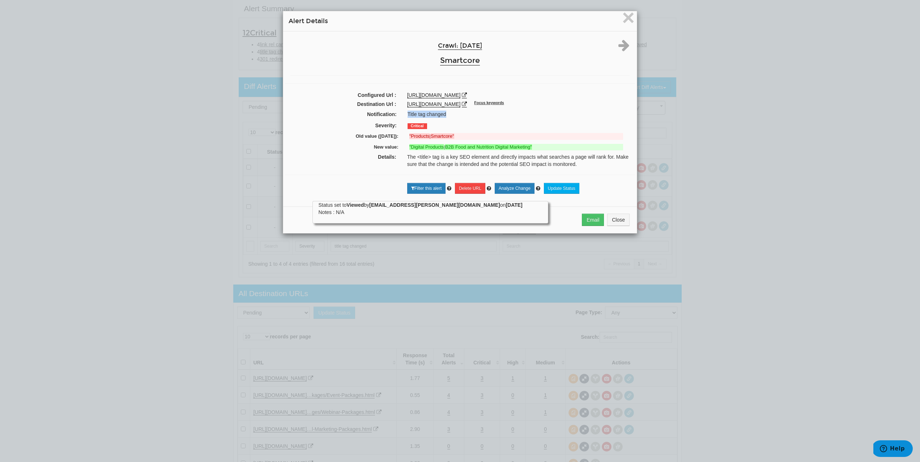
drag, startPoint x: 404, startPoint y: 112, endPoint x: 456, endPoint y: 113, distance: 51.7
click at [456, 113] on div "Title tag changed" at bounding box center [518, 114] width 232 height 7
copy div "Title tag changed"
drag, startPoint x: 401, startPoint y: 105, endPoint x: 545, endPoint y: 107, distance: 144.3
click at [545, 107] on div "[URL][DOMAIN_NAME] Focus keywords" at bounding box center [518, 104] width 233 height 7
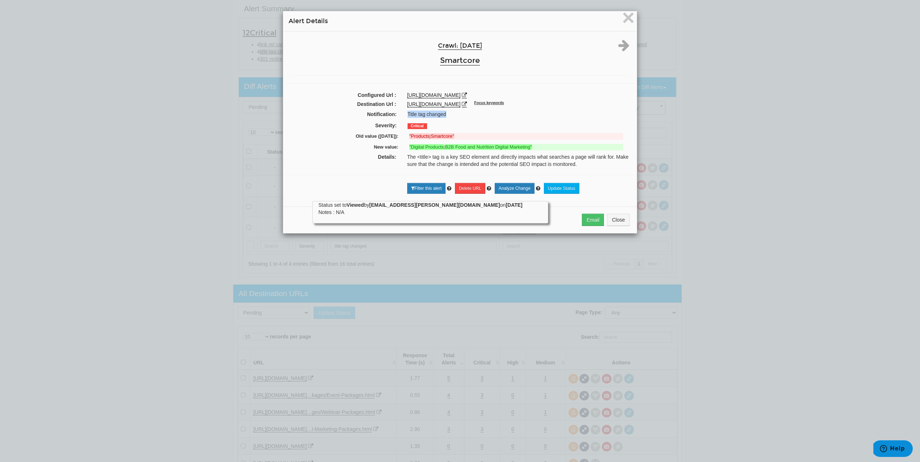
copy link "[URL][DOMAIN_NAME]"
drag, startPoint x: 369, startPoint y: 147, endPoint x: 428, endPoint y: 147, distance: 59.3
click at [428, 147] on div "New value: "Digital Products | B2B Food and Nutrition Digital Marketing"" at bounding box center [459, 148] width 339 height 11
click at [404, 146] on div ""Digital Products | B2B Food and Nutrition Digital Marketing"" at bounding box center [516, 147] width 225 height 7
click at [623, 23] on span "×" at bounding box center [628, 17] width 13 height 24
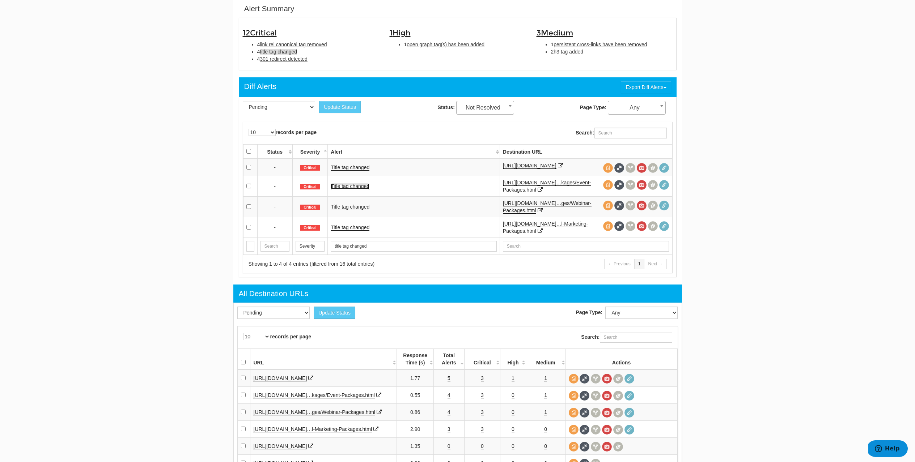
click at [349, 189] on link "Title tag changed" at bounding box center [350, 186] width 39 height 6
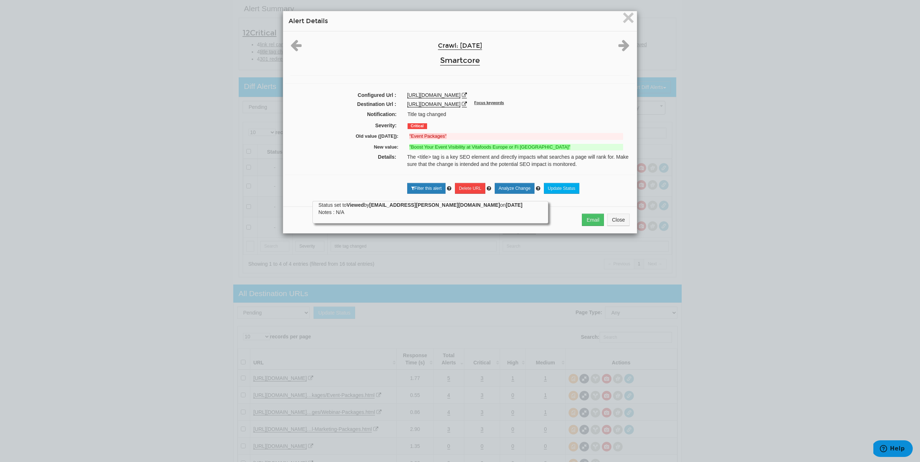
drag, startPoint x: 401, startPoint y: 105, endPoint x: 587, endPoint y: 104, distance: 185.5
click at [587, 104] on div "[URL][DOMAIN_NAME] Focus keywords" at bounding box center [518, 104] width 233 height 7
copy link "[URL][DOMAIN_NAME]"
drag, startPoint x: 341, startPoint y: 141, endPoint x: 545, endPoint y: 150, distance: 204.5
click at [545, 150] on div "Crawl: [DATE] Smartcore Configured Url : [URL][DOMAIN_NAME] Destination Url : […" at bounding box center [460, 116] width 354 height 170
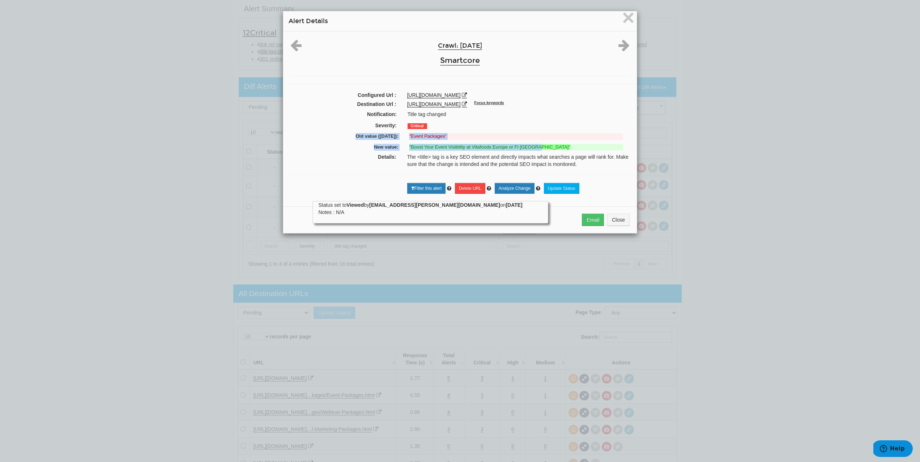
copy div "Old value ([DATE]): "Event Packages" New value: "Boost Your Event Visibility at…"
click at [627, 22] on span "×" at bounding box center [628, 17] width 13 height 24
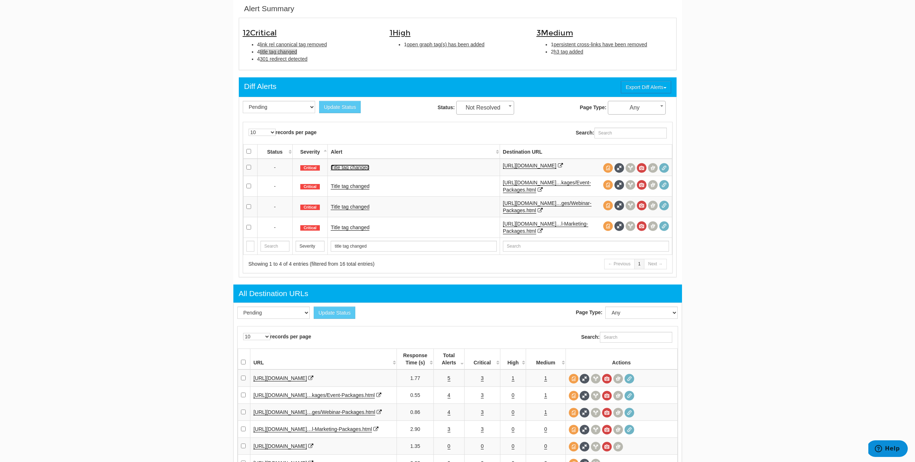
click at [346, 171] on link "Title tag changed" at bounding box center [350, 168] width 39 height 6
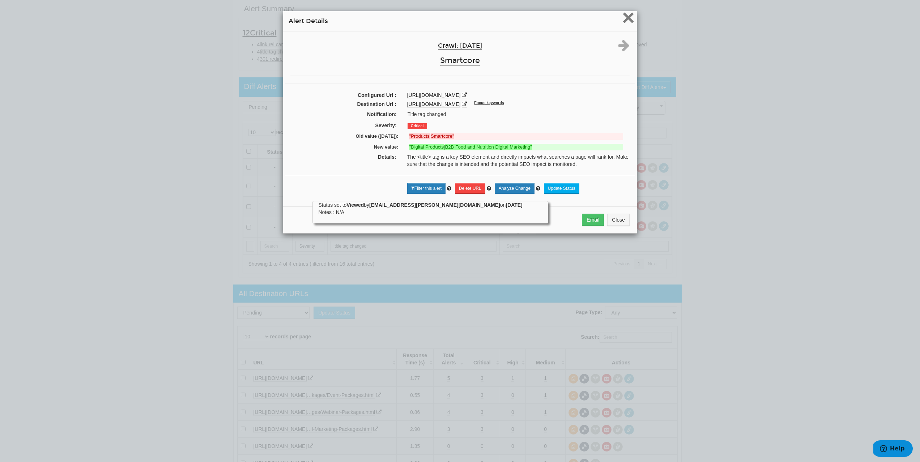
click at [629, 18] on span "×" at bounding box center [628, 17] width 13 height 24
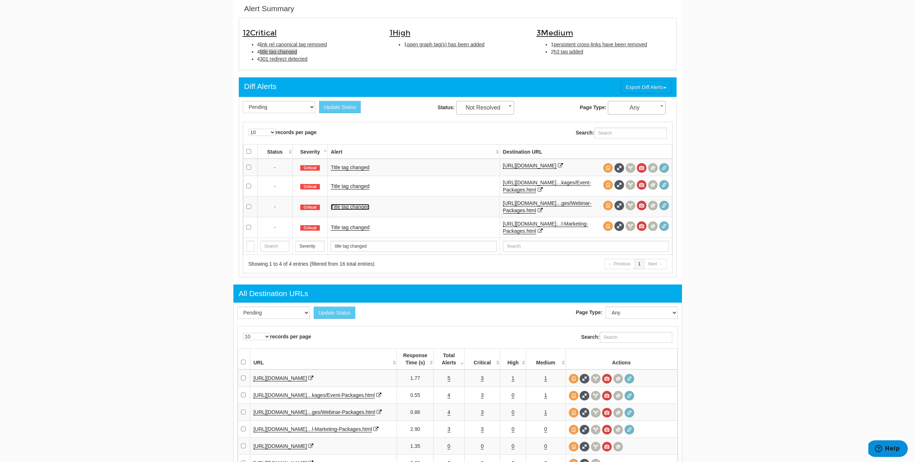
click at [344, 210] on link "Title tag changed" at bounding box center [350, 207] width 39 height 6
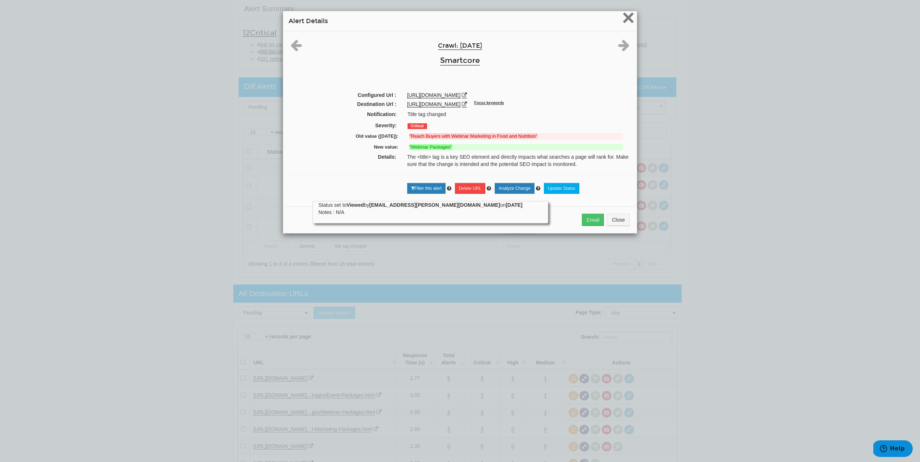
click at [625, 23] on span "×" at bounding box center [628, 17] width 13 height 24
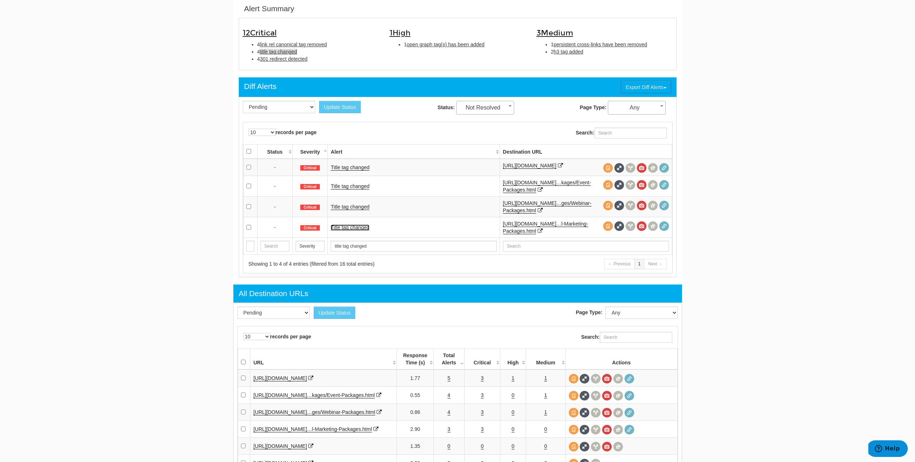
click at [346, 231] on link "Title tag changed" at bounding box center [350, 228] width 39 height 6
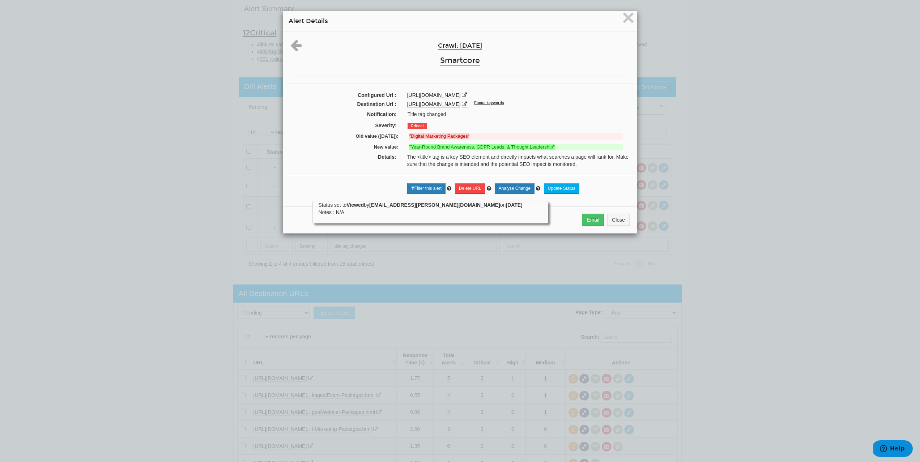
drag, startPoint x: 402, startPoint y: 103, endPoint x: 612, endPoint y: 105, distance: 209.4
click at [612, 105] on div "[URL][DOMAIN_NAME] Focus keywords" at bounding box center [518, 104] width 233 height 7
click at [613, 105] on div "[URL][DOMAIN_NAME] Focus keywords" at bounding box center [518, 104] width 222 height 7
click at [402, 105] on div "[URL][DOMAIN_NAME] Focus keywords" at bounding box center [518, 104] width 233 height 7
drag, startPoint x: 402, startPoint y: 103, endPoint x: 613, endPoint y: 103, distance: 211.6
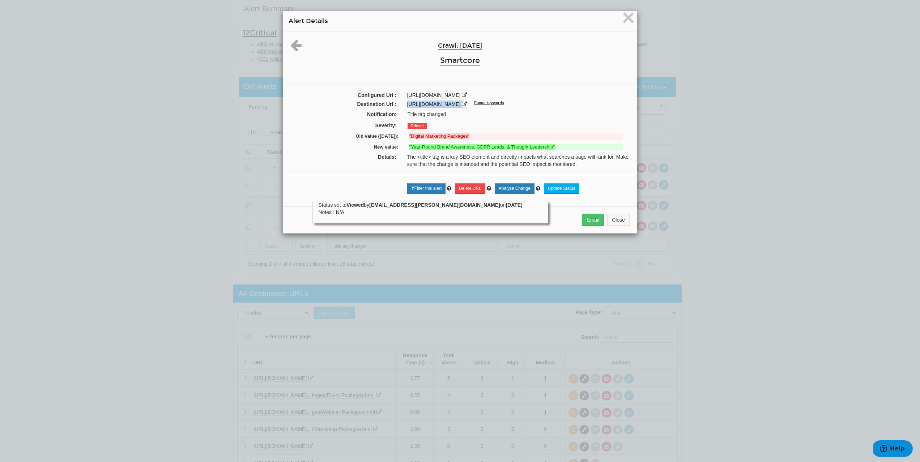
click at [613, 103] on div "[URL][DOMAIN_NAME] Focus keywords" at bounding box center [518, 104] width 233 height 7
copy div "[URL][DOMAIN_NAME]"
drag, startPoint x: 368, startPoint y: 151, endPoint x: 561, endPoint y: 153, distance: 193.1
click at [561, 153] on div "New value: "Year-Round Brand Awareness, GDPR Leads, & Thought Leadership"" at bounding box center [459, 148] width 339 height 11
click at [622, 22] on span "×" at bounding box center [628, 17] width 13 height 24
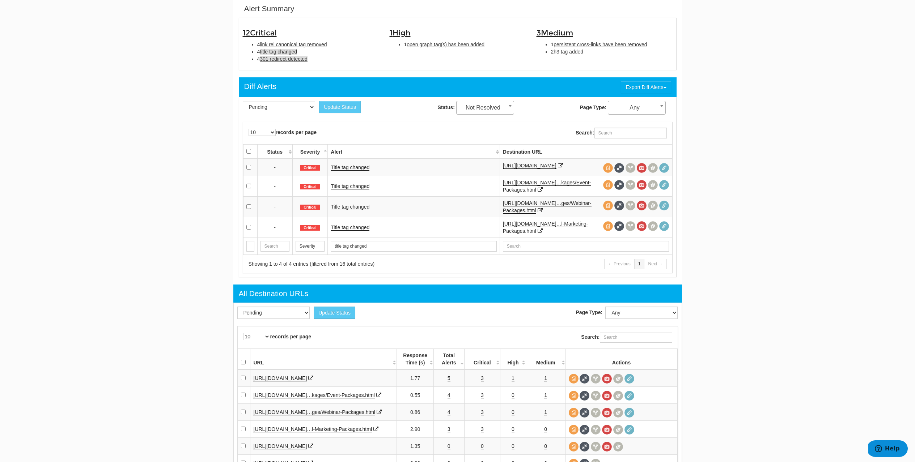
click at [297, 60] on span "301 redirect detected" at bounding box center [284, 59] width 48 height 6
click at [350, 168] on link "301 redirect detected" at bounding box center [355, 168] width 48 height 6
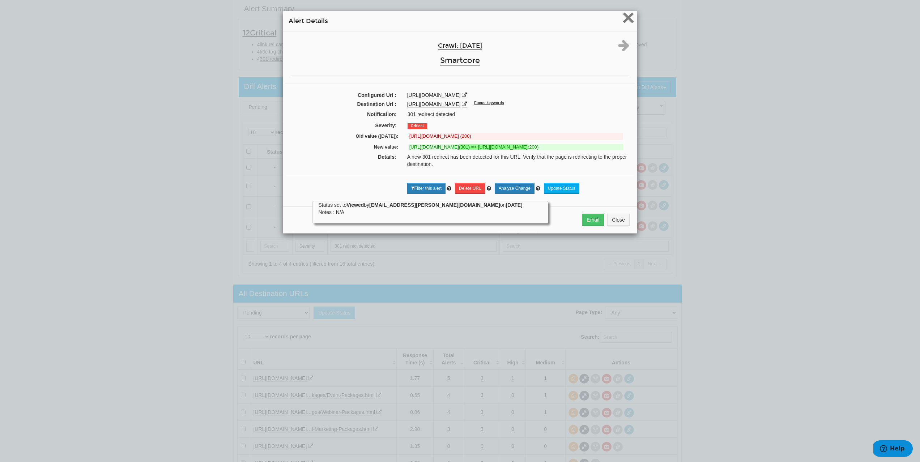
click at [623, 22] on span "×" at bounding box center [628, 17] width 13 height 24
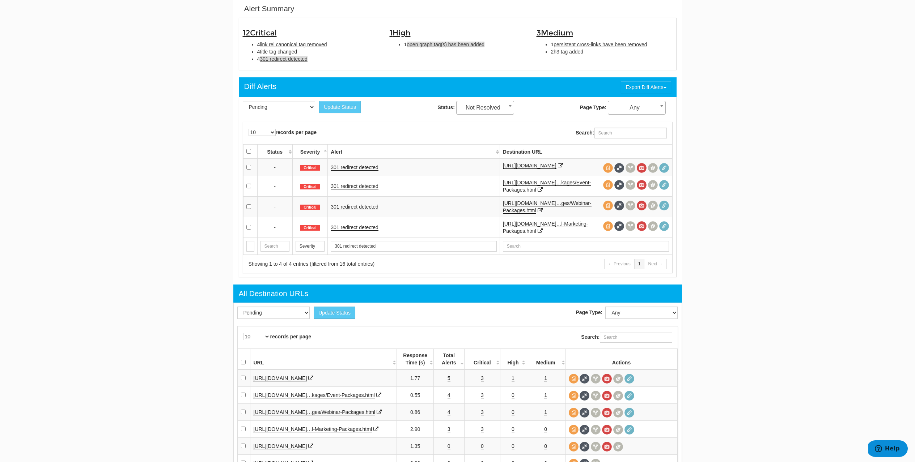
click at [427, 46] on span "open graph tag(s) has been added" at bounding box center [445, 45] width 78 height 6
type input "open graph tag(s) has been added"
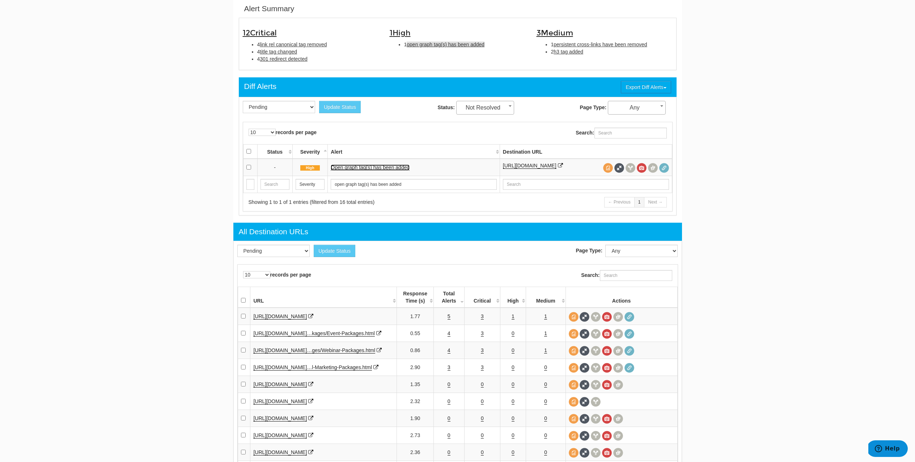
click at [357, 169] on link "Open graph tag(s) has been added" at bounding box center [370, 168] width 79 height 6
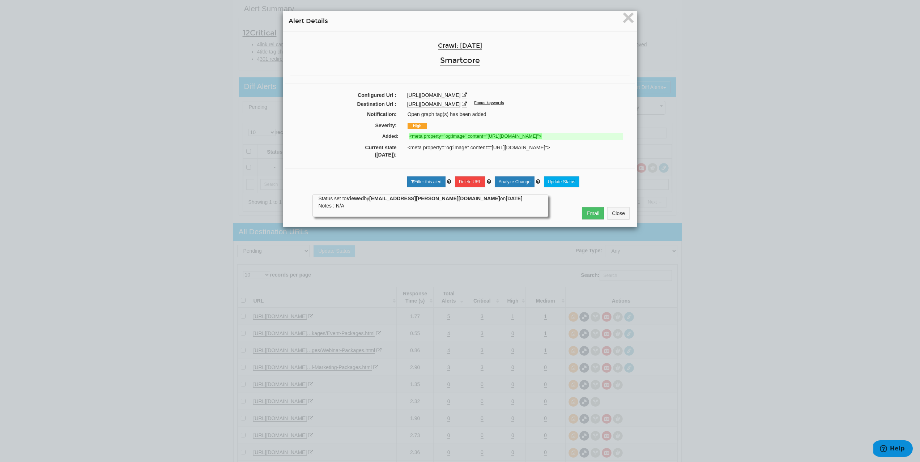
drag, startPoint x: 487, startPoint y: 137, endPoint x: 607, endPoint y: 144, distance: 119.9
click at [542, 139] on strong "<meta property="og:image" content="[URL][DOMAIN_NAME]">" at bounding box center [475, 135] width 132 height 5
click at [626, 22] on span "×" at bounding box center [628, 17] width 13 height 24
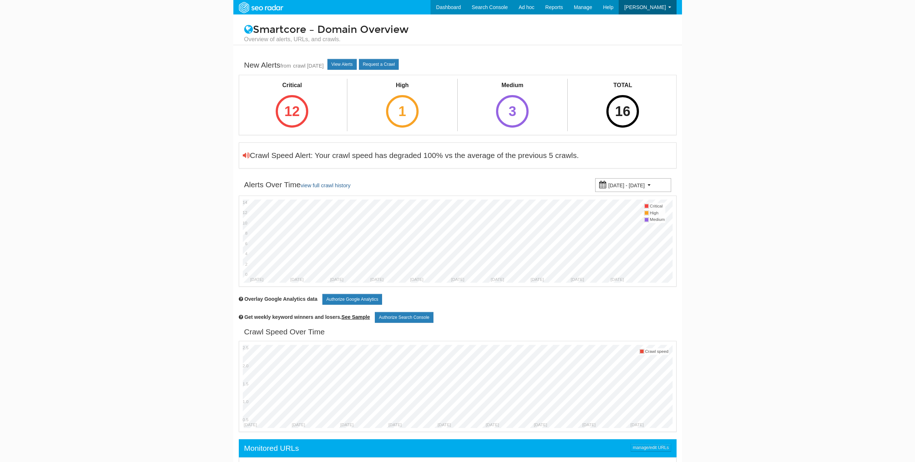
scroll to position [29, 0]
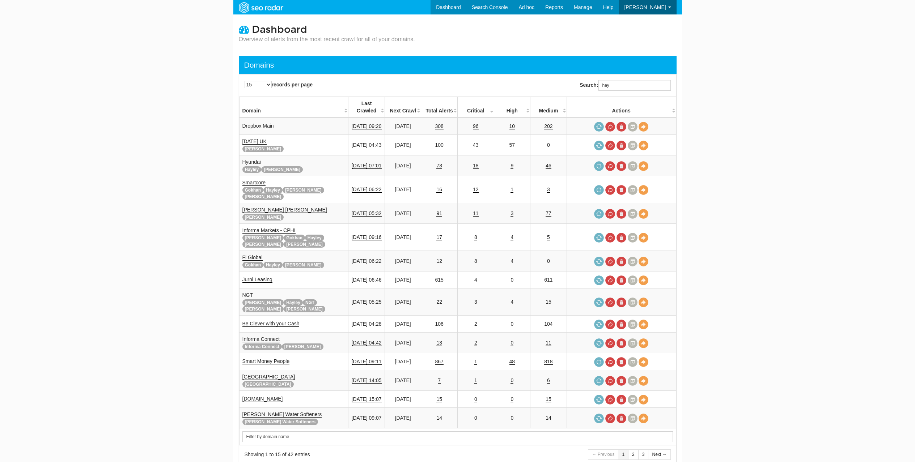
scroll to position [29, 0]
click at [620, 86] on input "hay" at bounding box center [634, 85] width 72 height 11
